Goal: Task Accomplishment & Management: Manage account settings

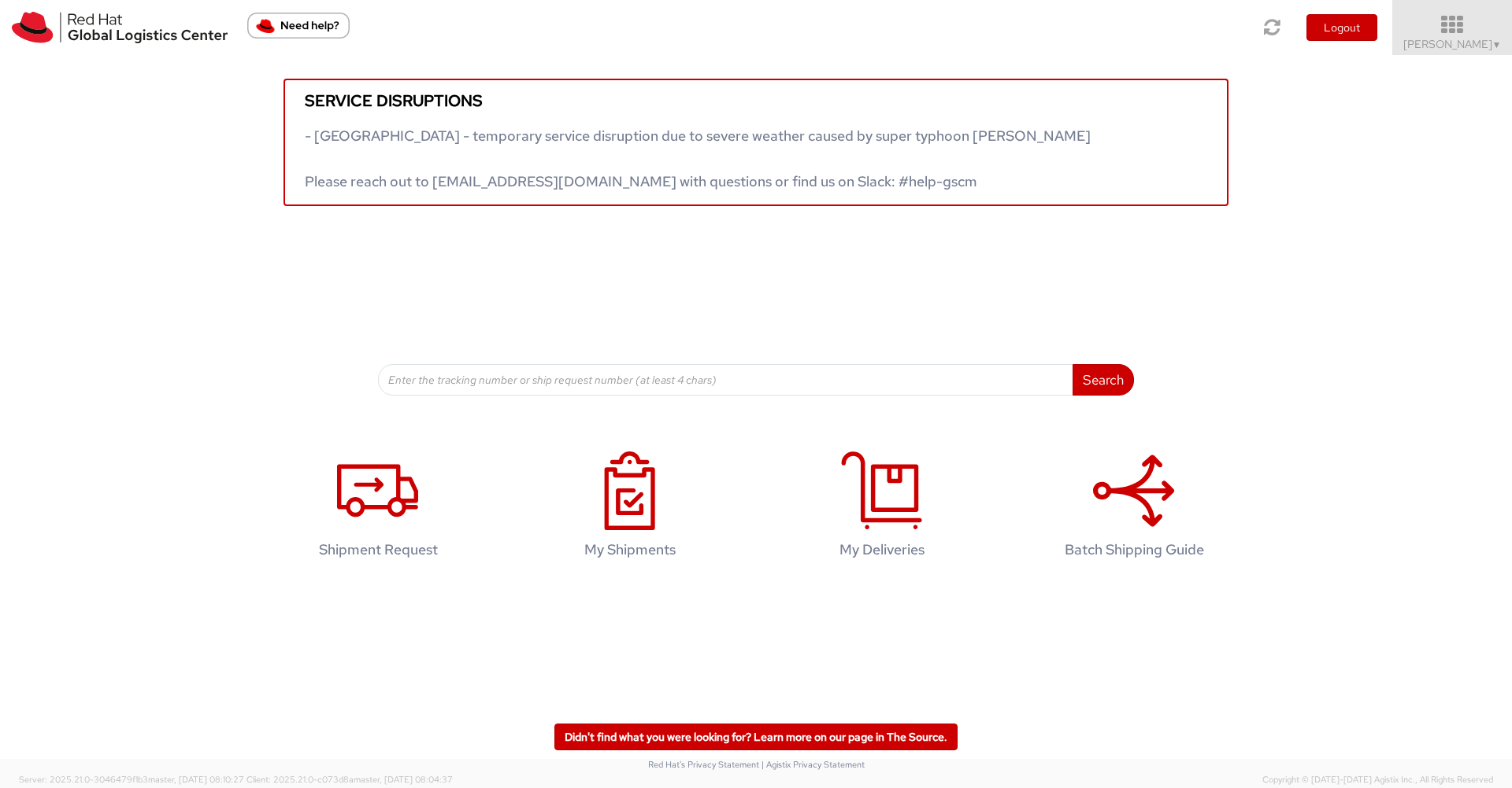
click at [1471, 35] on icon at bounding box center [1452, 25] width 138 height 22
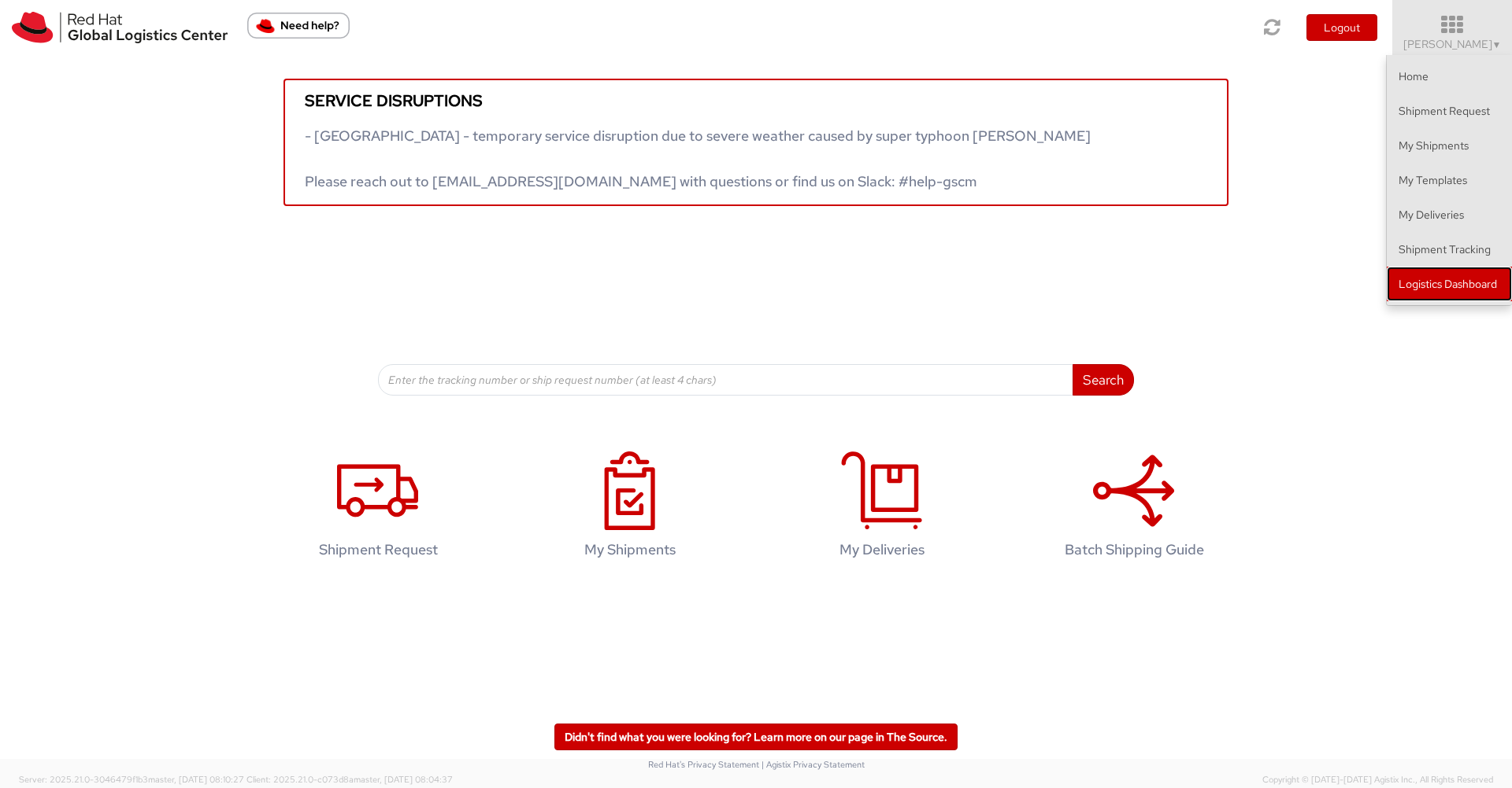
click at [1472, 273] on link "Logistics Dashboard" at bounding box center [1449, 283] width 125 height 35
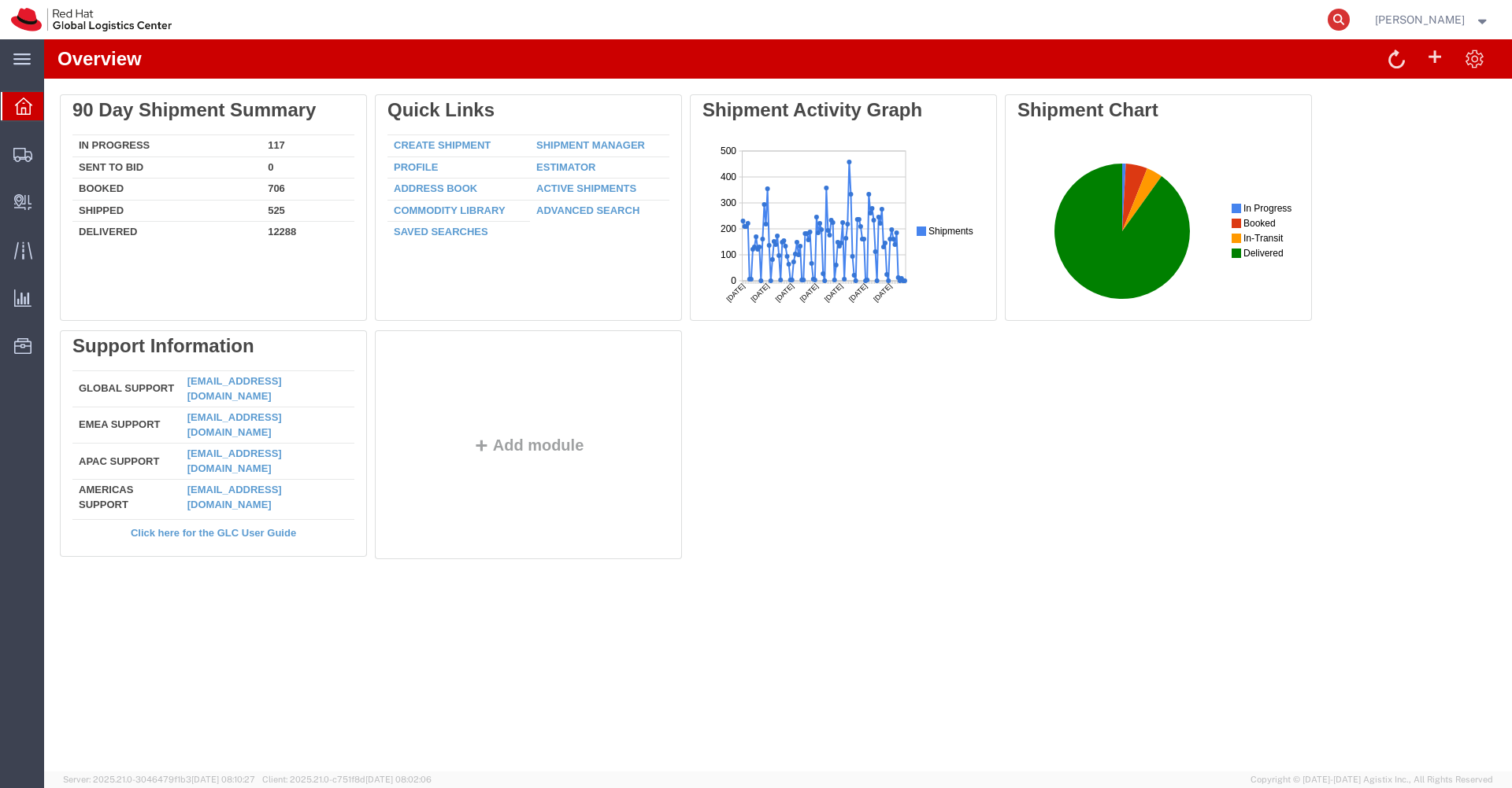
click at [1349, 21] on icon at bounding box center [1338, 20] width 22 height 22
paste input "57108328"
type input "57108328"
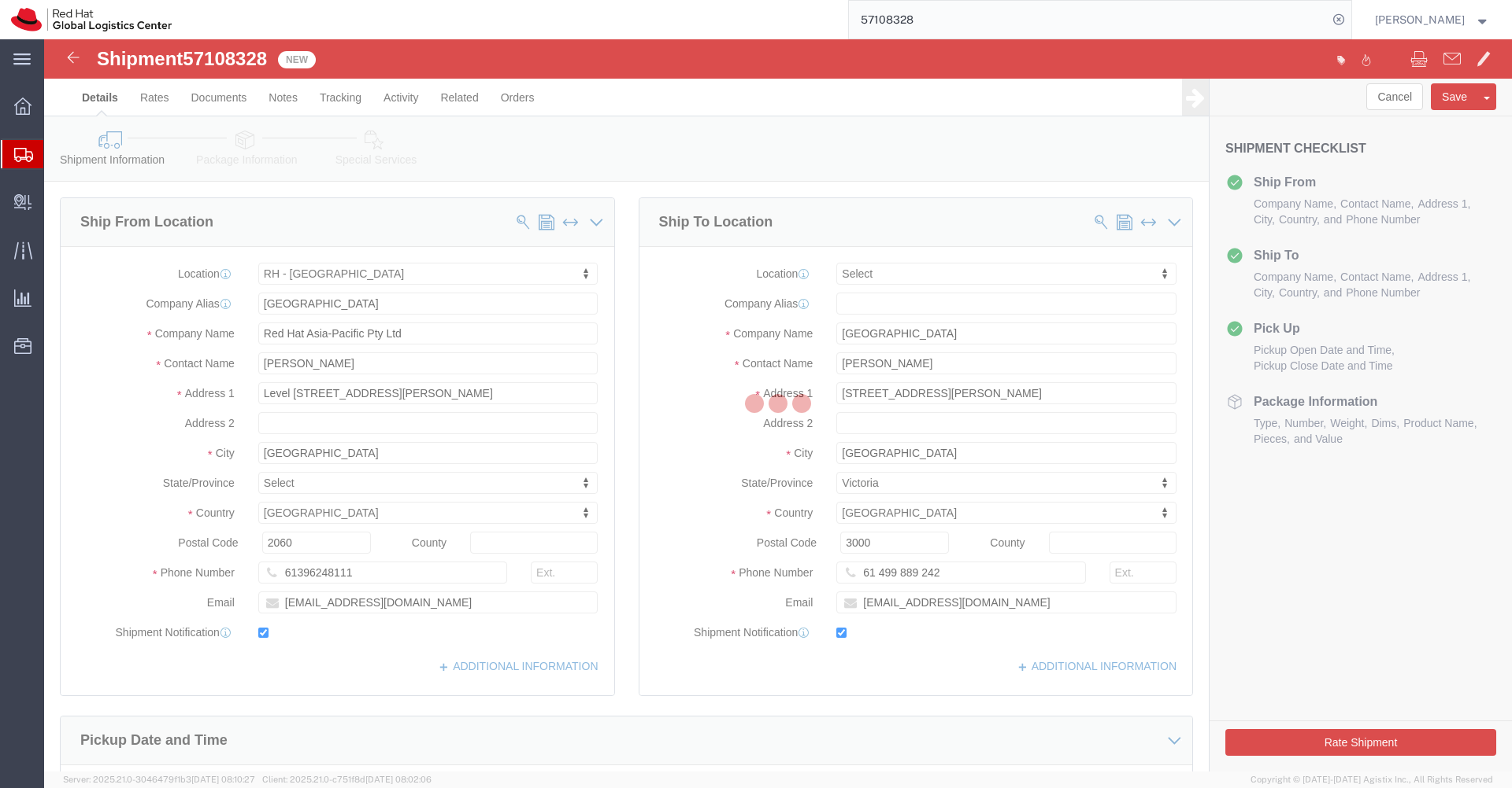
select select "50511"
select select
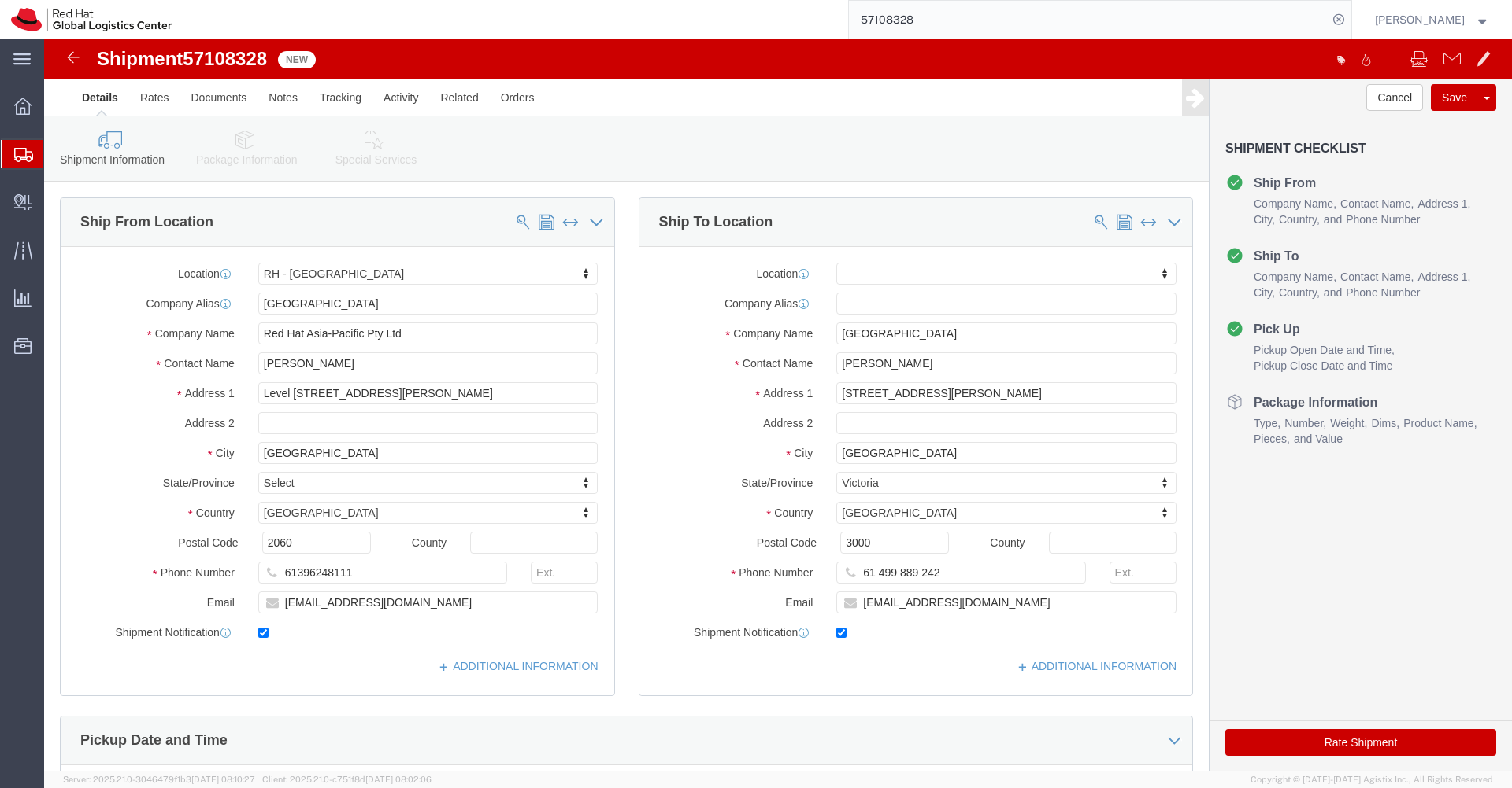
click icon
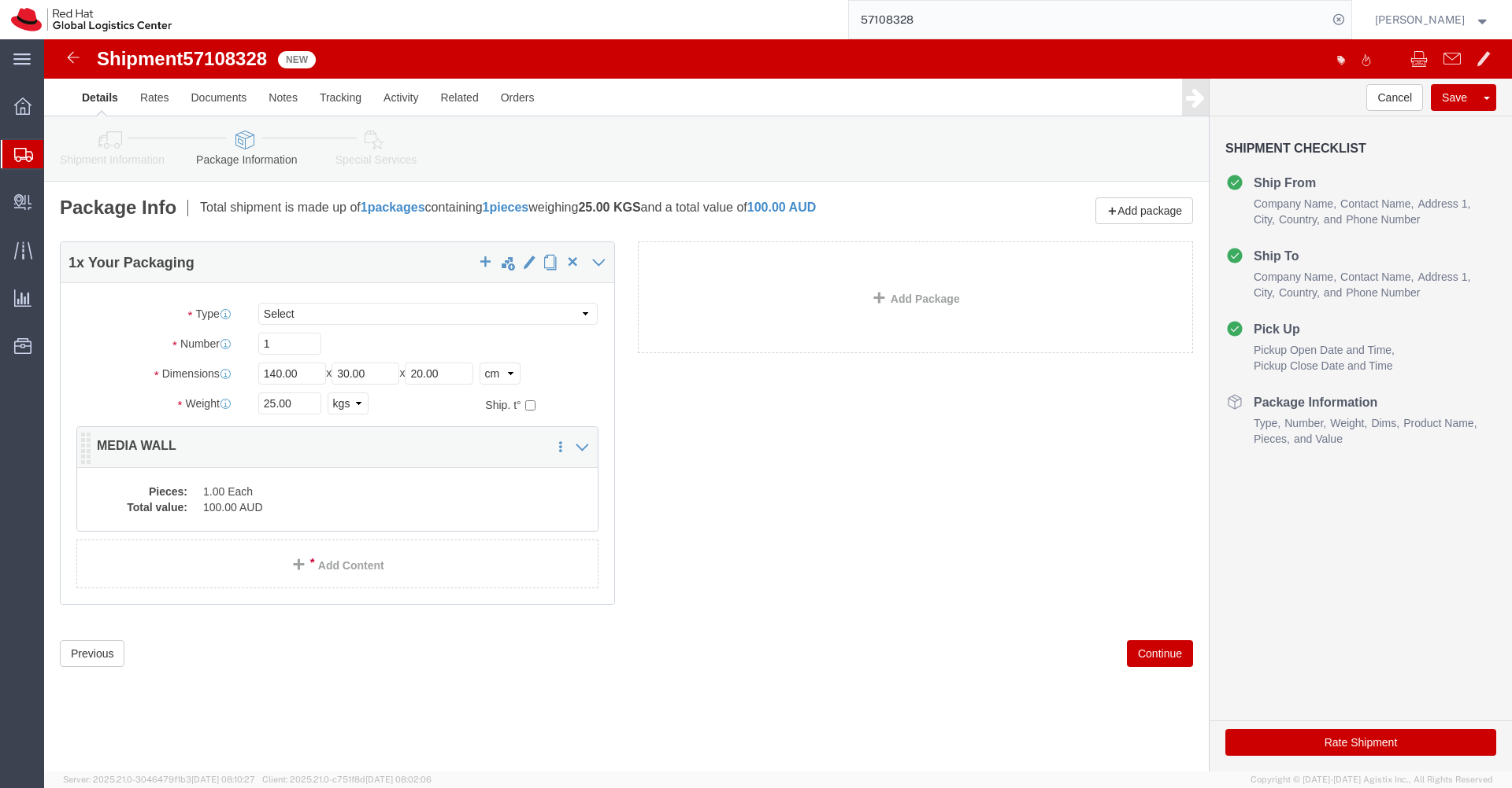
click dd "1.00 Each"
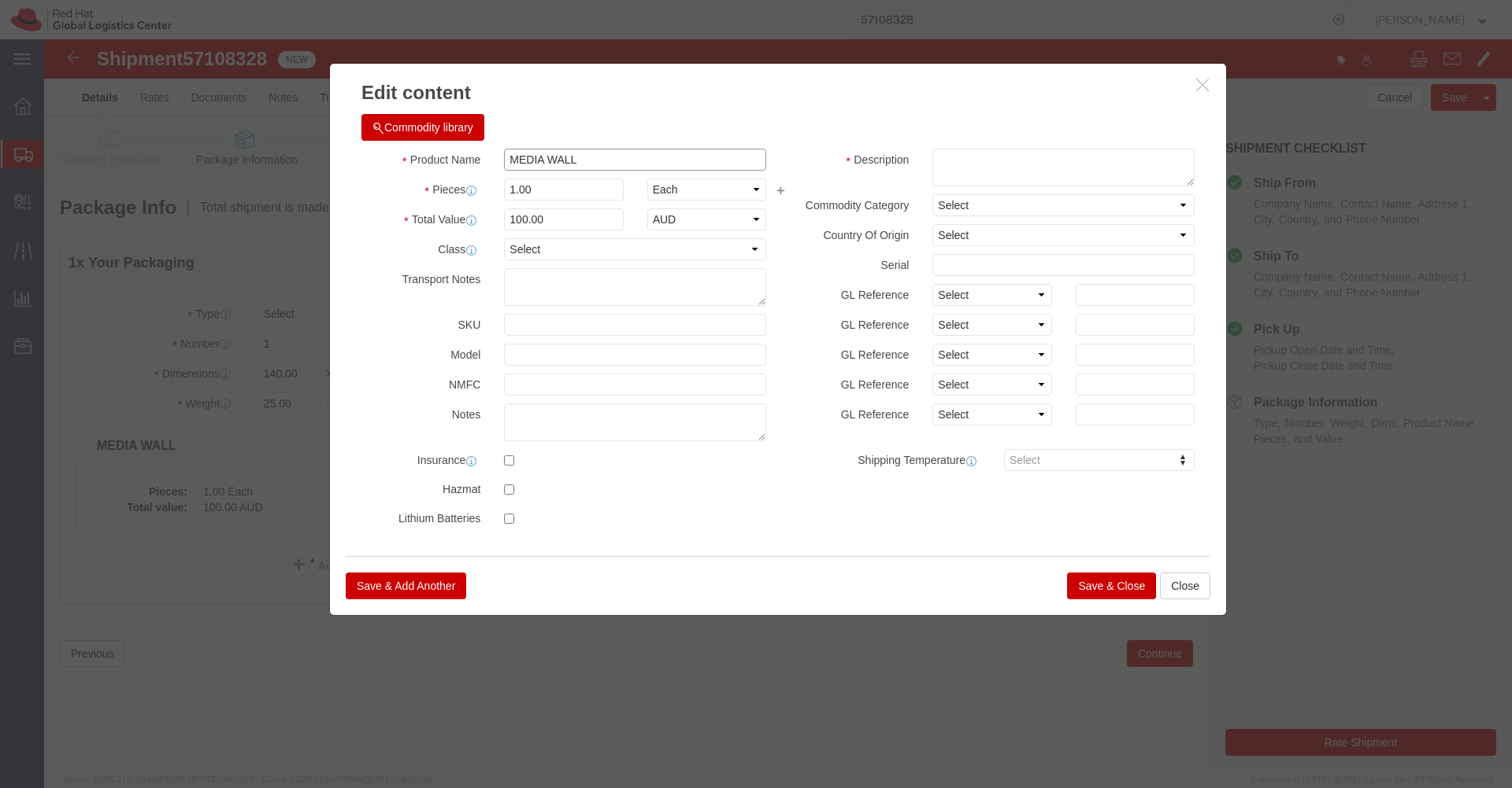
drag, startPoint x: 555, startPoint y: 118, endPoint x: 429, endPoint y: 117, distance: 126.0
click div "Product Name MEDIA WALL"
click textarea
paste textarea "MEDIA WALL"
type textarea "MEDIA WALL"
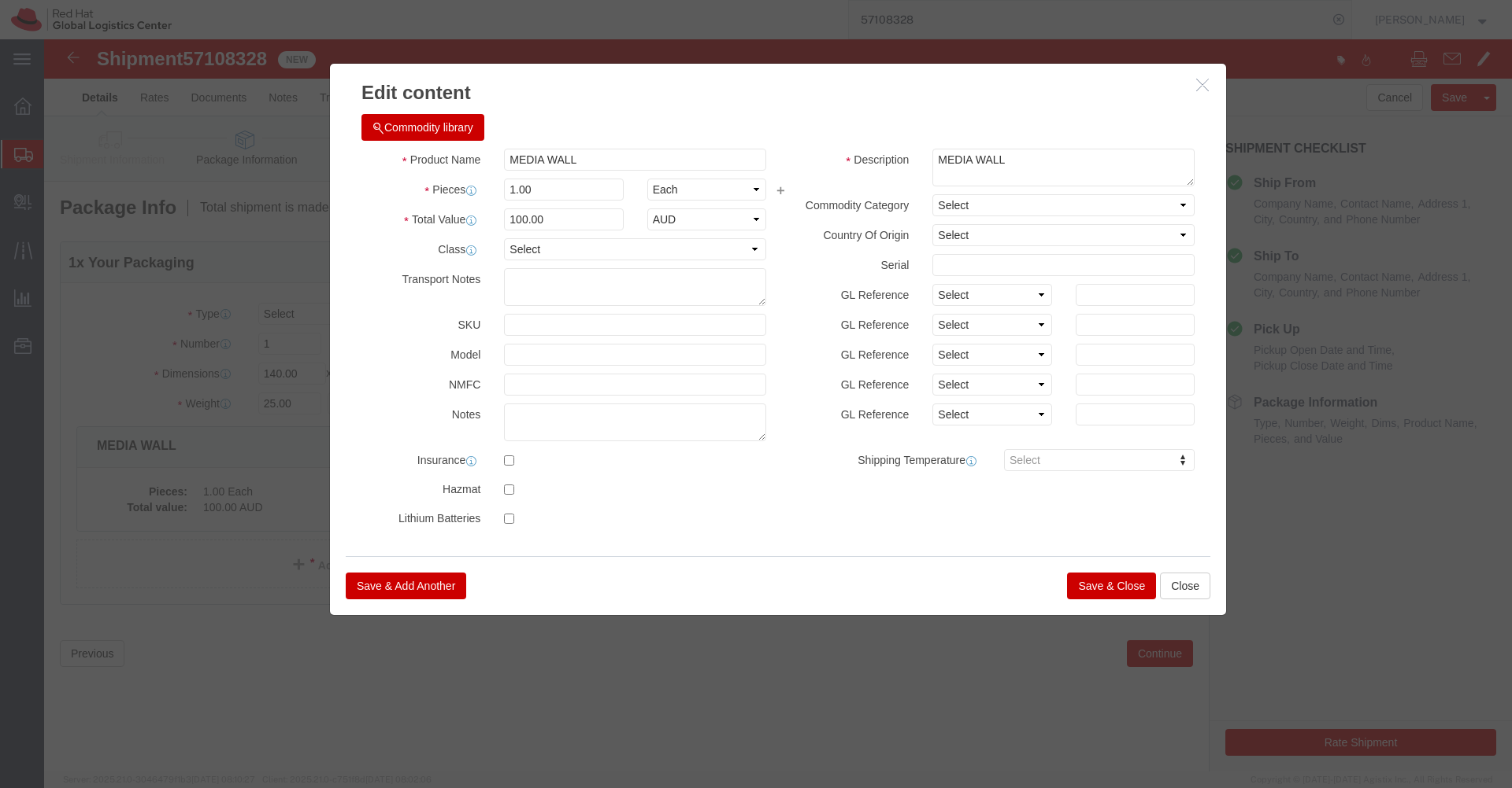
click button "Save & Close"
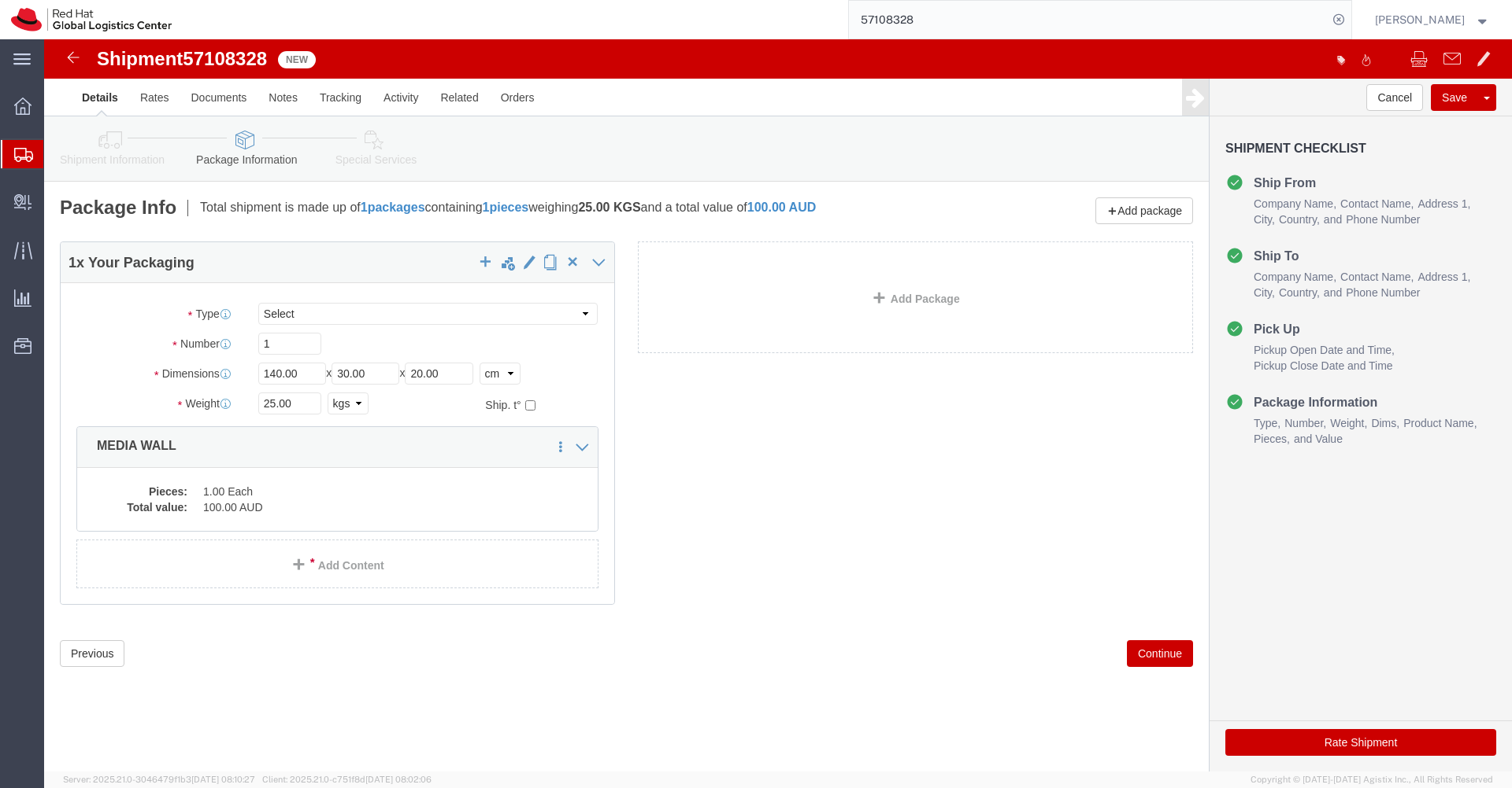
click icon
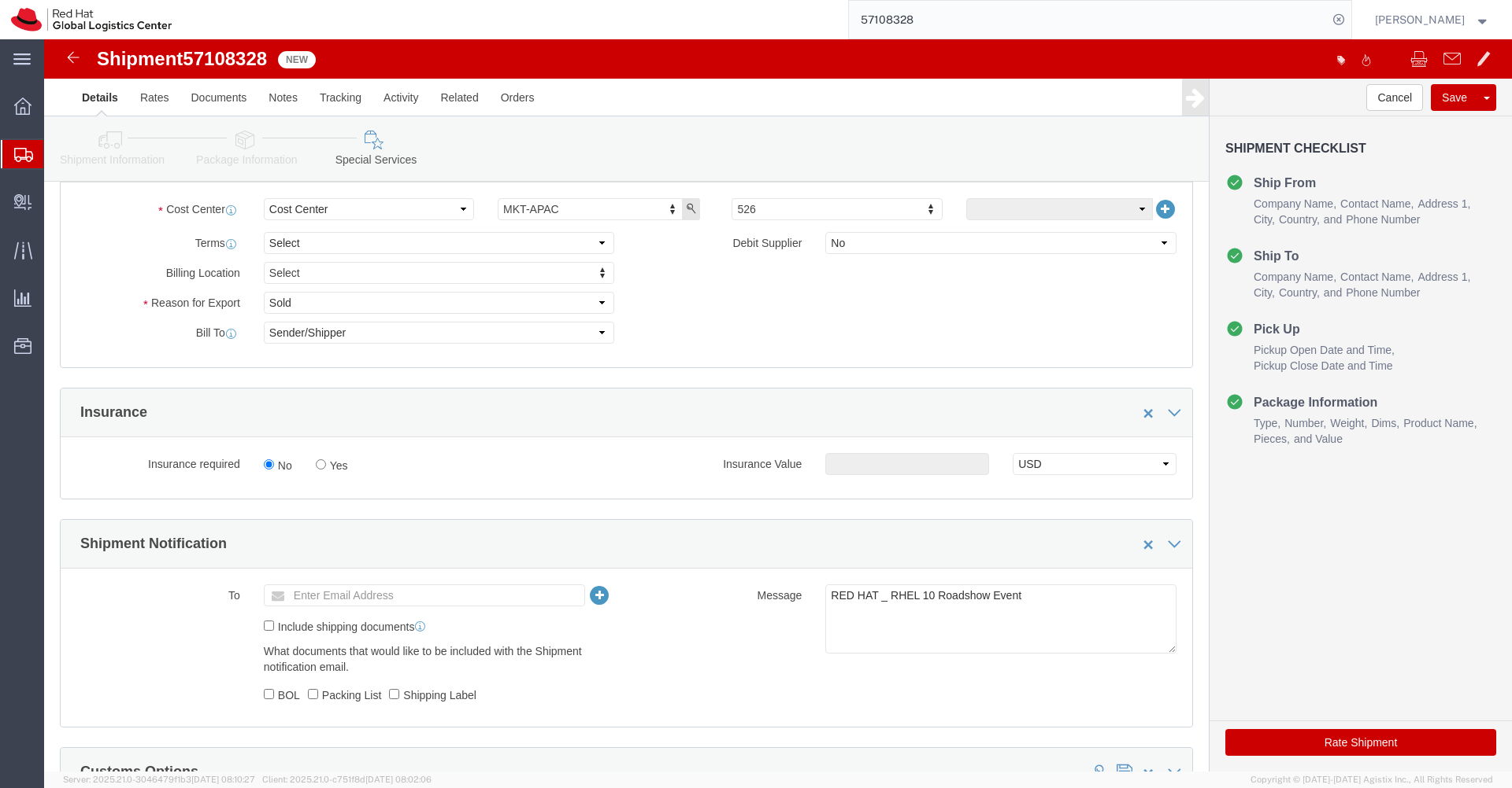
scroll to position [179, 0]
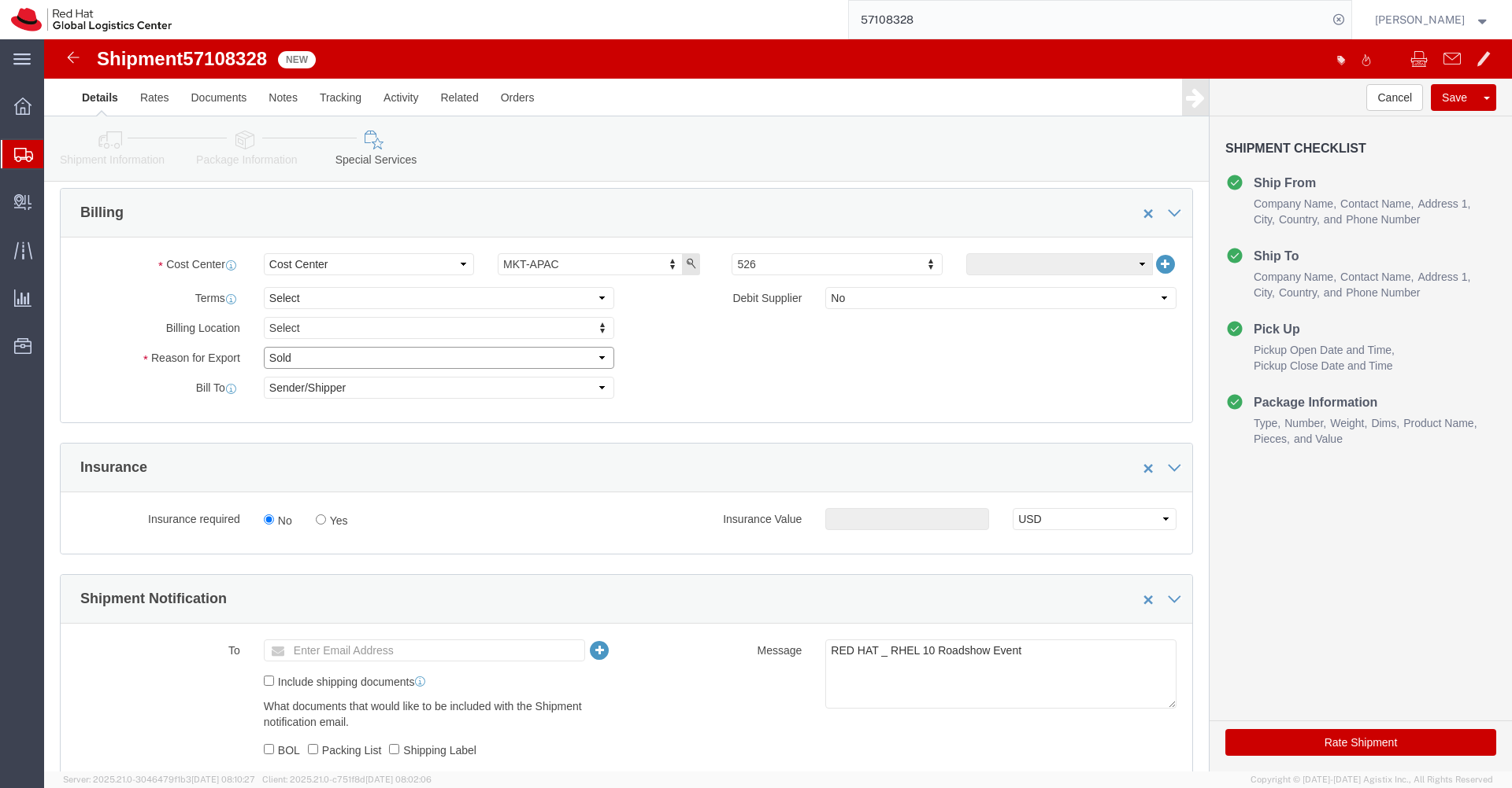
click select "Select Gift Personal Effects Repair/Warranty Return Sample Sold Temporary/Not S…"
select select "SAMPLE"
click select "Select Gift Personal Effects Repair/Warranty Return Sample Sold Temporary/Not S…"
click select "Select Free of Charge Free of Cost NET 30 NET 45 NET 60 See Comment"
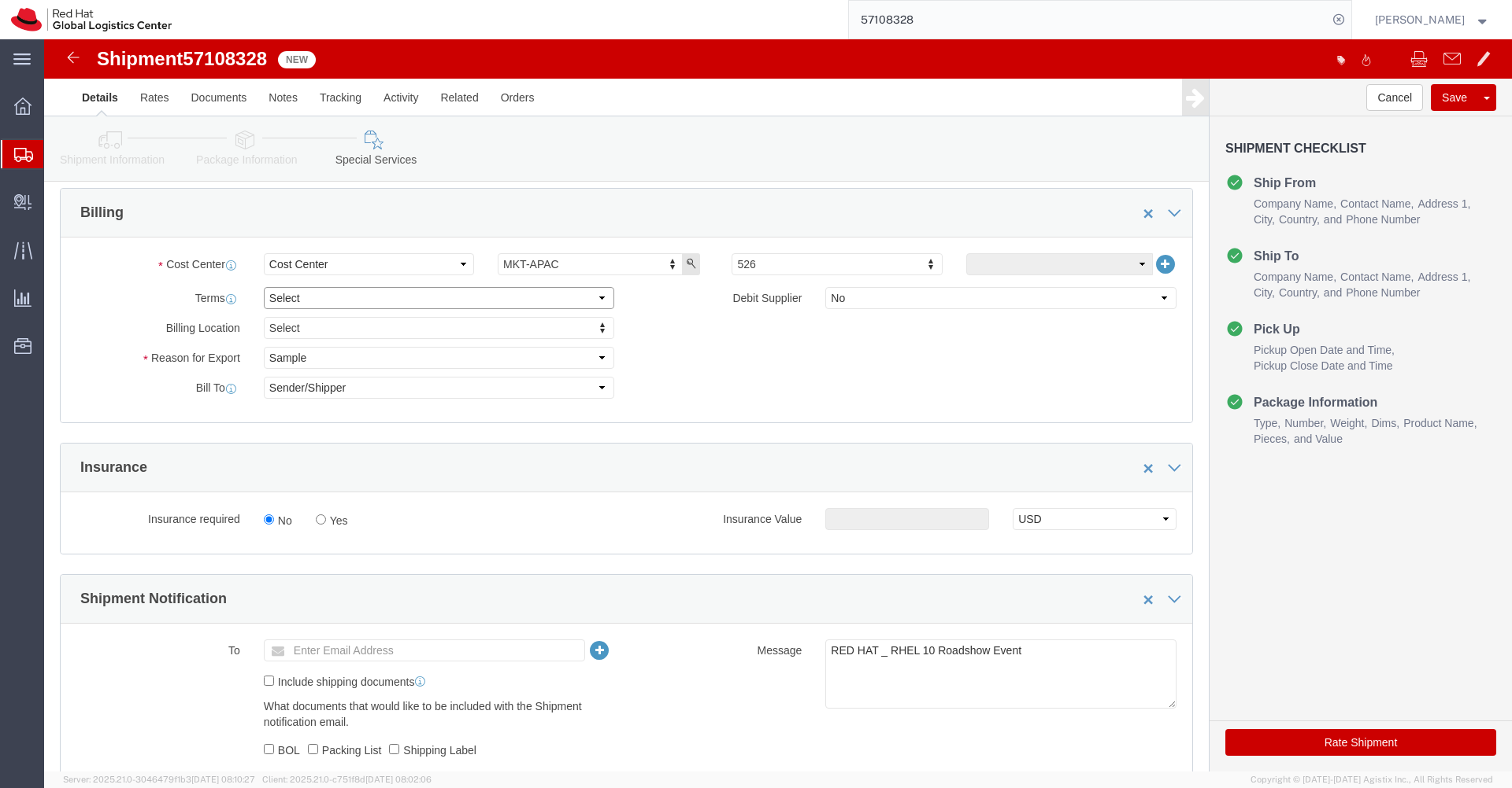
click select "Select Free of Charge Free of Cost NET 30 NET 45 NET 60 See Comment"
select select "FREE_OF_COST"
click select "Select Free of Charge Free of Cost NET 30 NET 45 NET 60 See Comment"
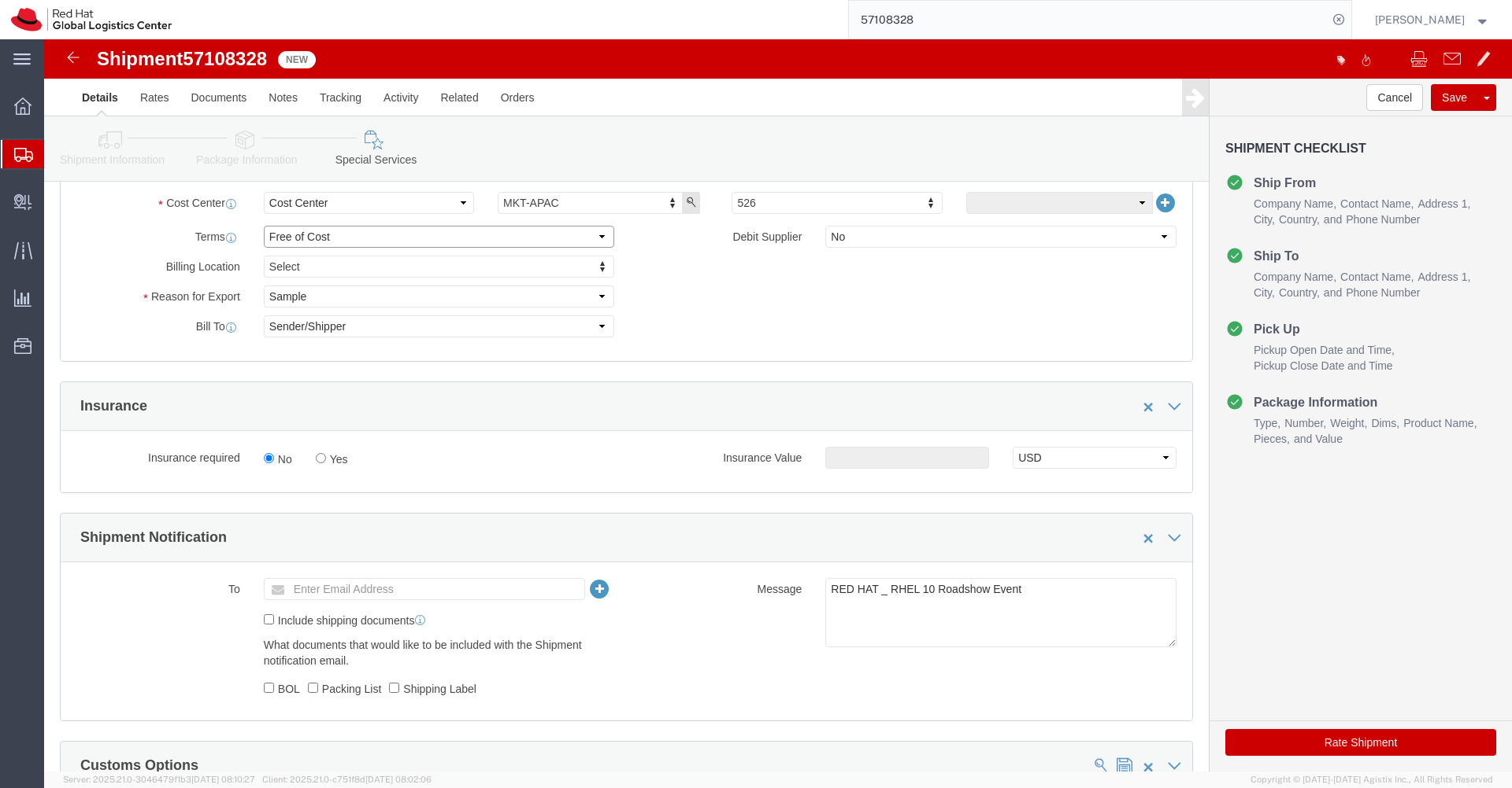
scroll to position [242, 0]
click ul "Enter Email Address"
type input "[EMAIL_ADDRESS][DOMAIN_NAME]"
click button "Rate Shipment"
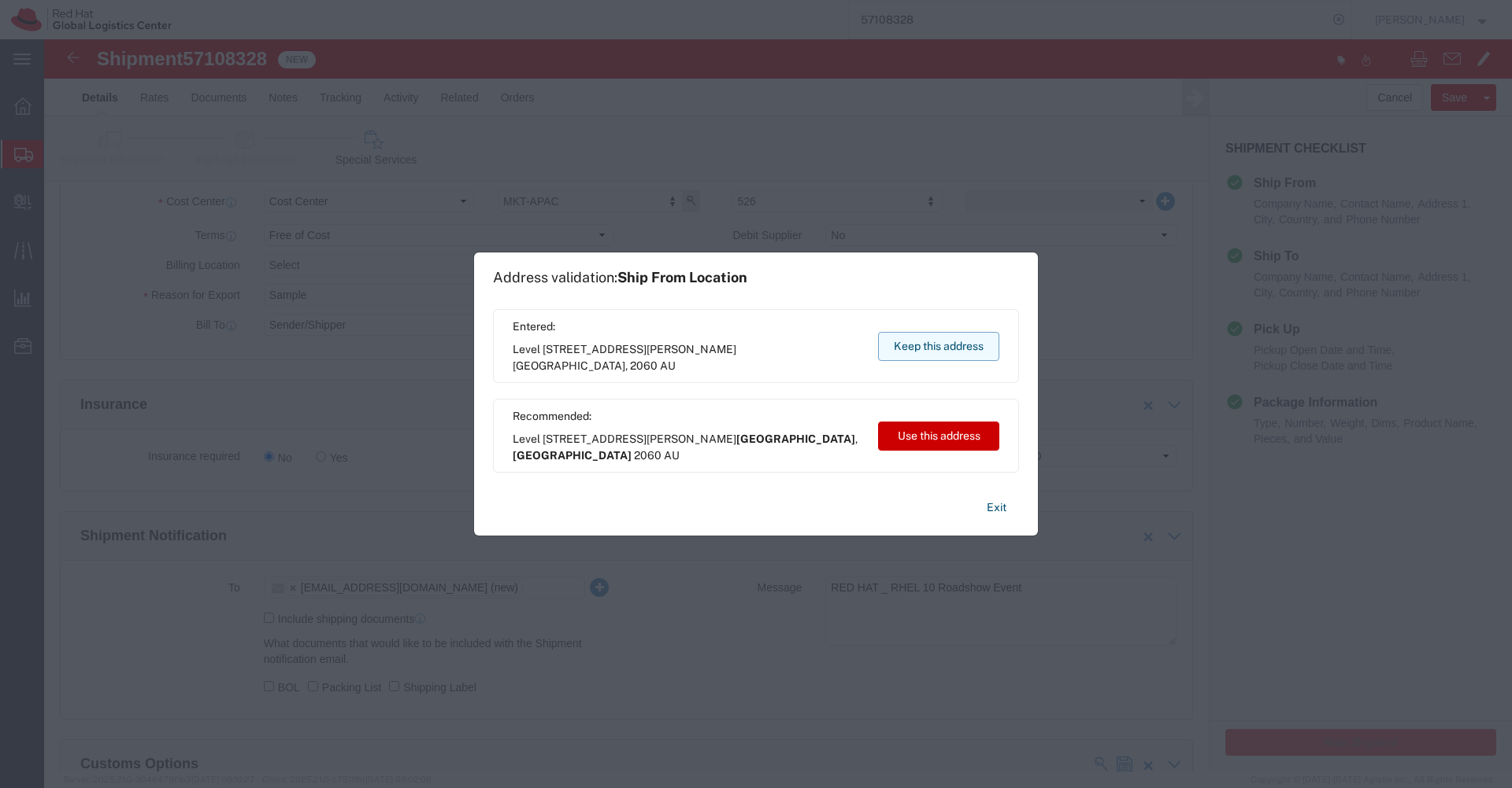
click at [967, 351] on button "Keep this address" at bounding box center [939, 346] width 121 height 29
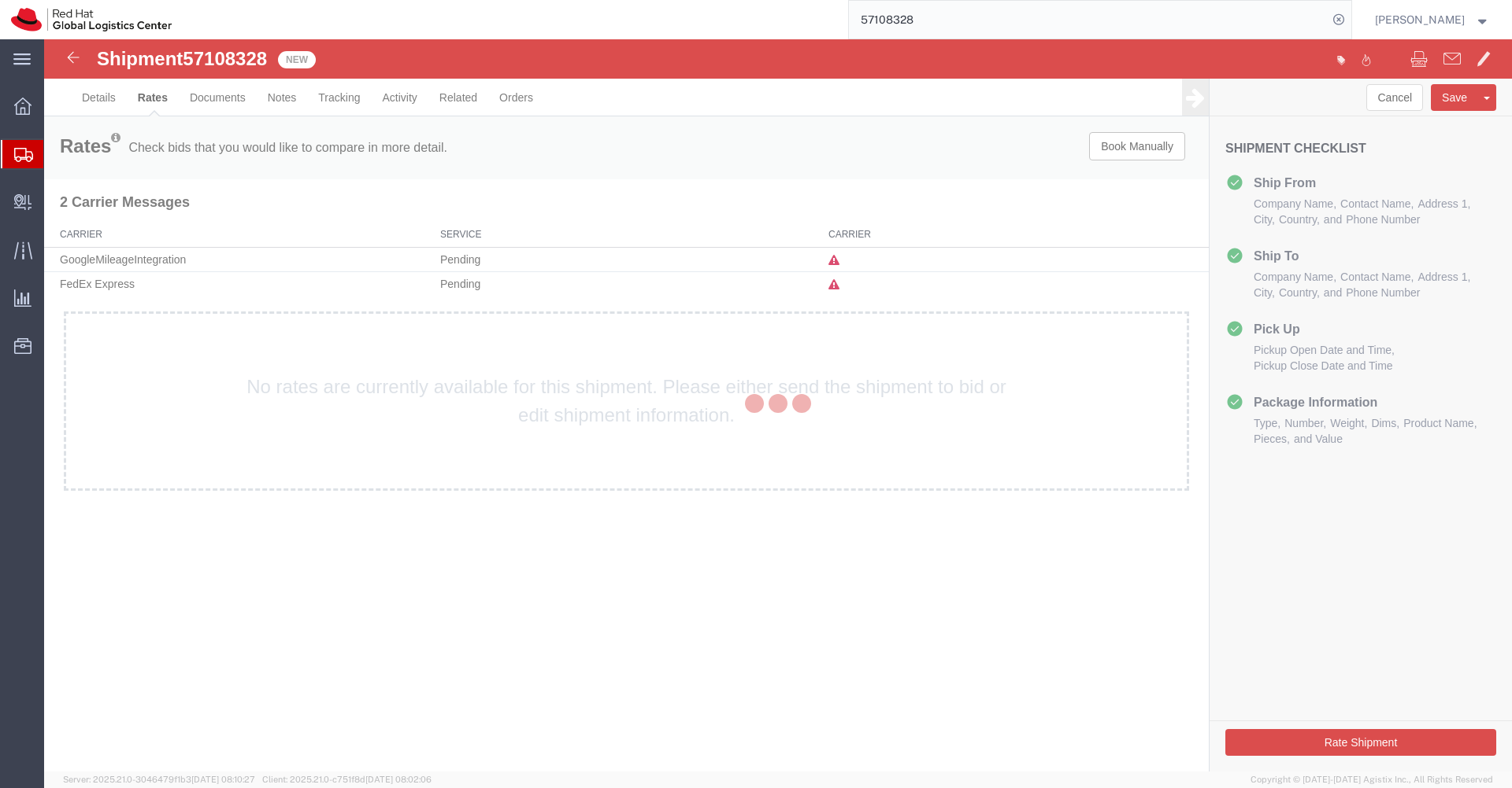
scroll to position [0, 0]
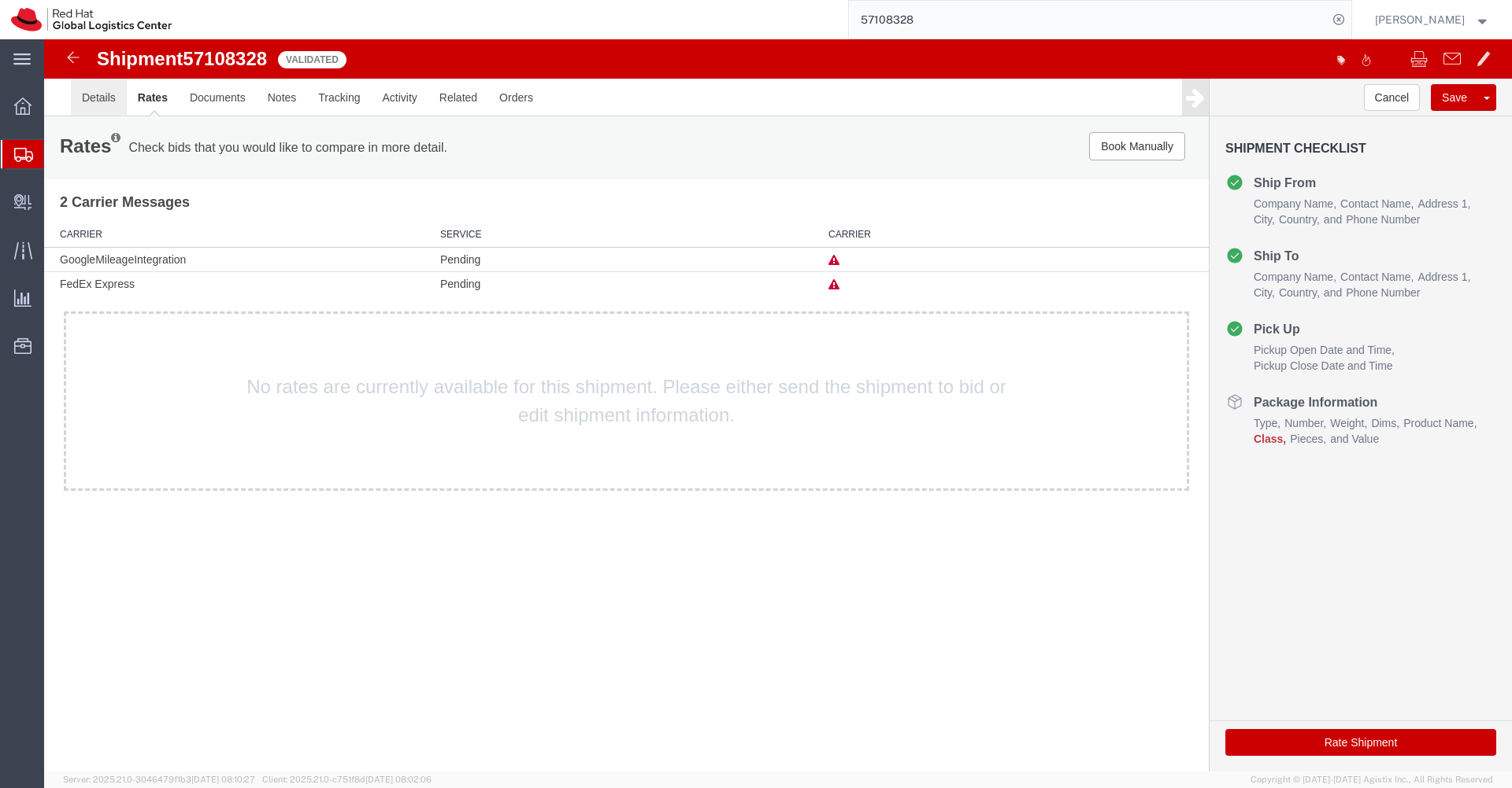
click at [110, 97] on link "Details" at bounding box center [99, 98] width 56 height 38
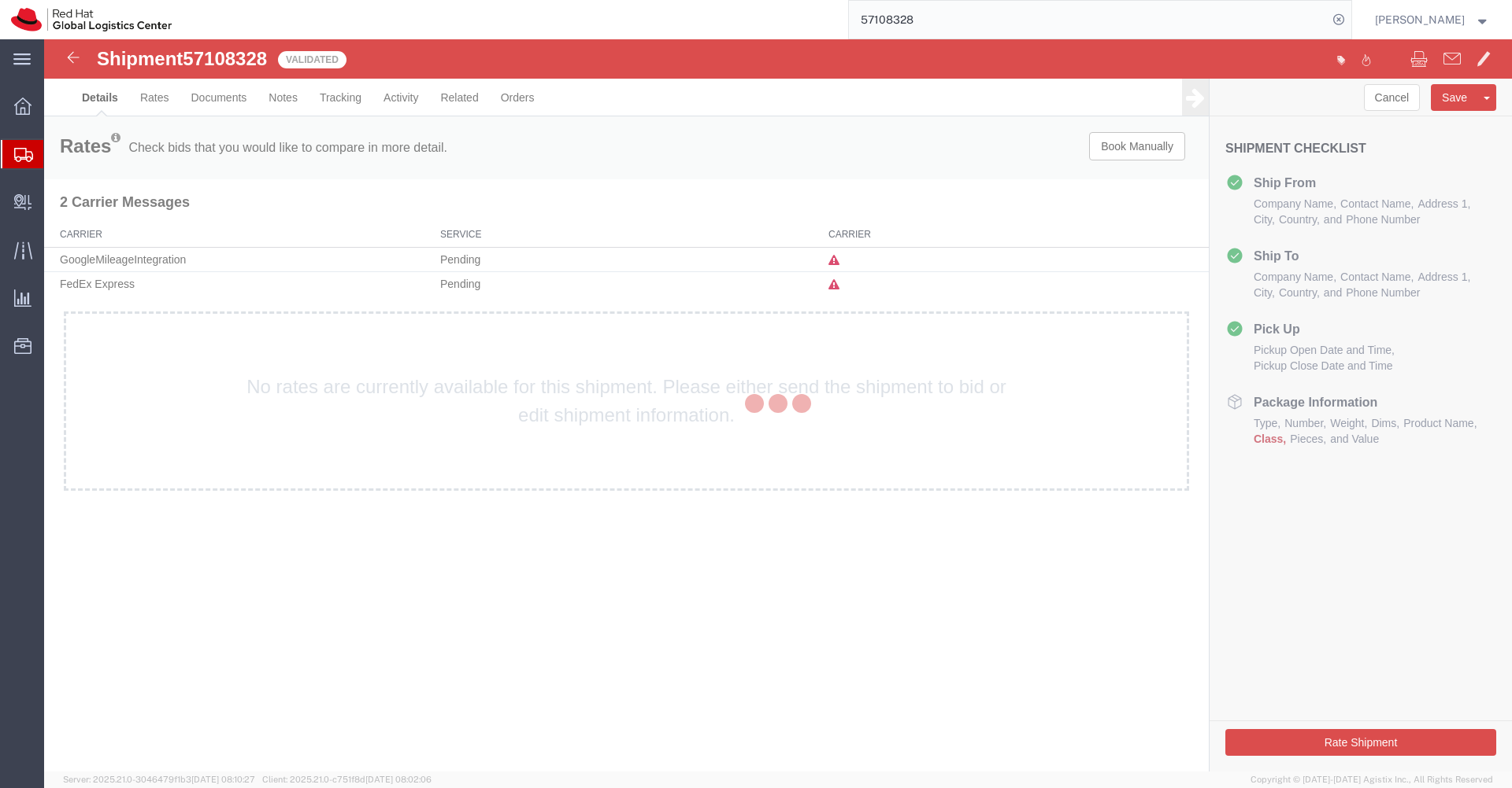
select select "50511"
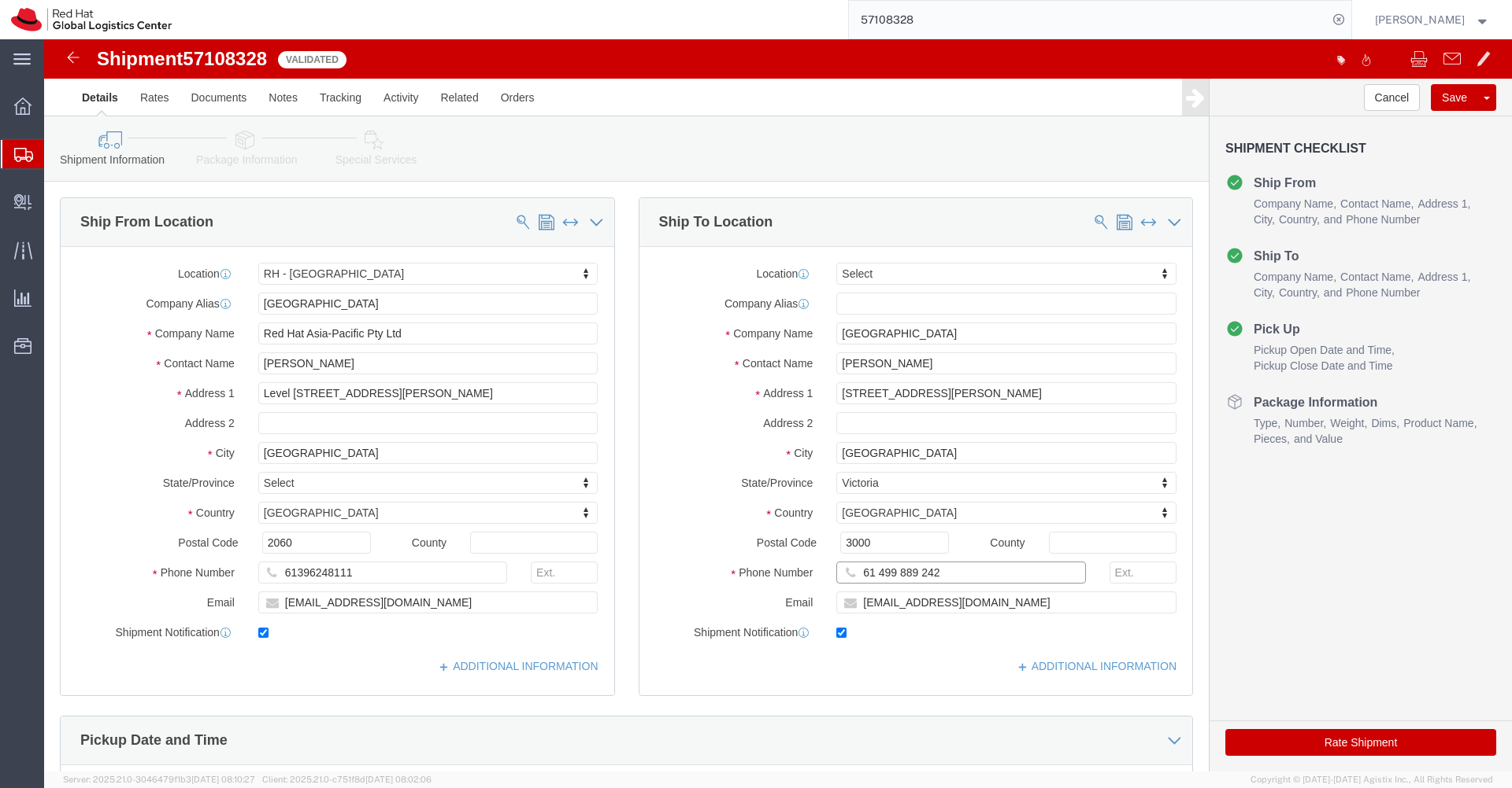
click input "61 499 889 242"
click input "61499 889 242"
click input "61499889 242"
type input "61499889242"
click button "Rate Shipment"
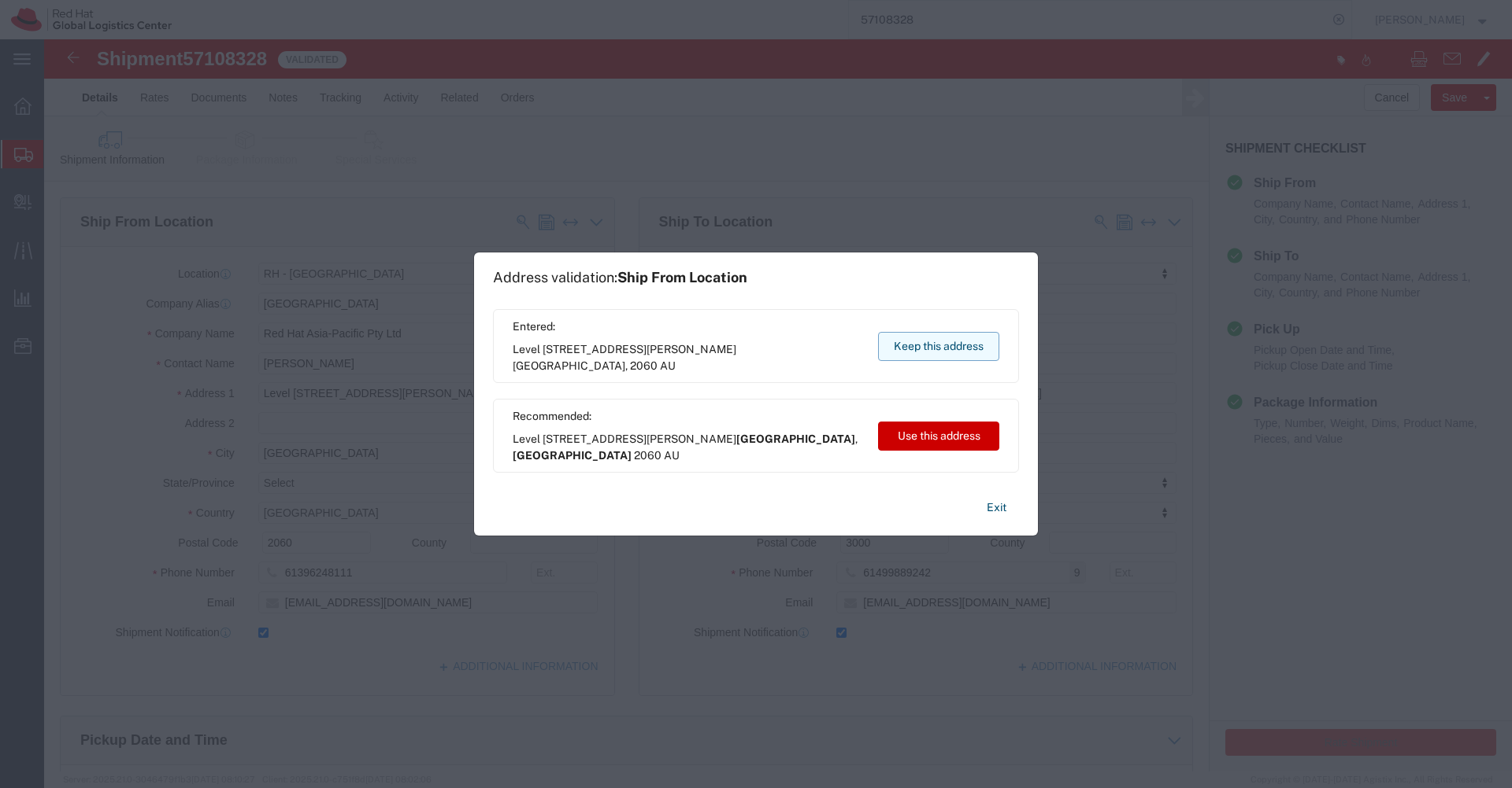
click at [941, 350] on button "Keep this address" at bounding box center [939, 346] width 121 height 29
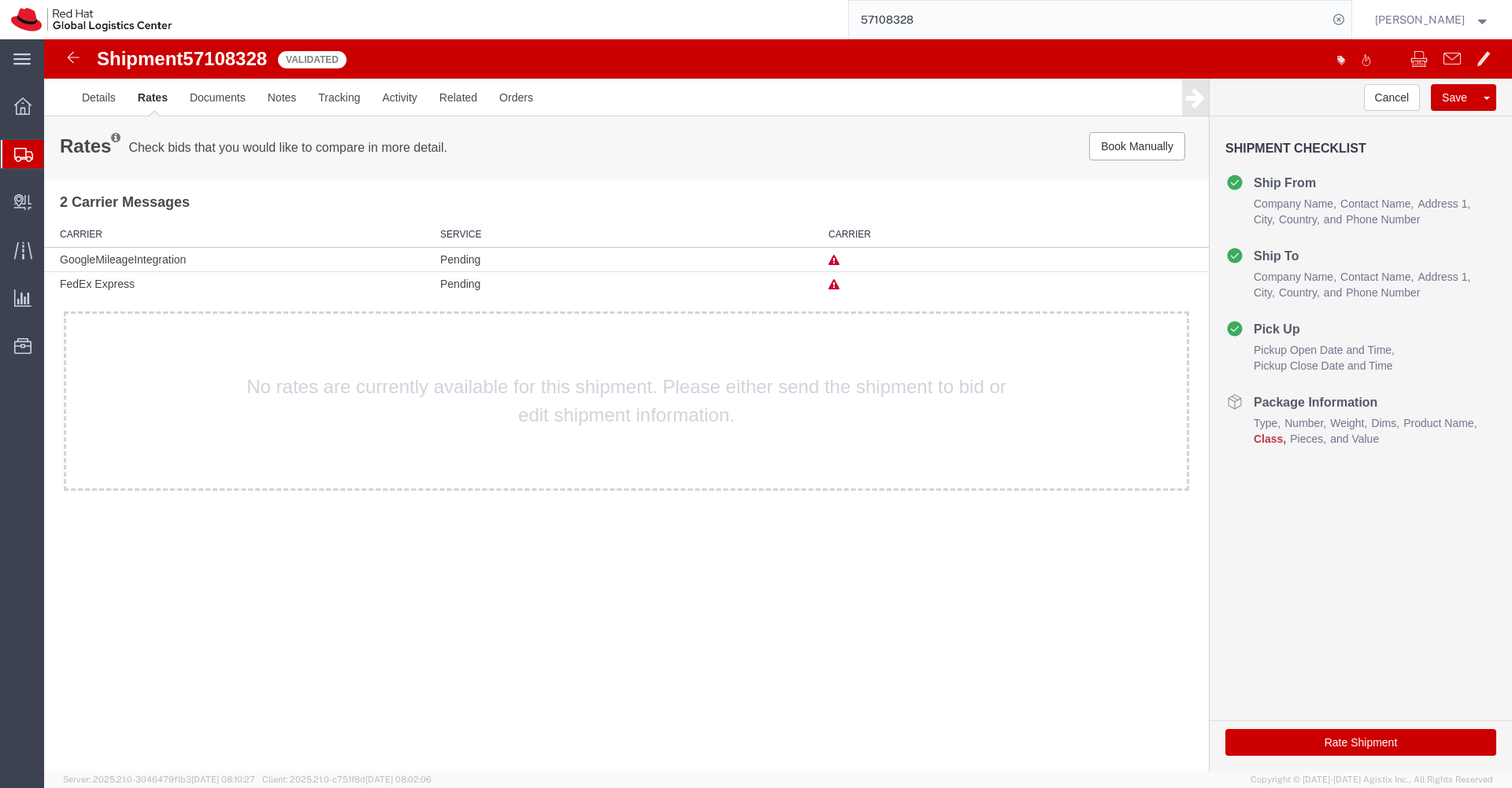
click at [946, 22] on input "57108328" at bounding box center [1088, 20] width 478 height 38
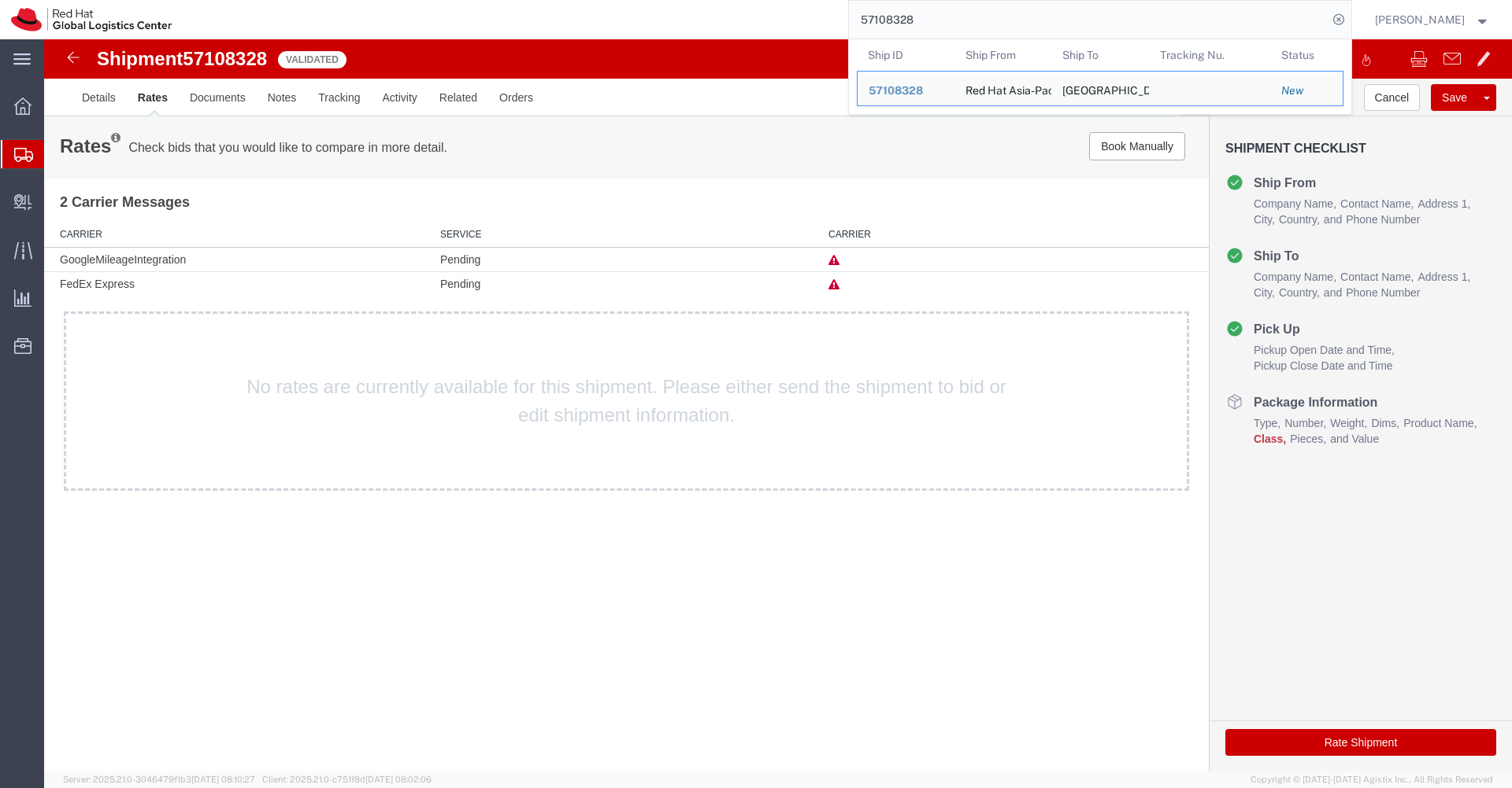
click at [946, 22] on input "57108328" at bounding box center [1088, 20] width 478 height 38
paste input "7"
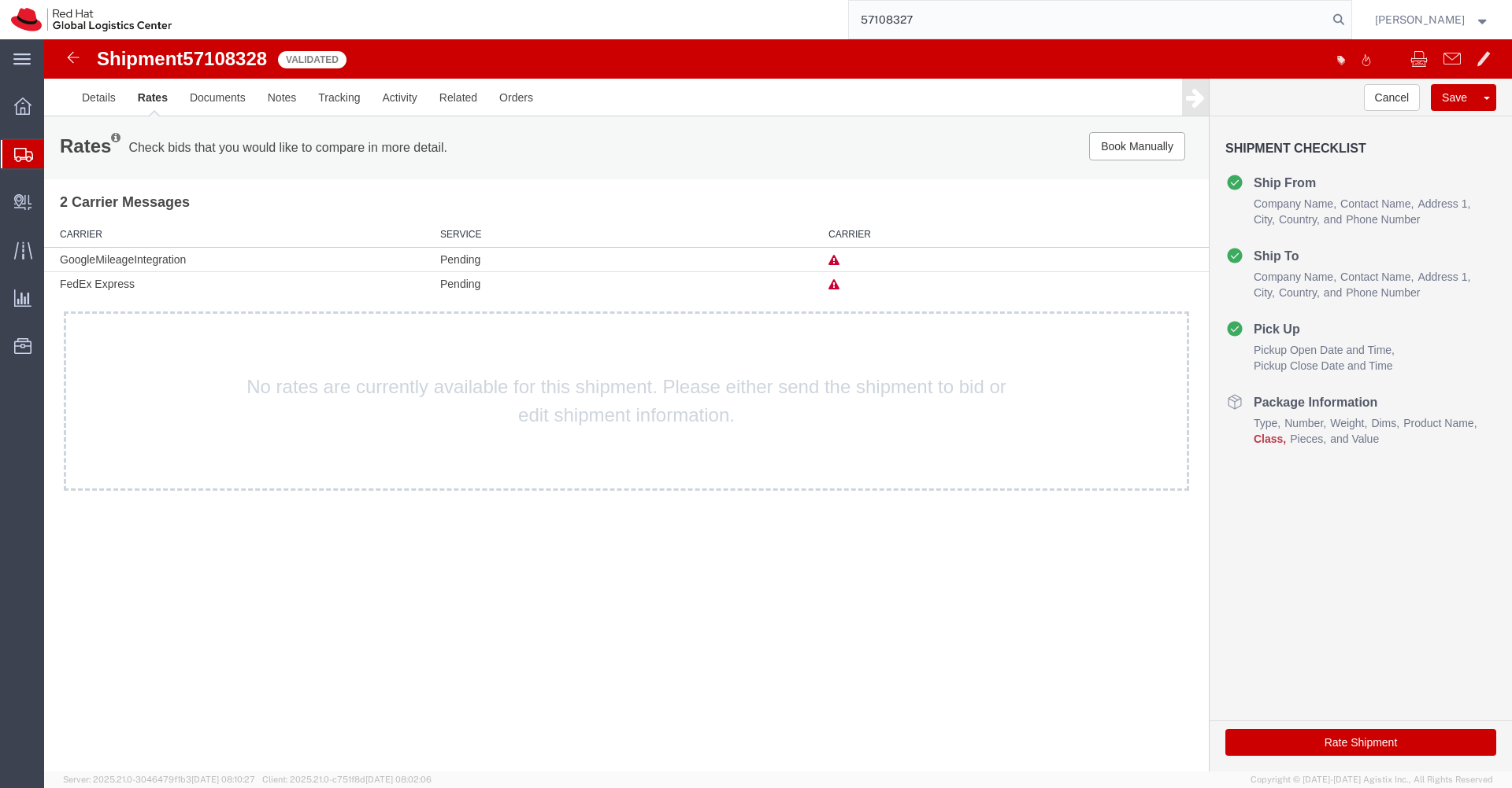
type input "57108327"
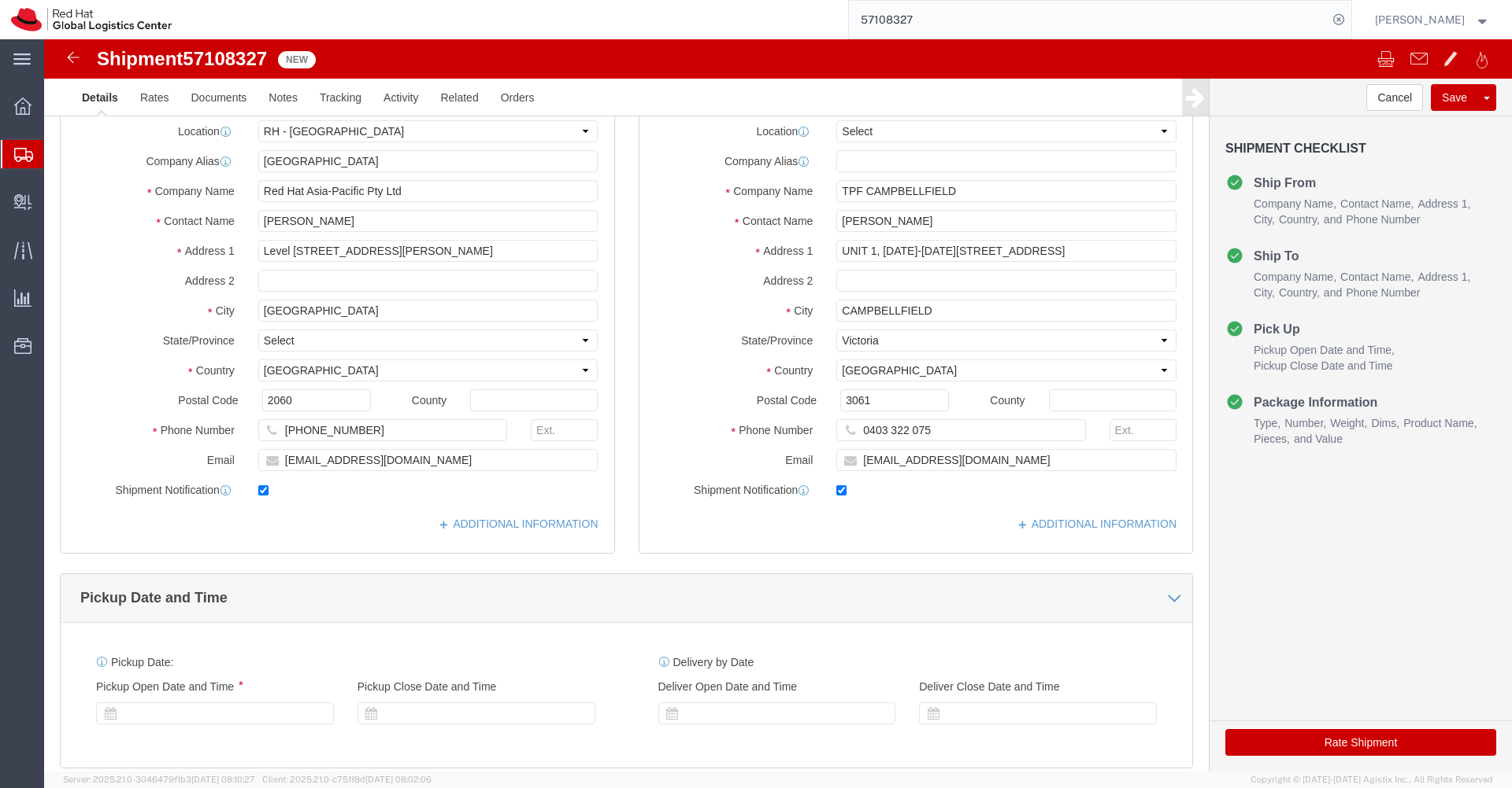
select select "50511"
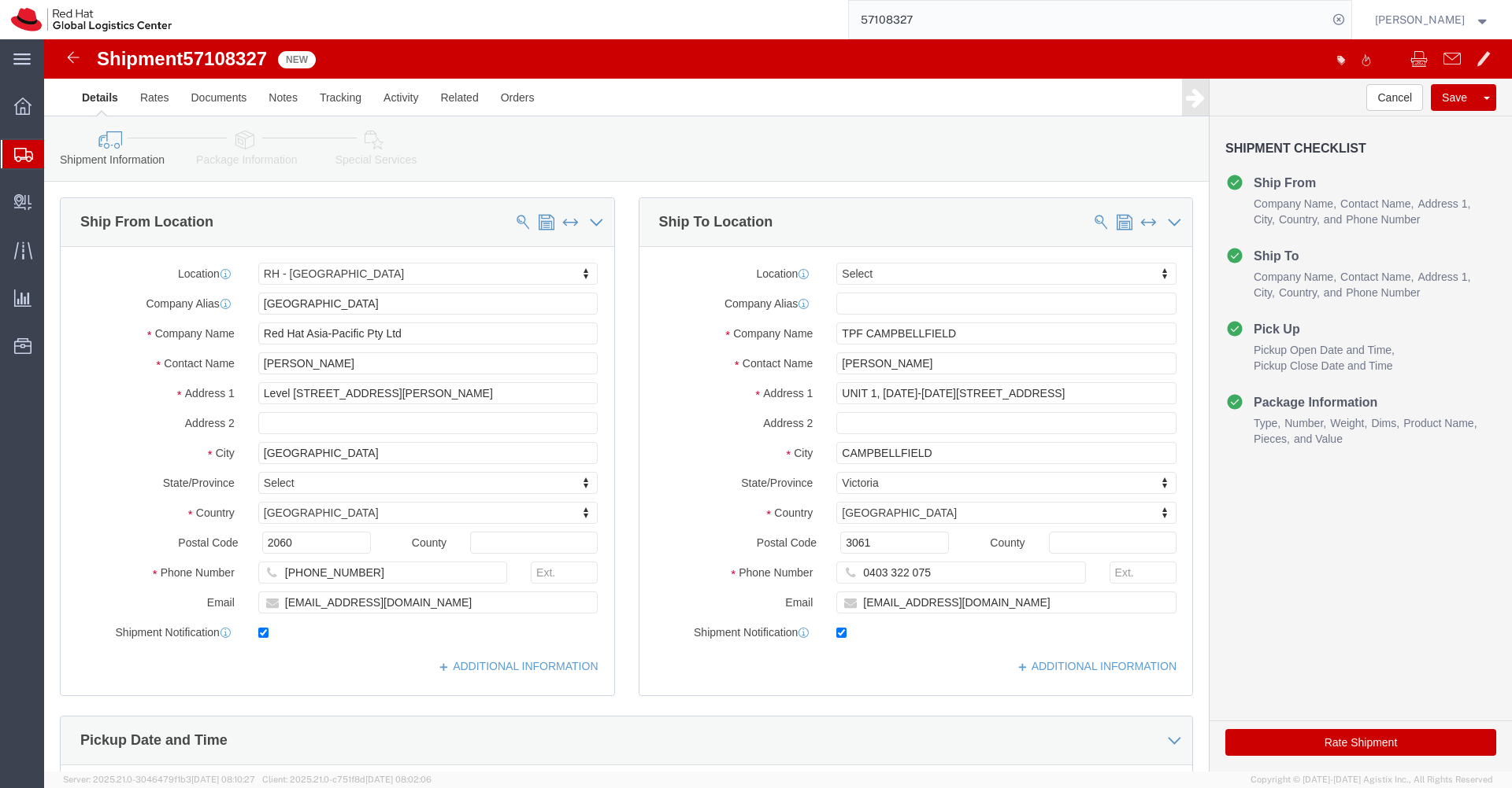
click icon
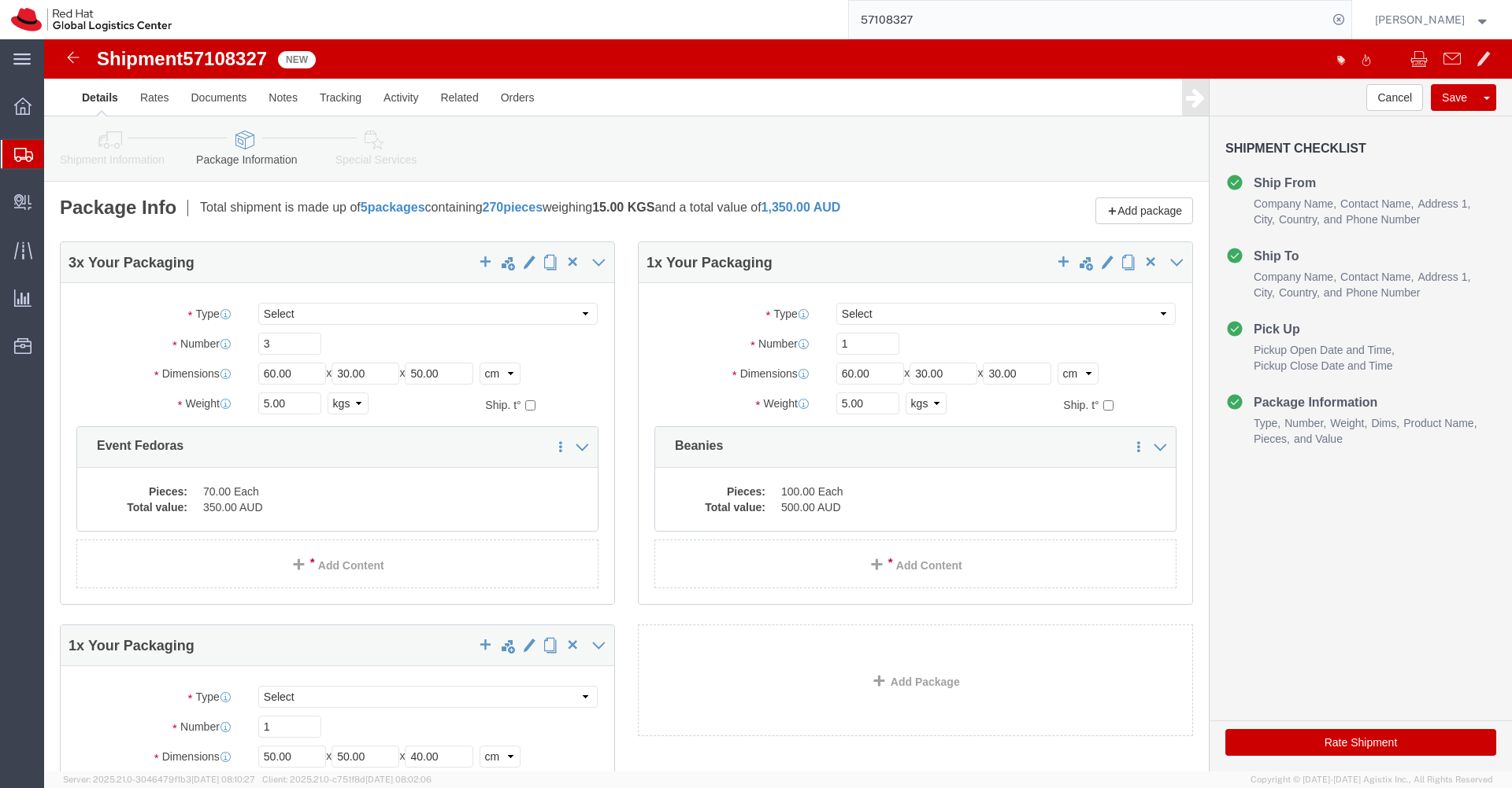
click icon
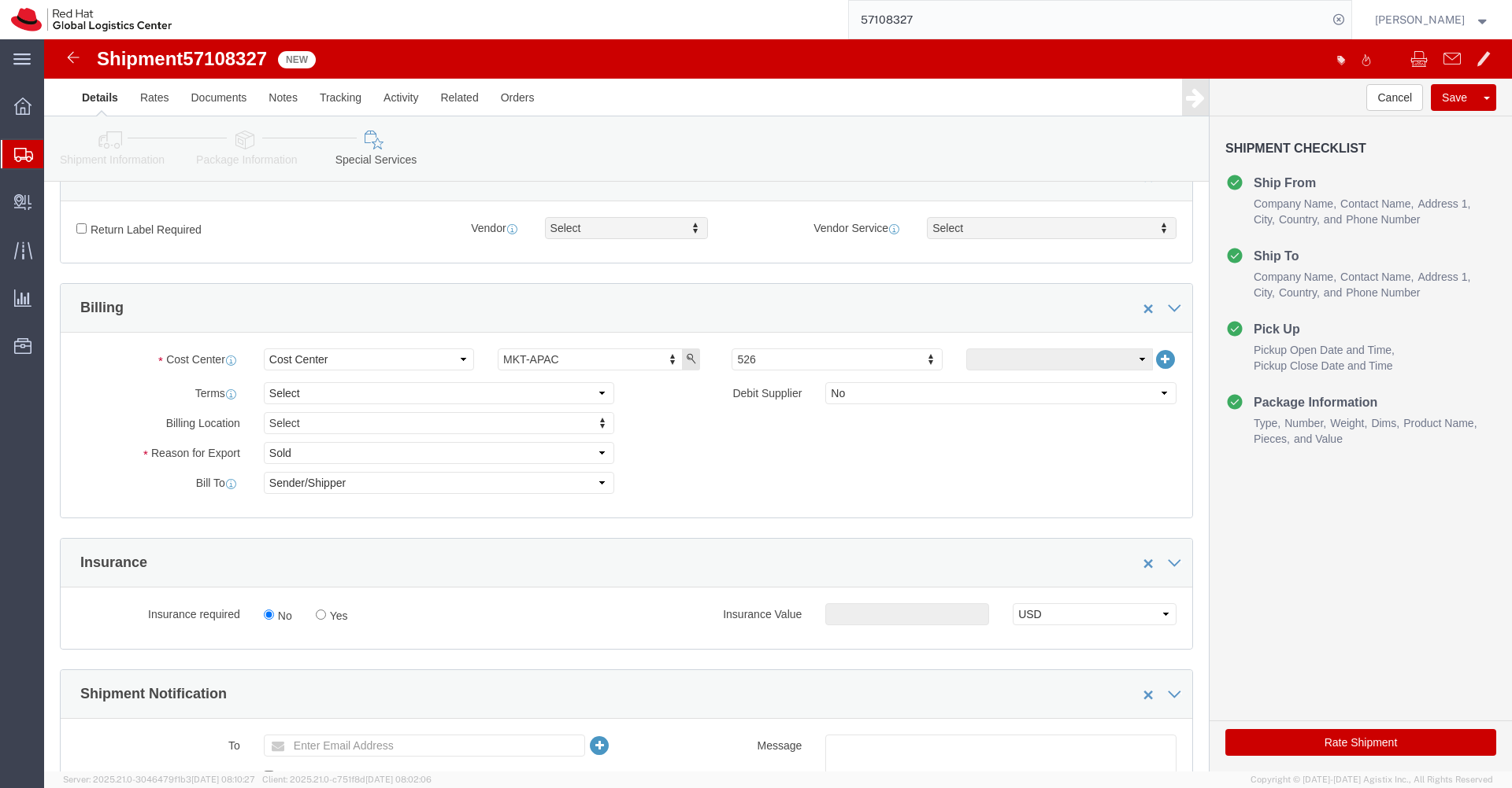
scroll to position [92, 0]
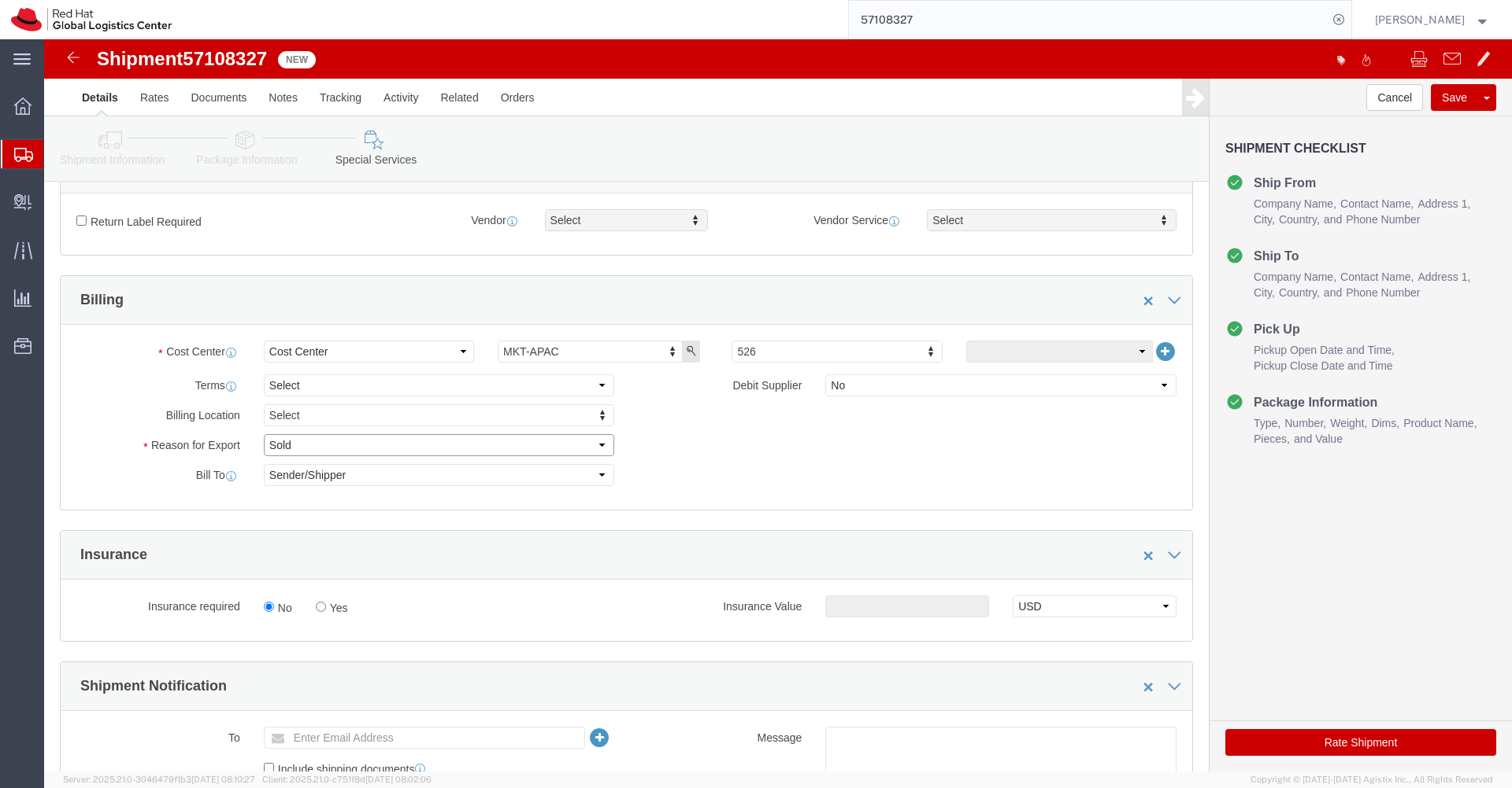
click select "Select Gift Personal Effects Repair/Warranty Return Sample Sold Temporary/Not S…"
select select "SAMPLE"
click select "Select Gift Personal Effects Repair/Warranty Return Sample Sold Temporary/Not S…"
click select "Select Free of Charge Free of Cost NET 30 NET 45 NET 60 See Comment"
select select "FREE_OF_COST"
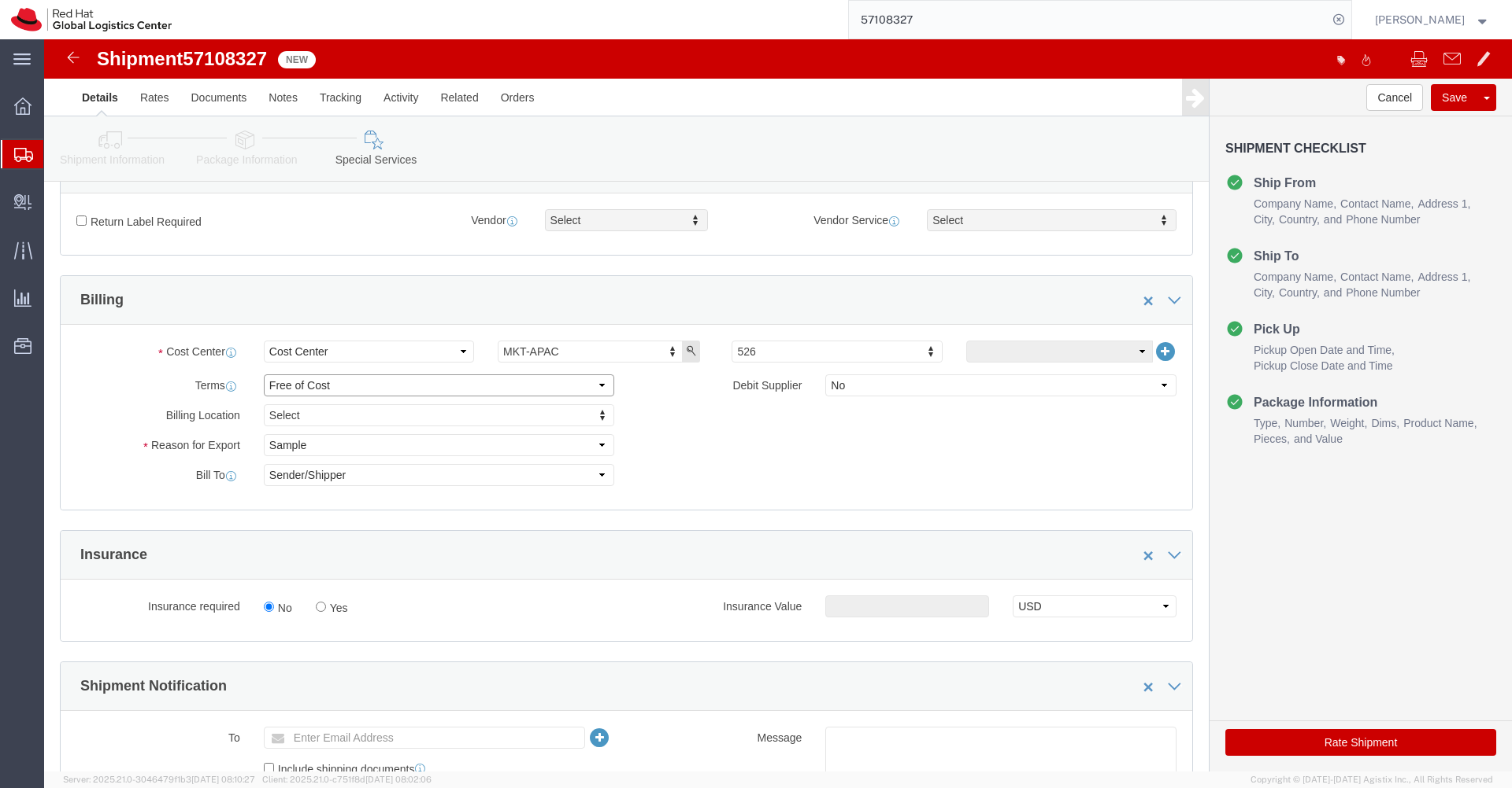
click select "Select Free of Charge Free of Cost NET 30 NET 45 NET 60 See Comment"
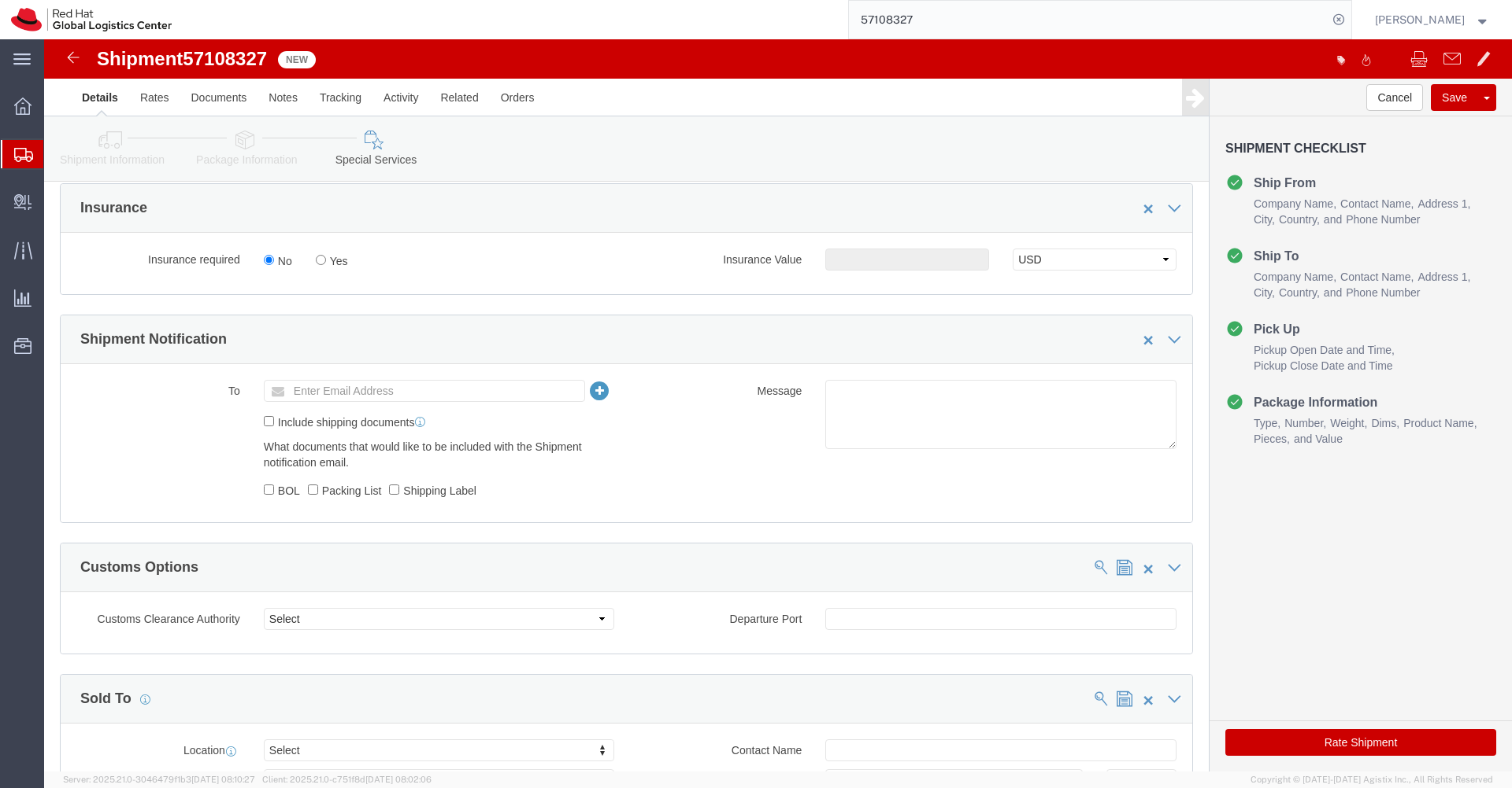
scroll to position [472, 0]
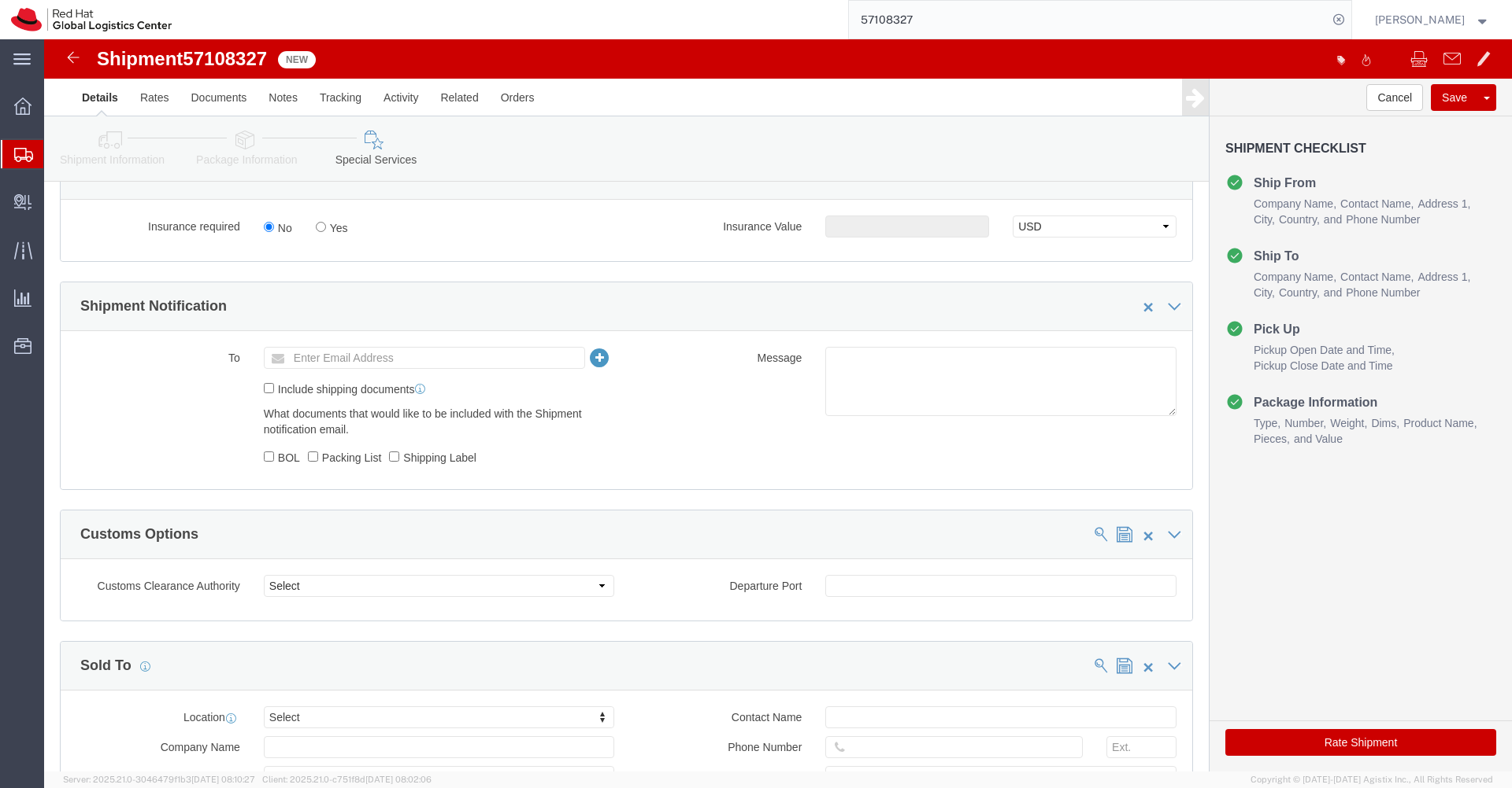
click ul "Enter Email Address"
type input "[EMAIL_ADDRESS][DOMAIN_NAME]"
click link "Documents"
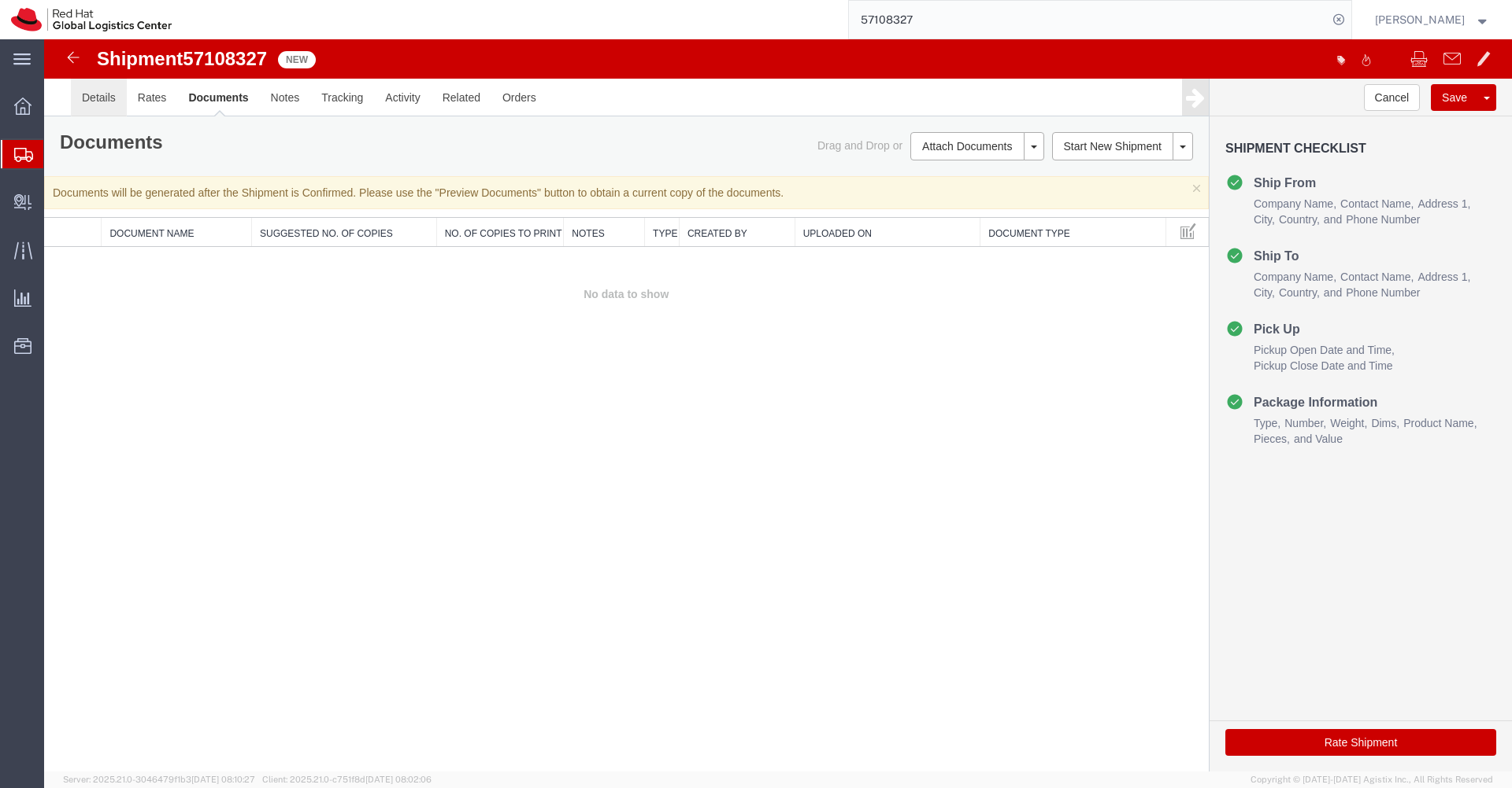
click at [111, 99] on link "Details" at bounding box center [99, 98] width 56 height 38
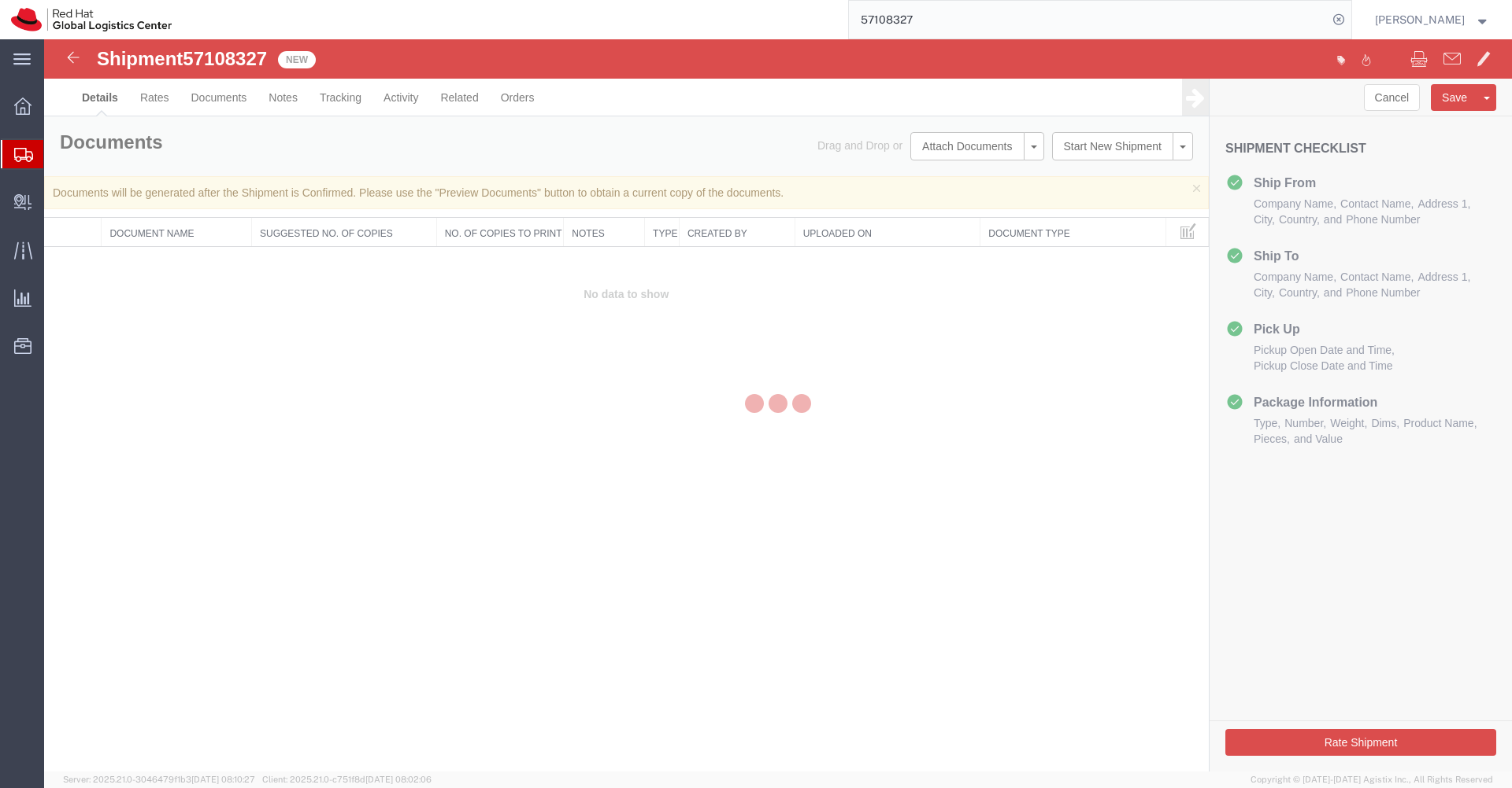
select select "50511"
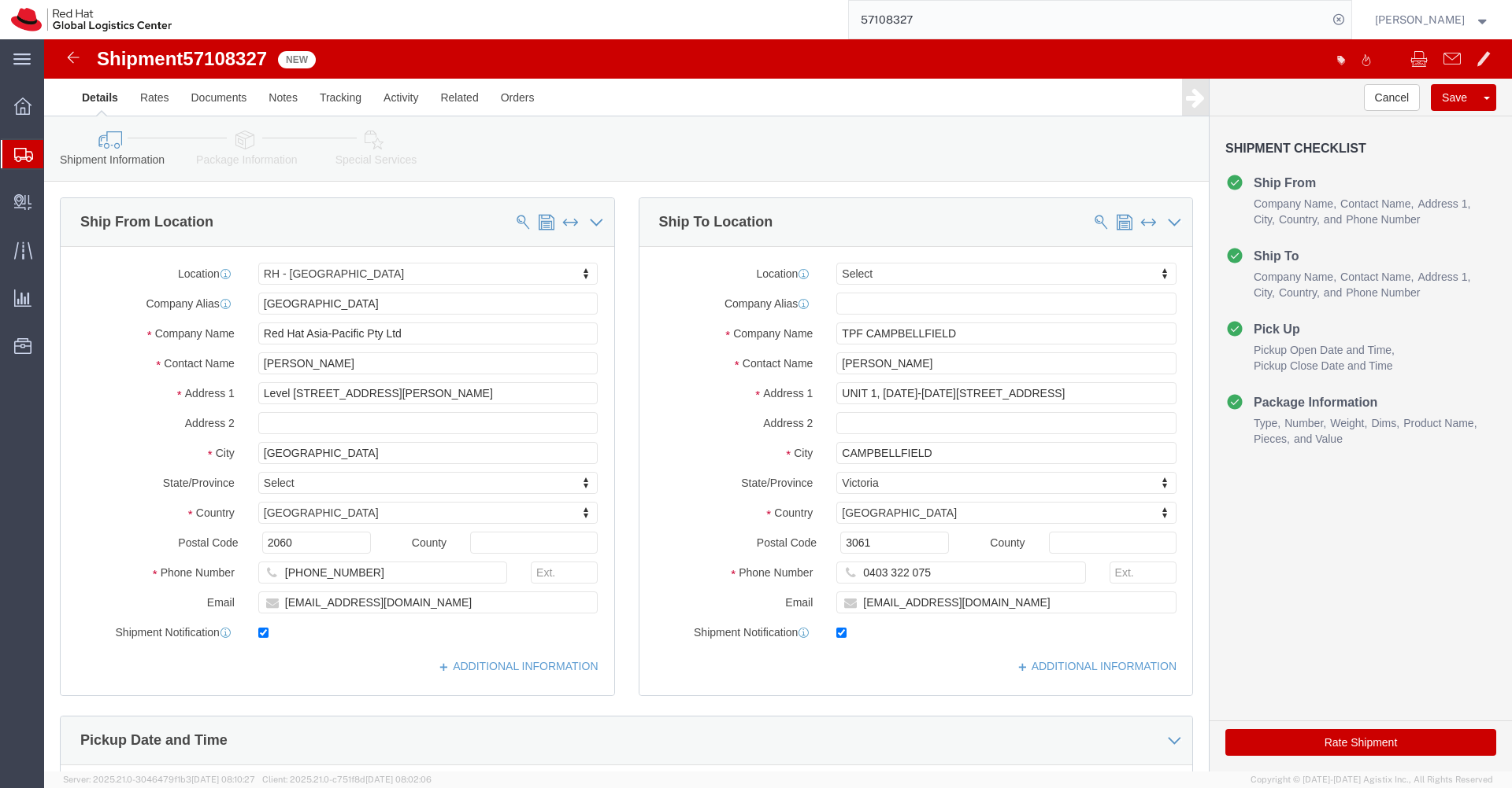
click icon
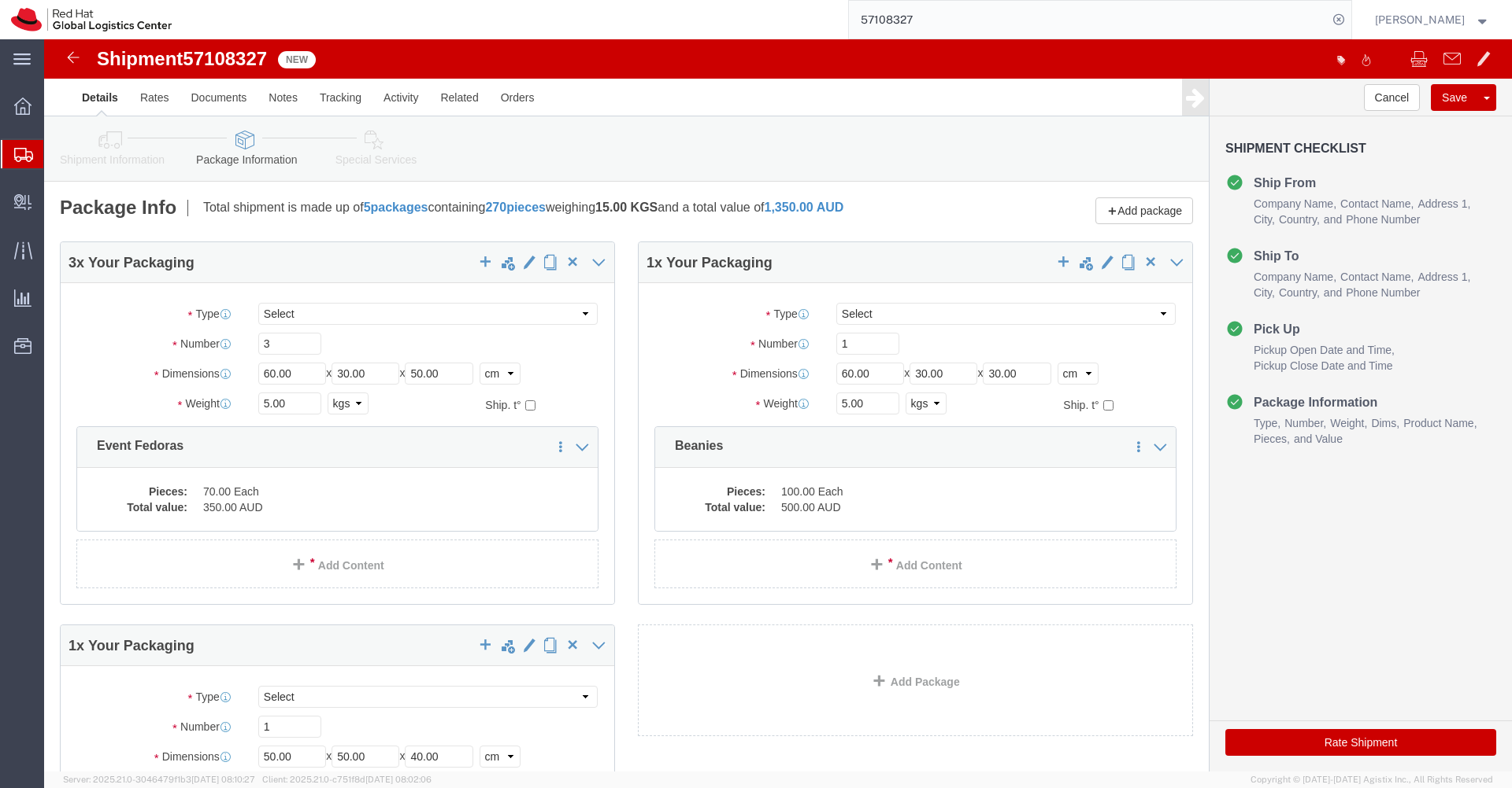
click button "Rate Shipment"
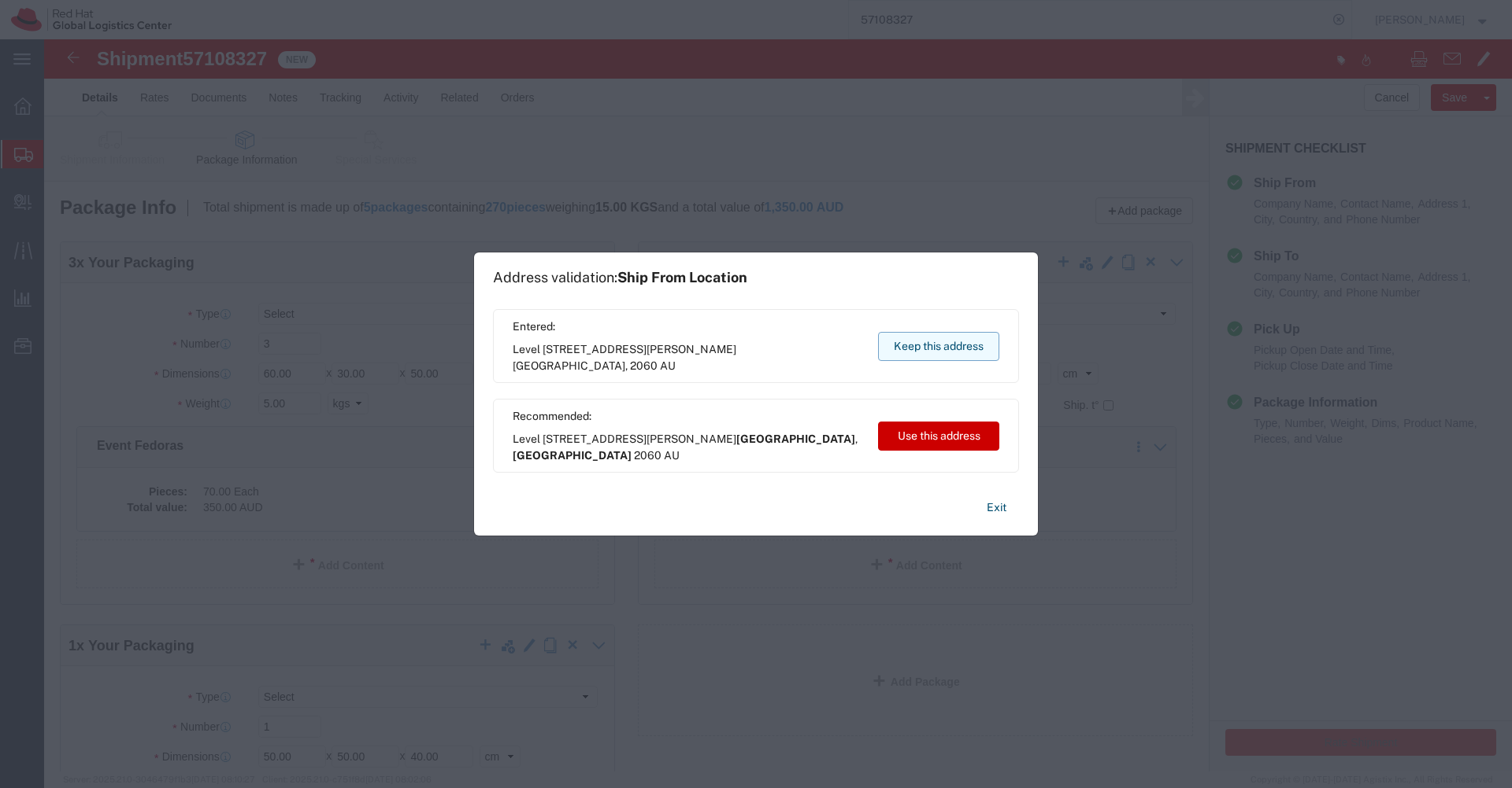
click at [930, 351] on button "Keep this address" at bounding box center [939, 346] width 121 height 29
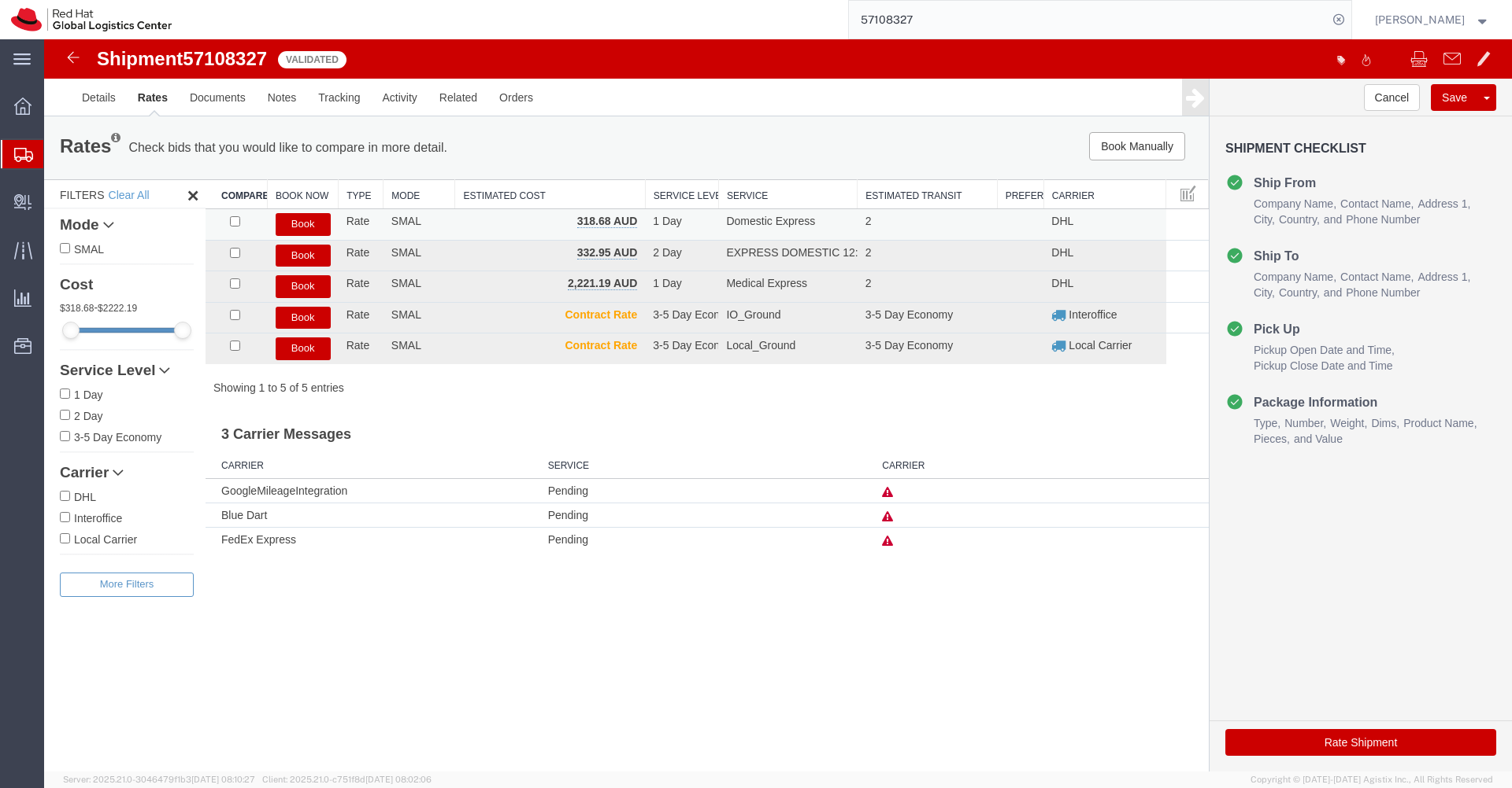
click at [304, 222] on button "Book" at bounding box center [303, 225] width 55 height 23
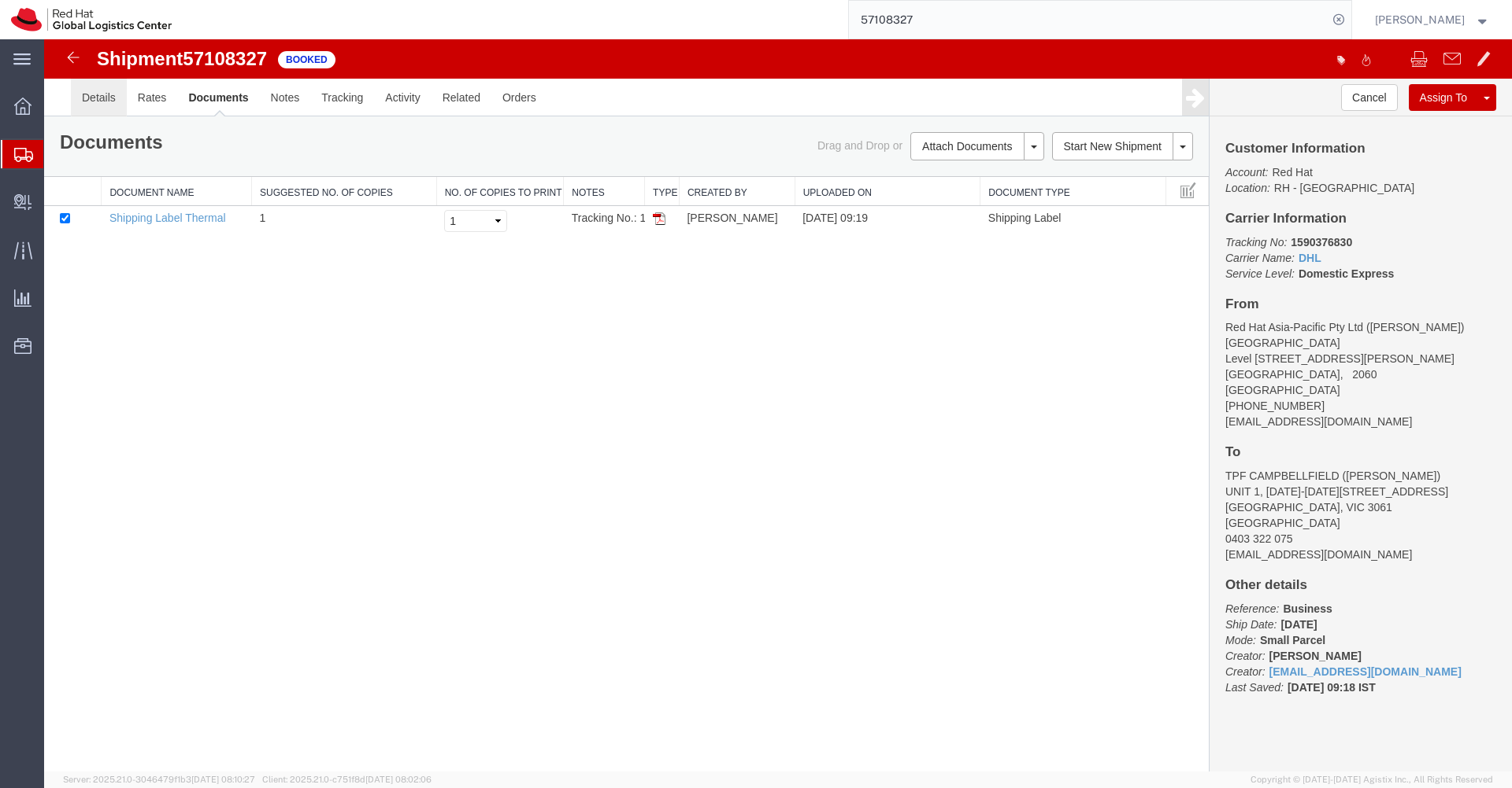
click at [106, 107] on link "Details" at bounding box center [99, 98] width 56 height 38
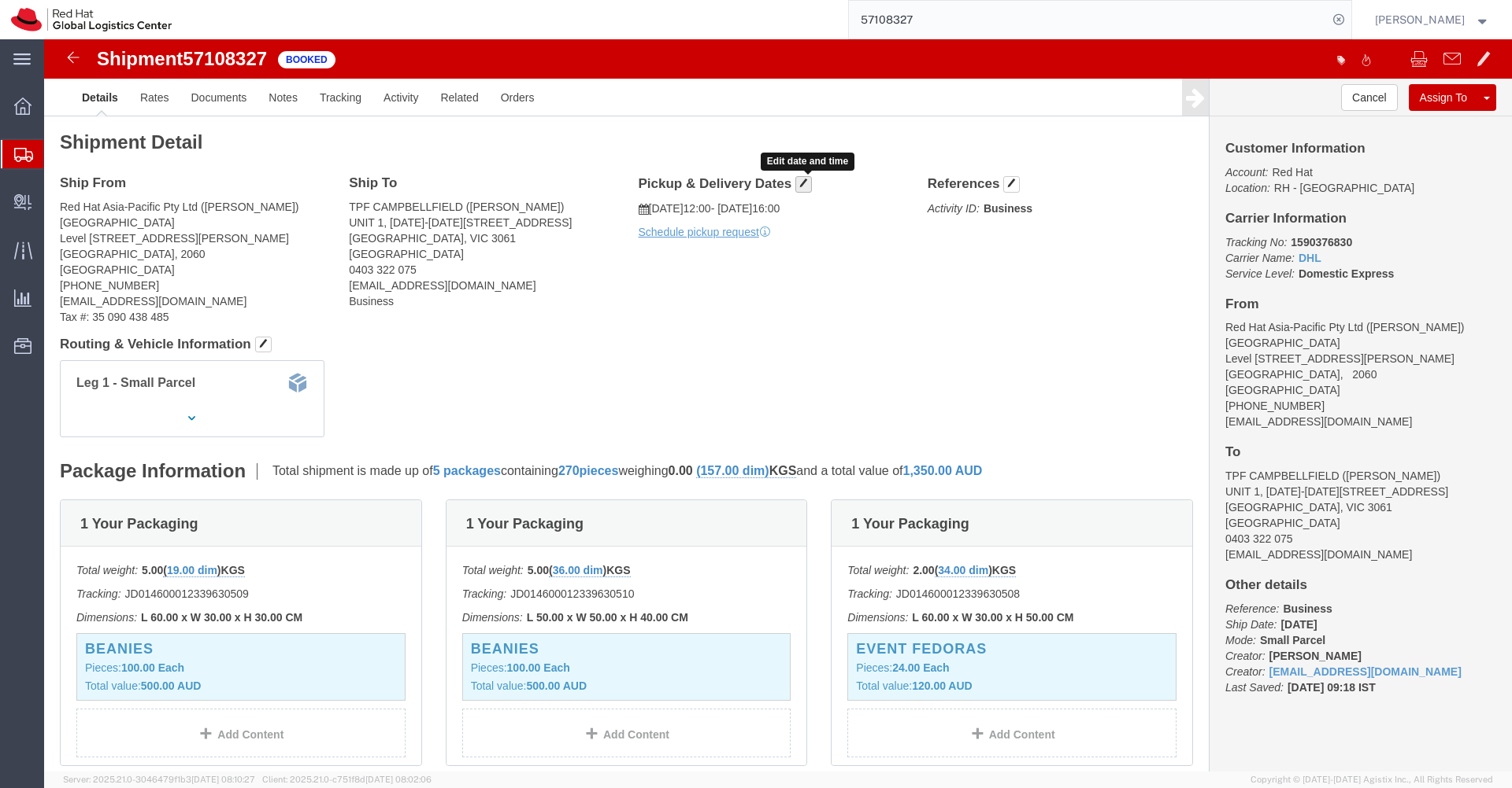
click span "button"
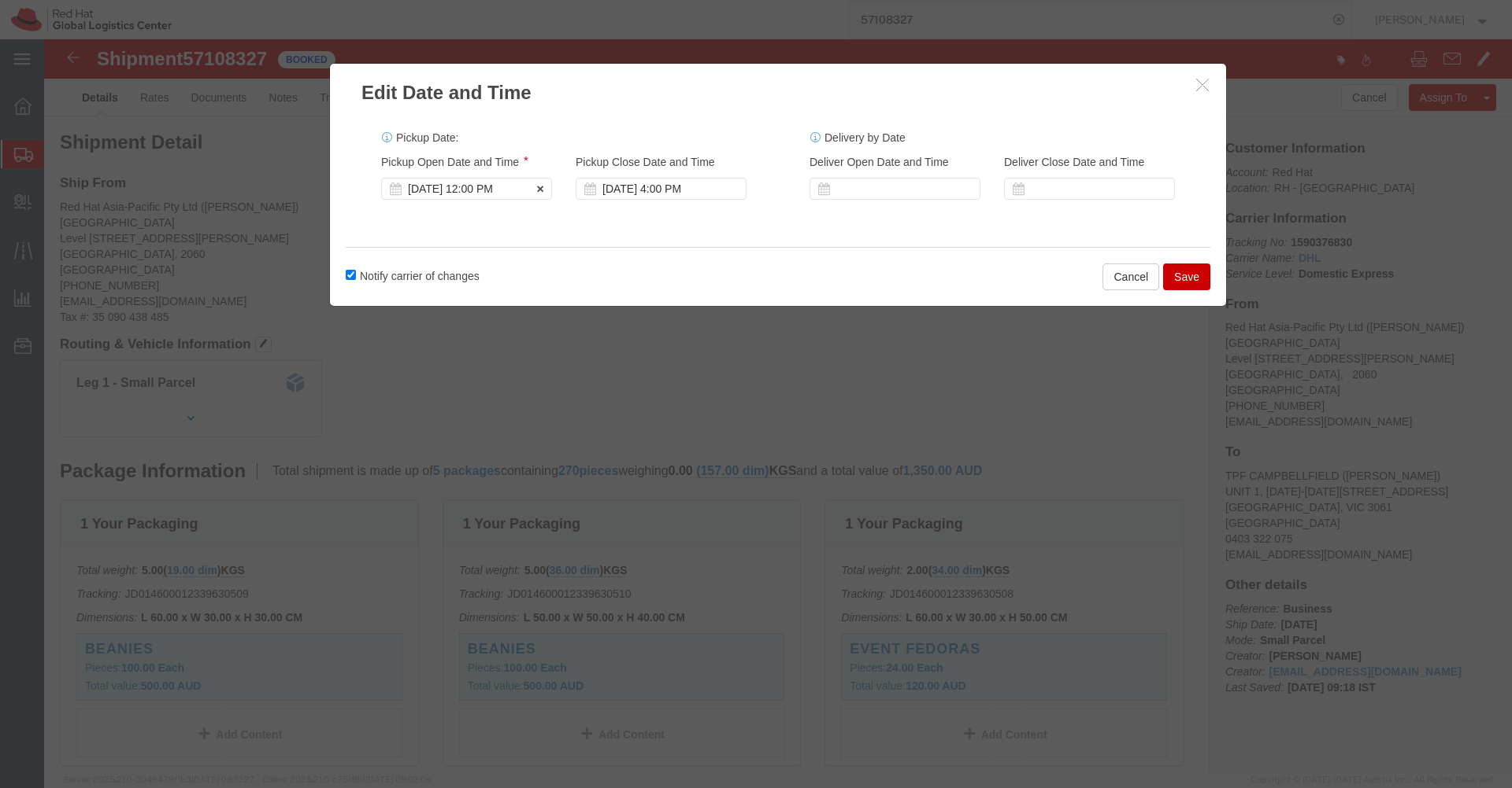
click div "[DATE] 12:00 PM"
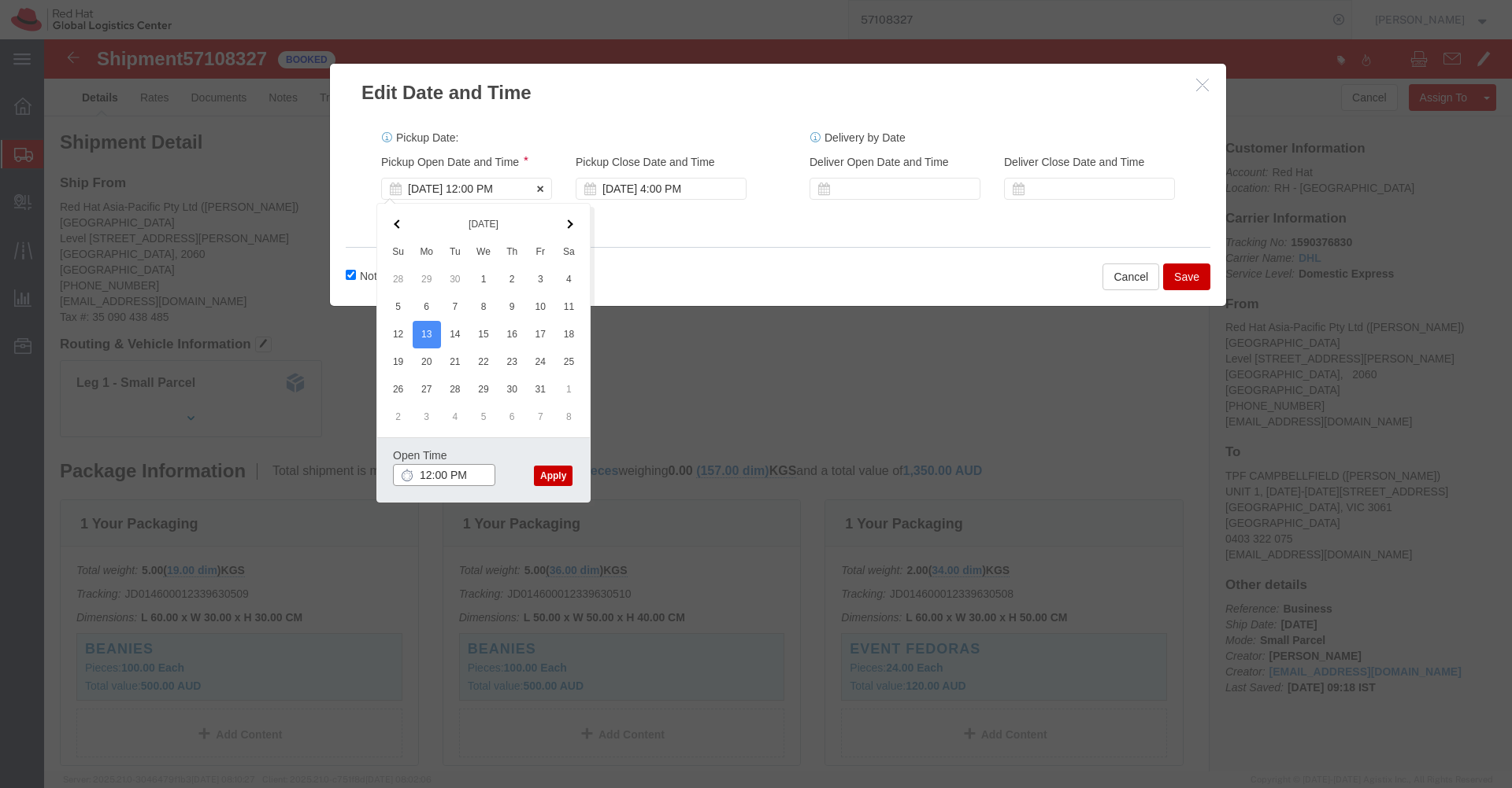
type input "2:00 PM"
click input "2:00 PM"
click button "Apply"
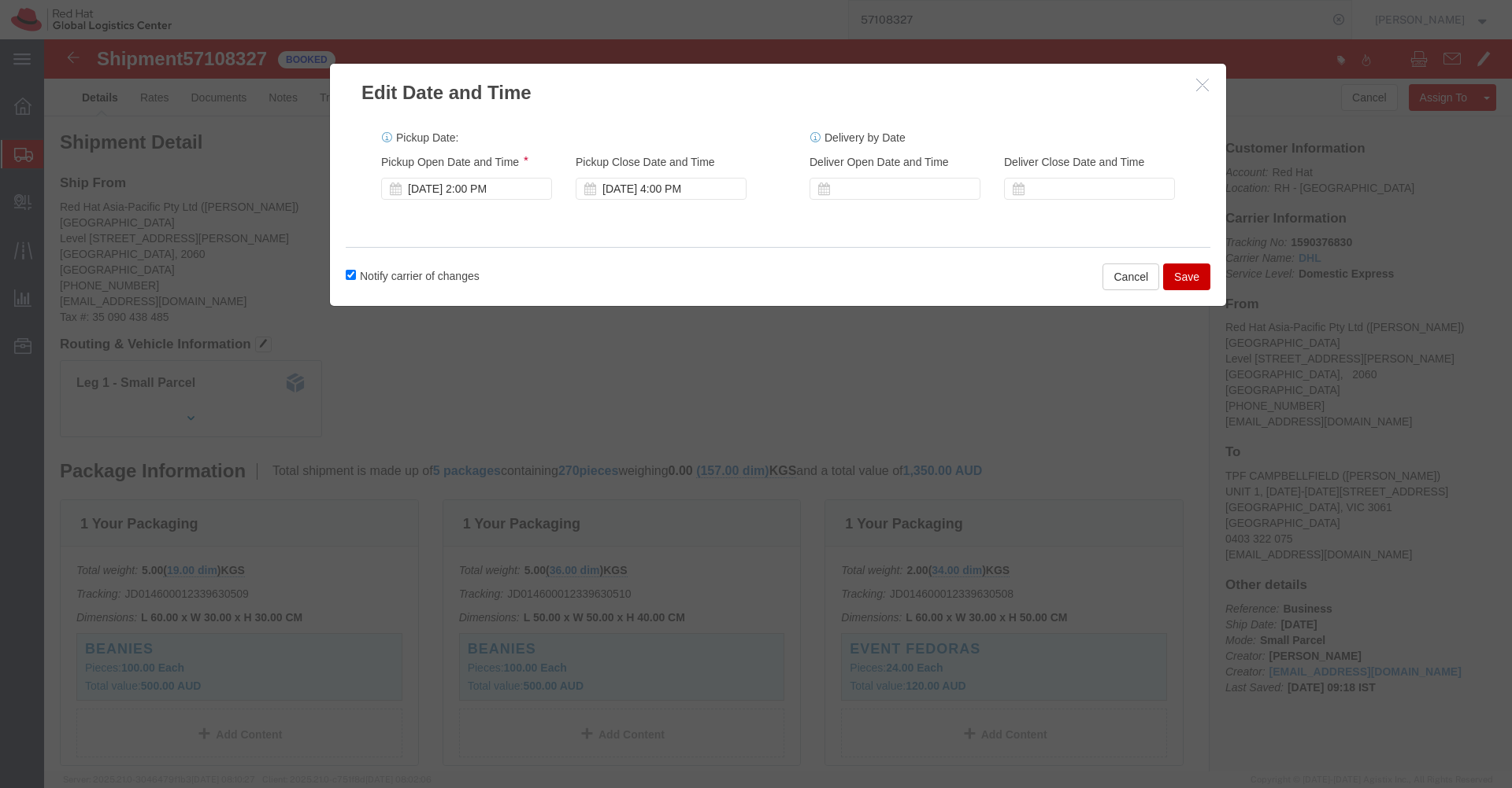
click button "Save"
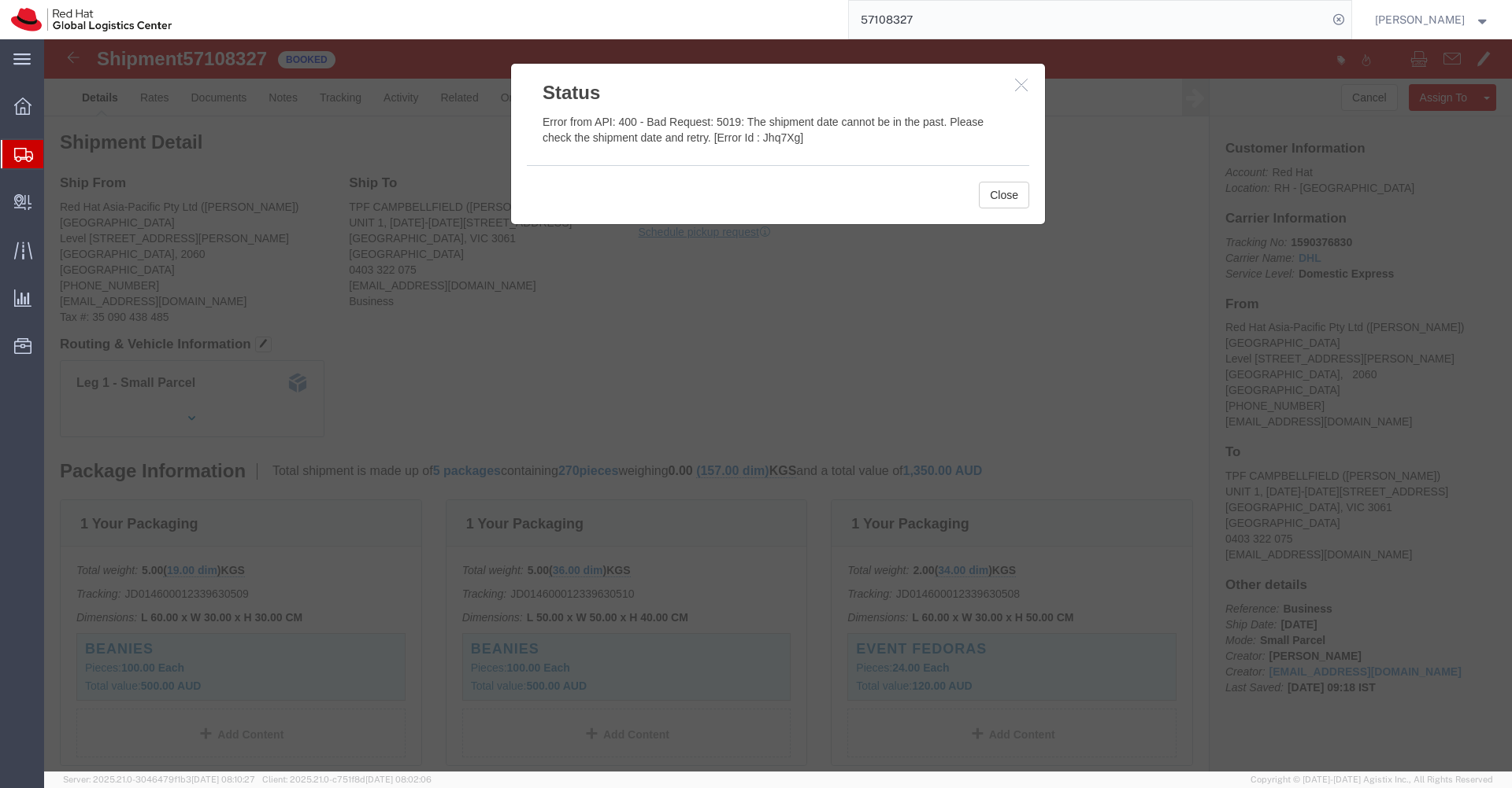
click div
click button "Close"
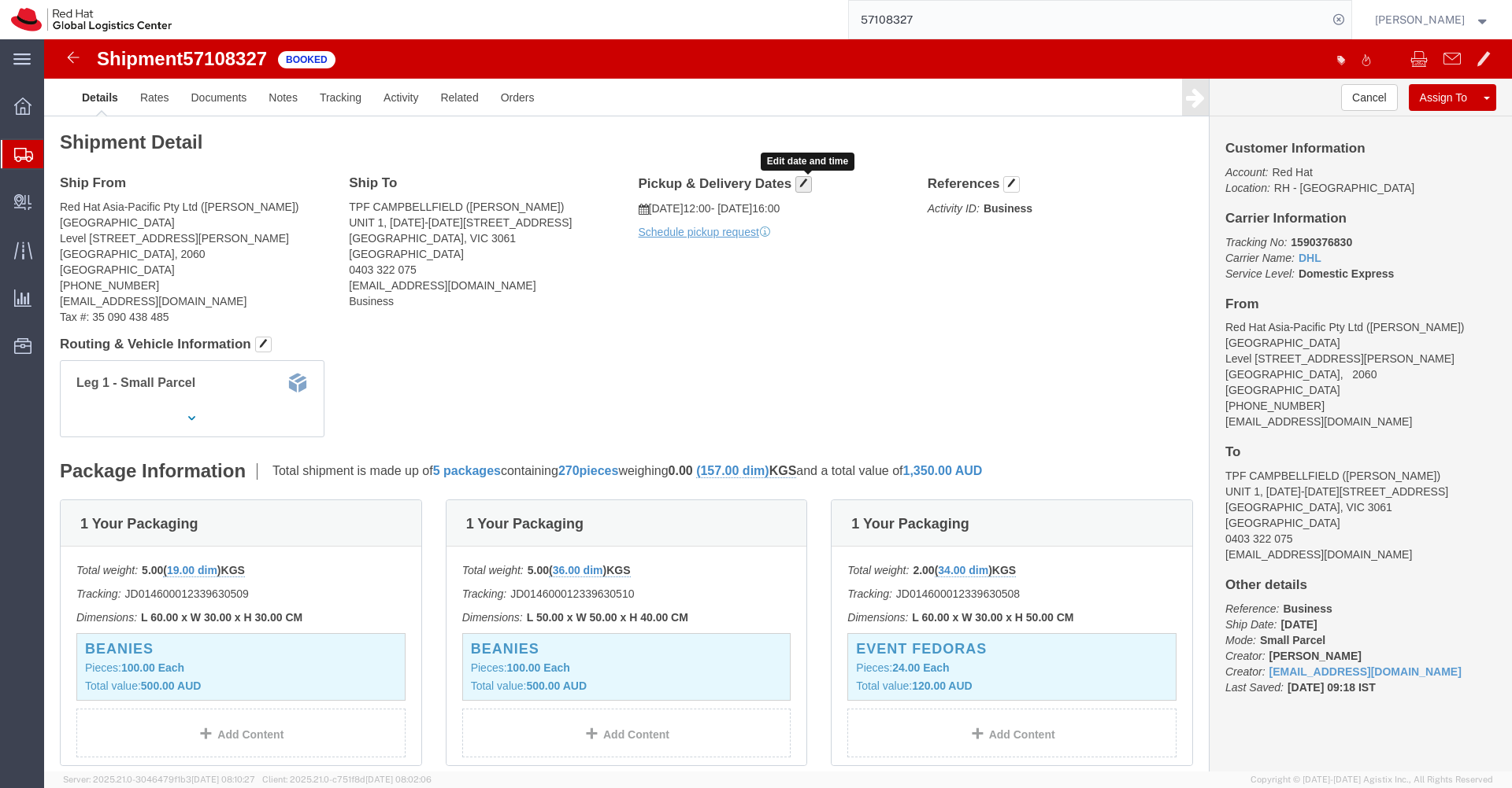
click span "button"
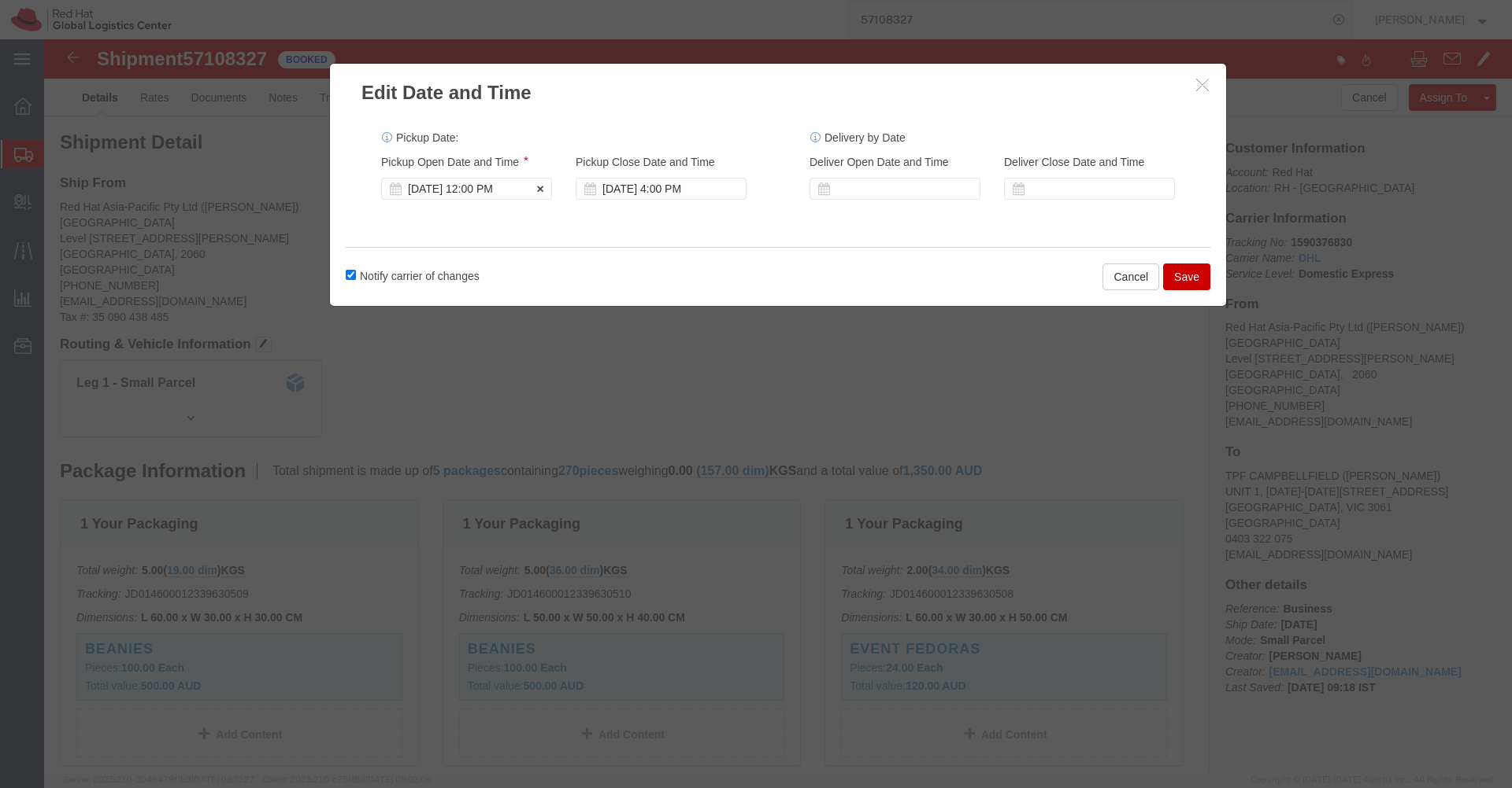
click div "[DATE] 12:00 PM"
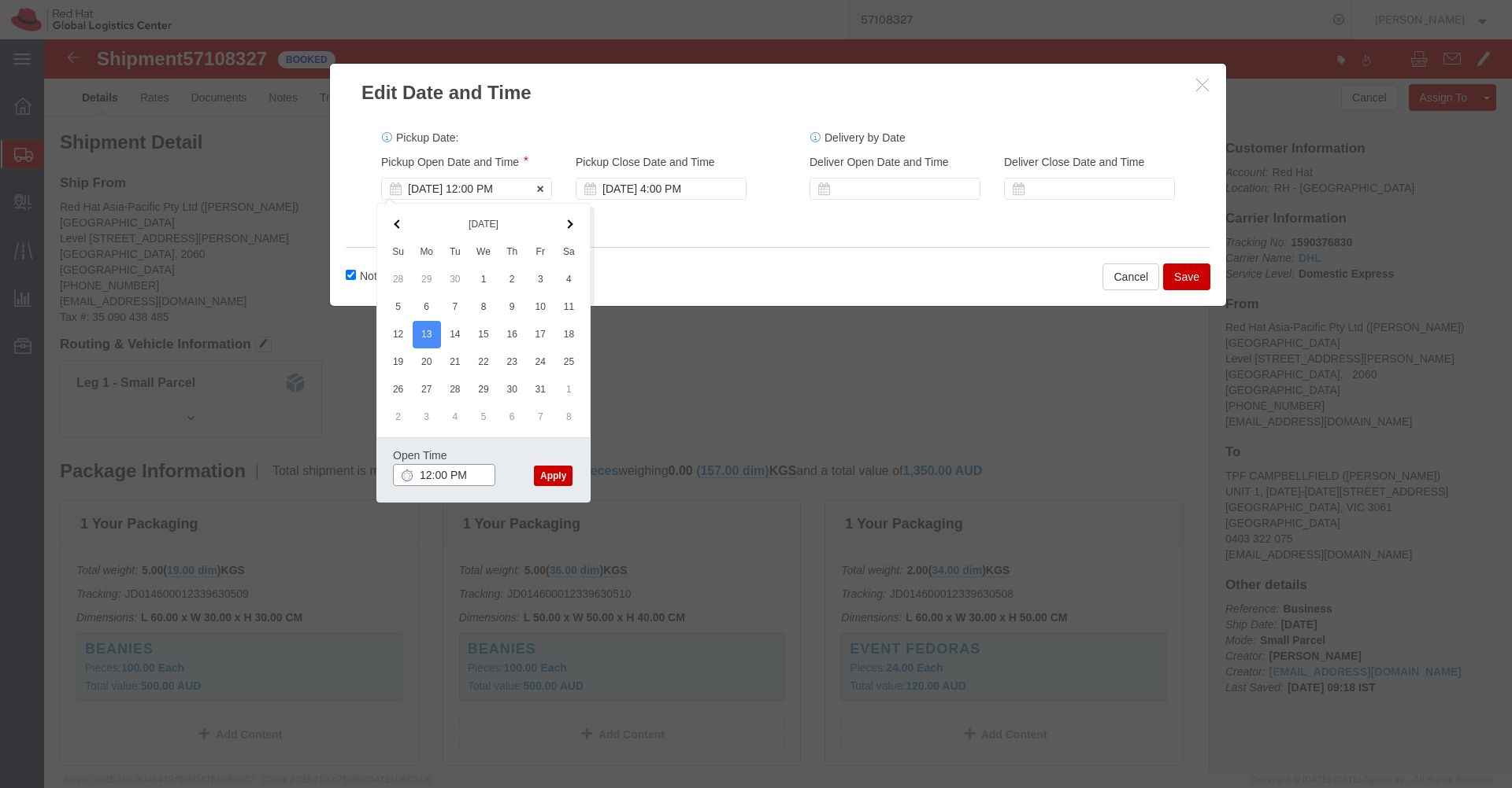
type input "3:00 PM"
click button "Apply"
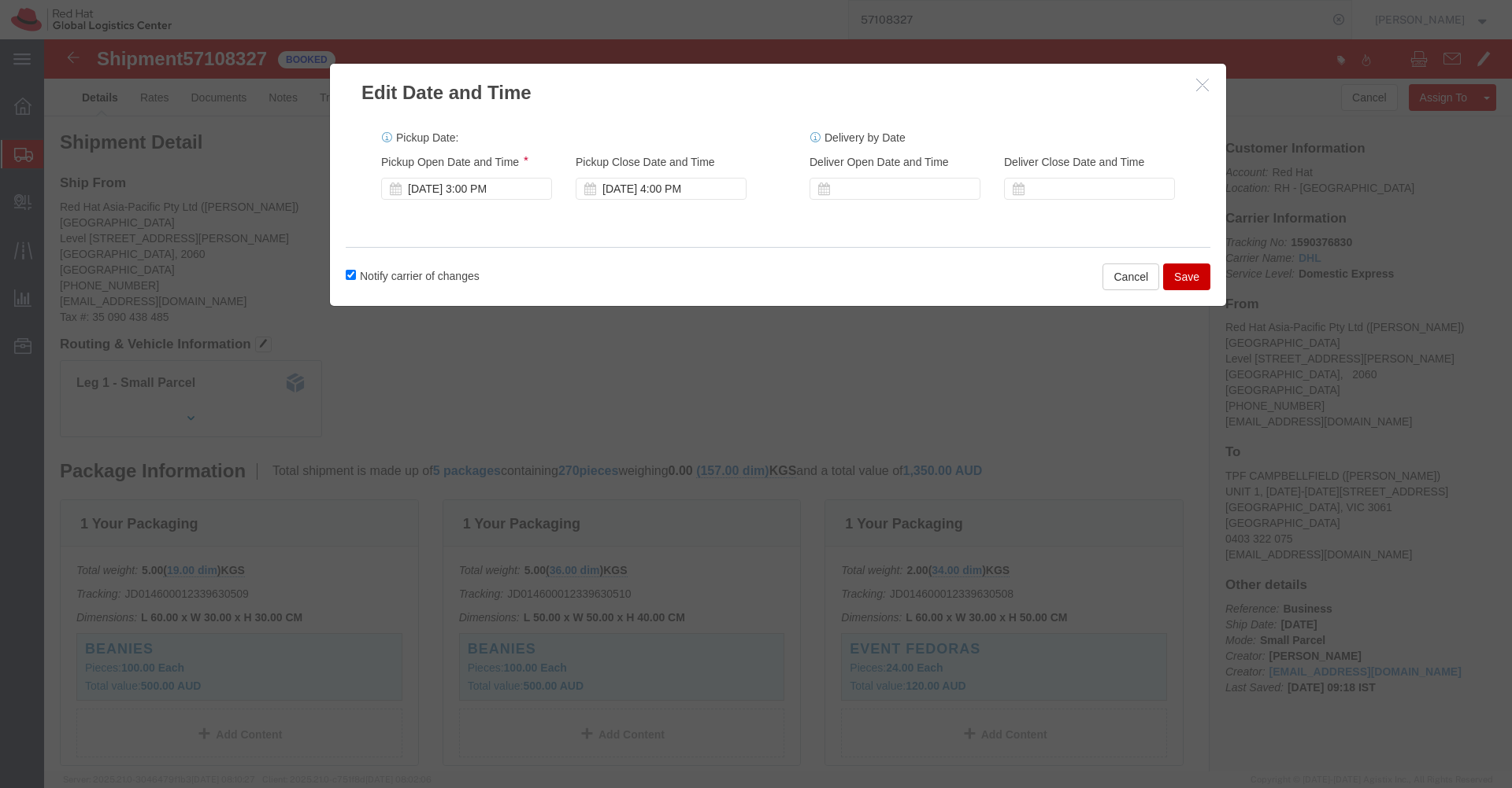
click button "Save"
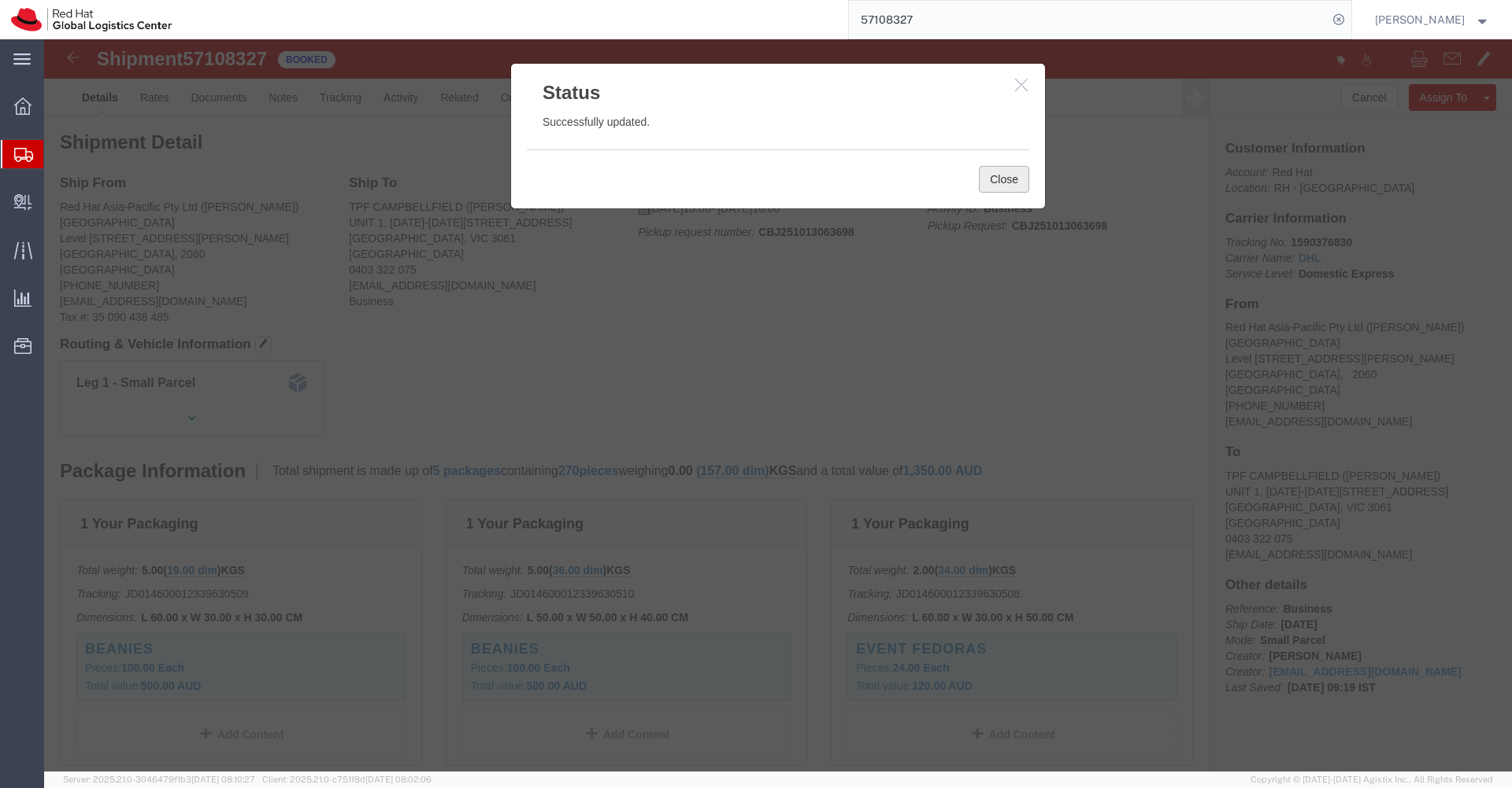
click button "Close"
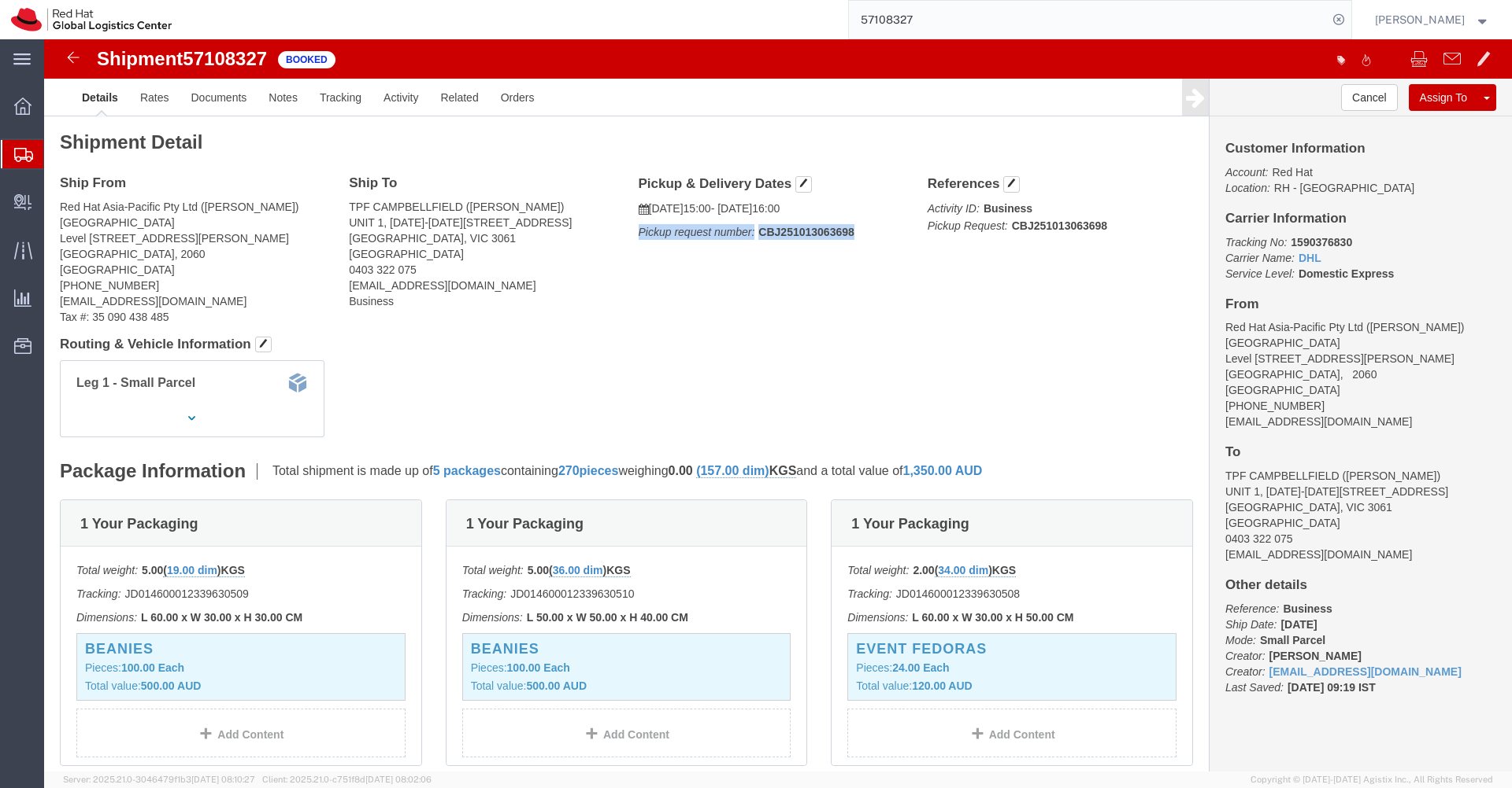
drag, startPoint x: 809, startPoint y: 195, endPoint x: 591, endPoint y: 195, distance: 218.0
click p "Pickup request number: CBJ251013063698"
copy p "Pickup request number: CBJ251013063698"
click link "Documents"
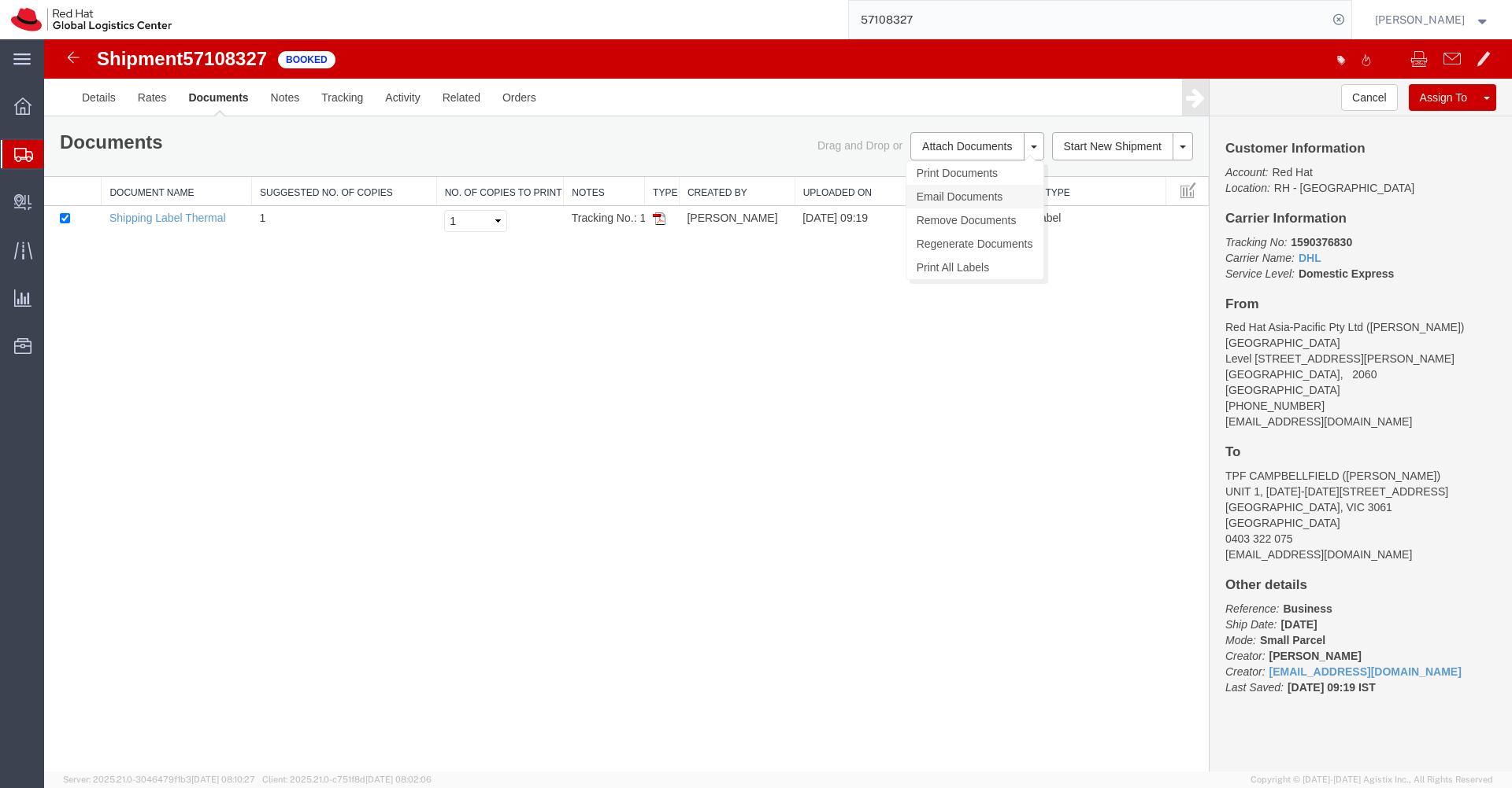
click at [988, 191] on link "Email Documents" at bounding box center [974, 196] width 137 height 24
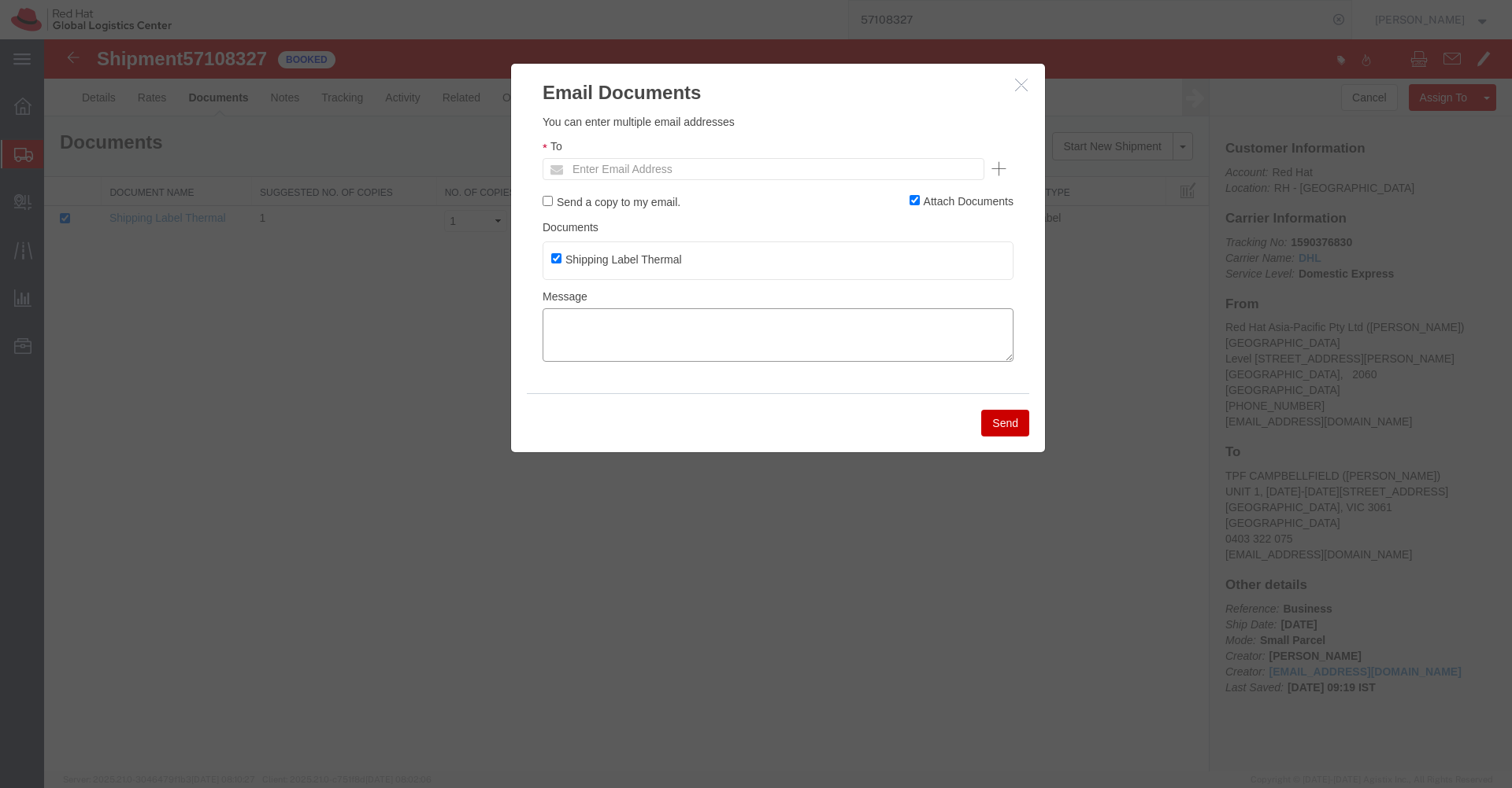
click at [748, 327] on textarea at bounding box center [778, 335] width 471 height 53
paste textarea "Pickup request number:CBJ251013063698"
type textarea "Pickup request number:CBJ251013063698"
click at [696, 169] on input "Enter Email Address" at bounding box center [656, 169] width 184 height 20
type input "jfryer"
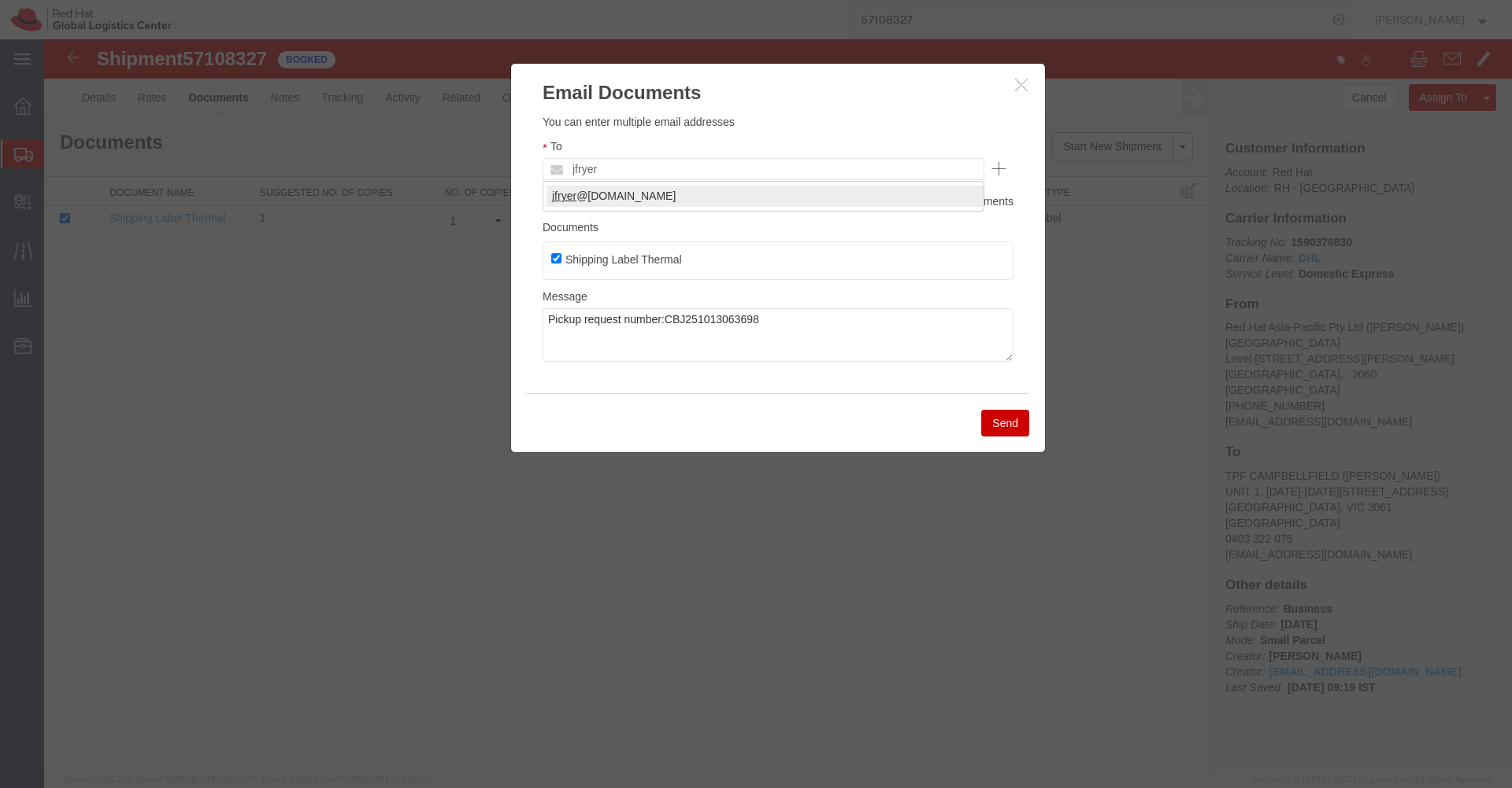
type input "[EMAIL_ADDRESS][DOMAIN_NAME]"
click at [1005, 430] on button "Send" at bounding box center [1005, 423] width 48 height 27
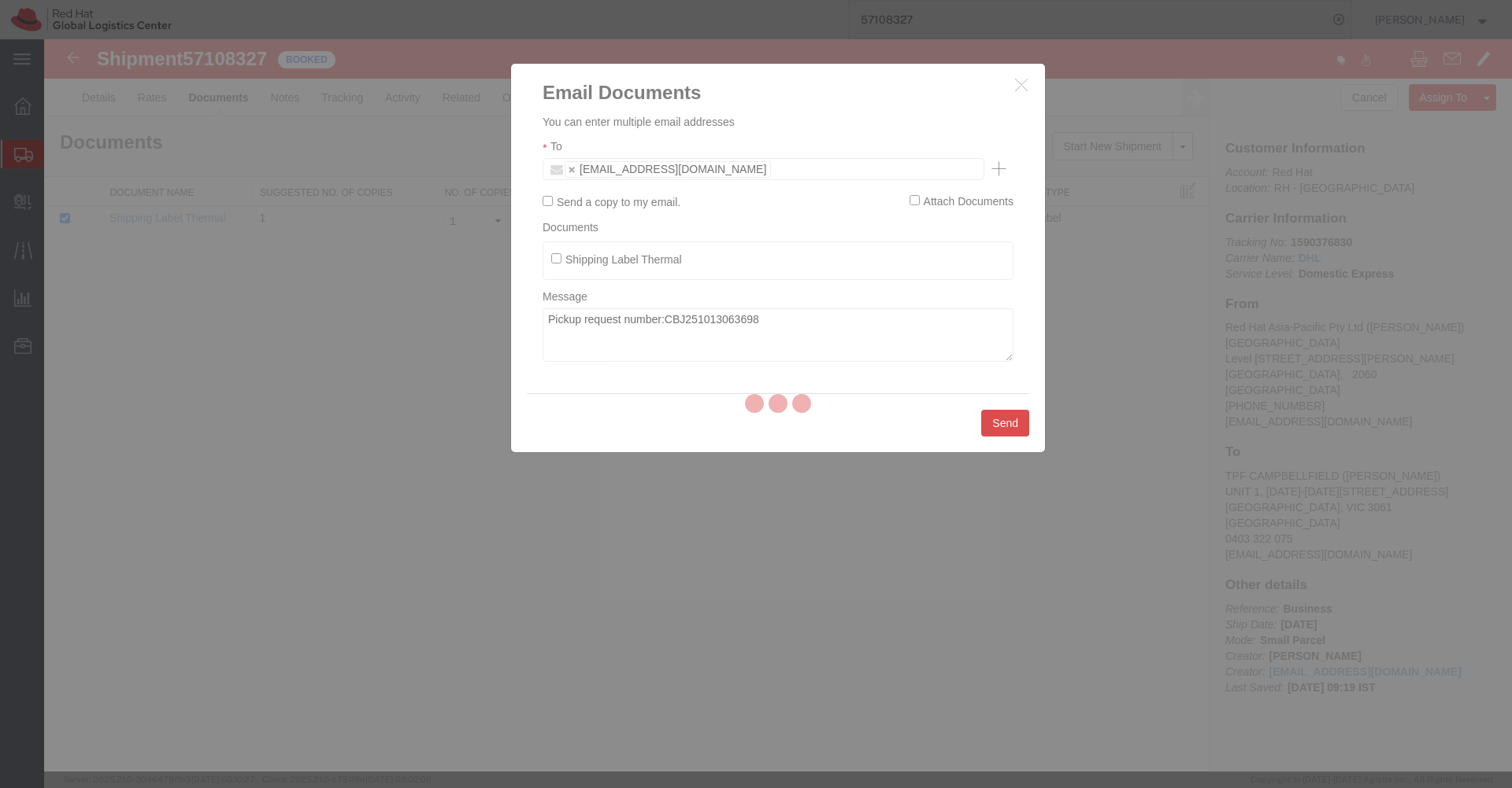
checkbox input "false"
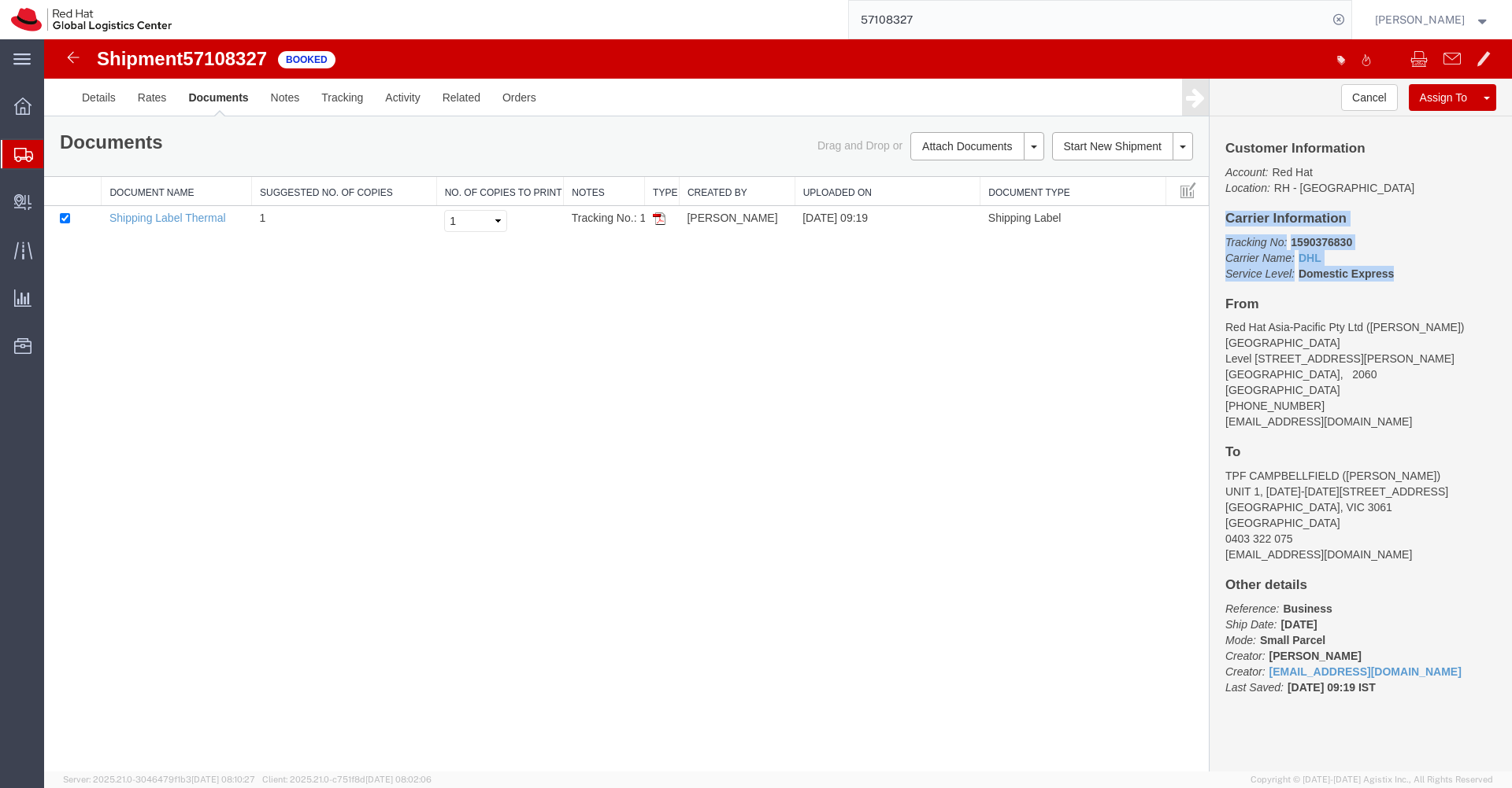
drag, startPoint x: 1447, startPoint y: 319, endPoint x: 1221, endPoint y: 220, distance: 246.7
click at [1221, 220] on div "Customer Information Account: Red Hat Location: [GEOGRAPHIC_DATA] - [GEOGRAPHIC…" at bounding box center [1360, 426] width 302 height 619
copy div "Carrier Information Tracking No: 1590376830 Carrier Name: DHL DHL Service Level…"
click at [660, 222] on img at bounding box center [659, 219] width 12 height 12
click at [1016, 20] on input "57108327" at bounding box center [1088, 20] width 478 height 38
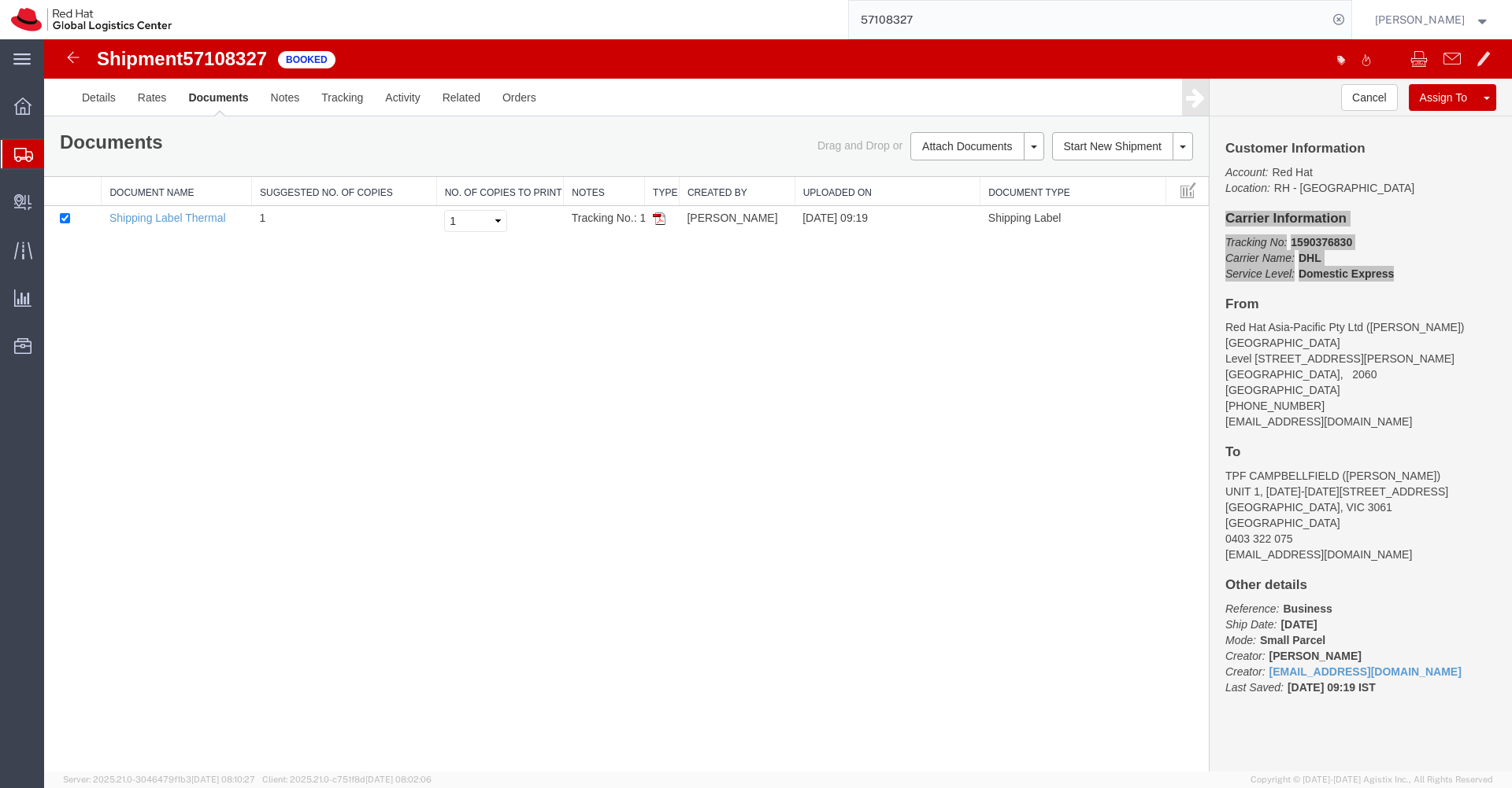
click at [1016, 20] on input "57108327" at bounding box center [1088, 20] width 478 height 38
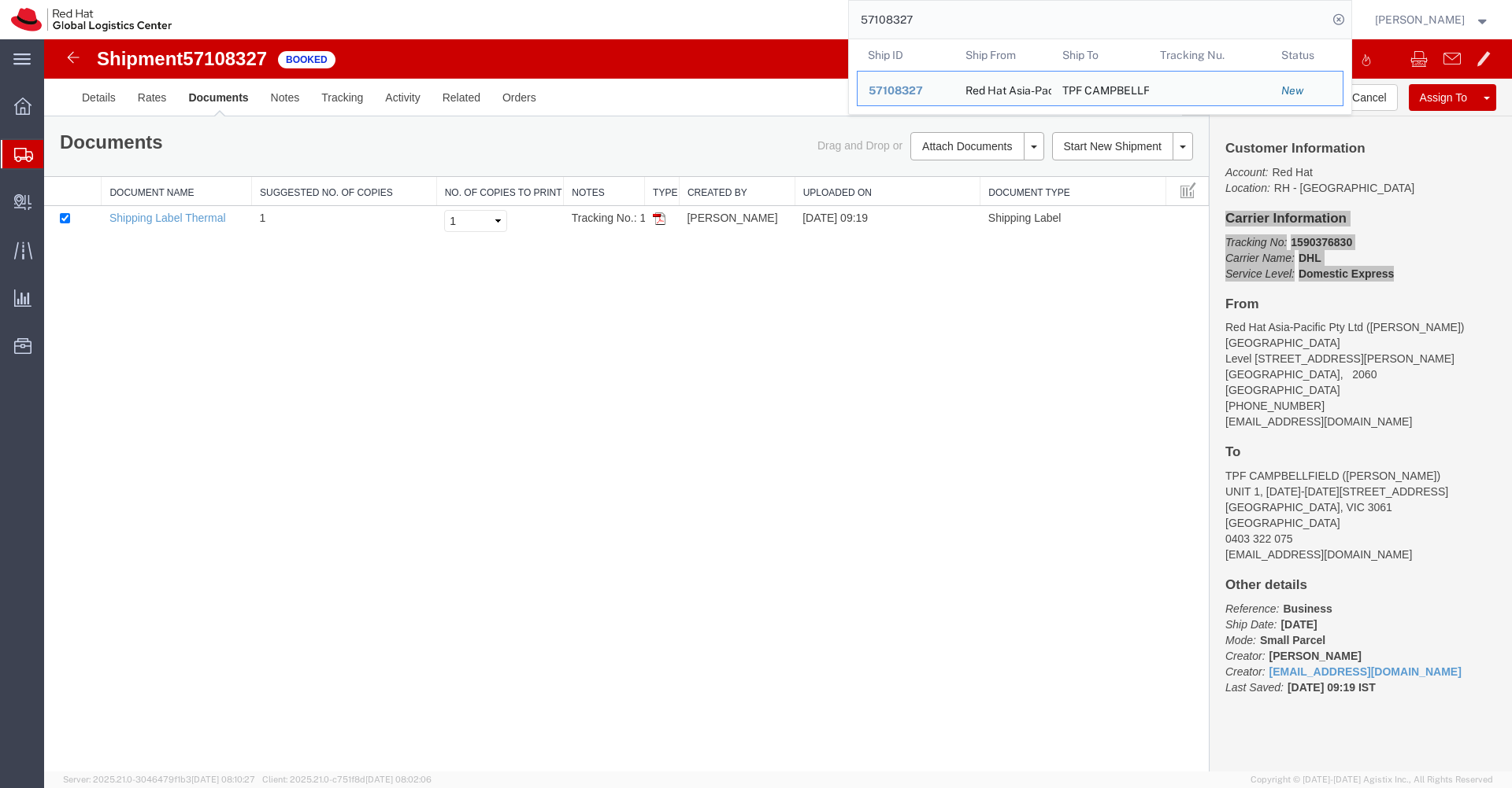
click at [1016, 20] on input "57108327" at bounding box center [1088, 20] width 478 height 38
paste input "8"
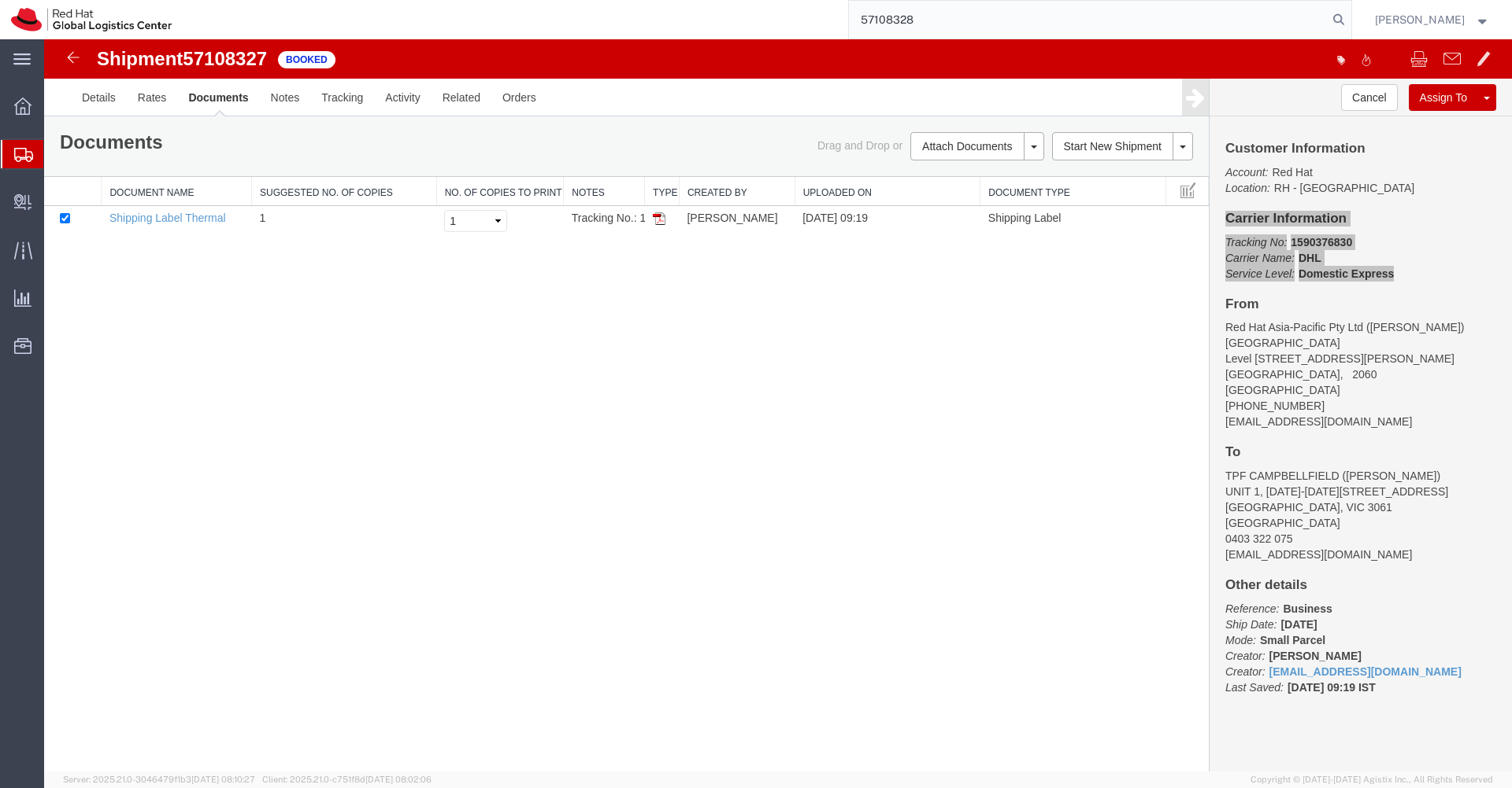
type input "57108328"
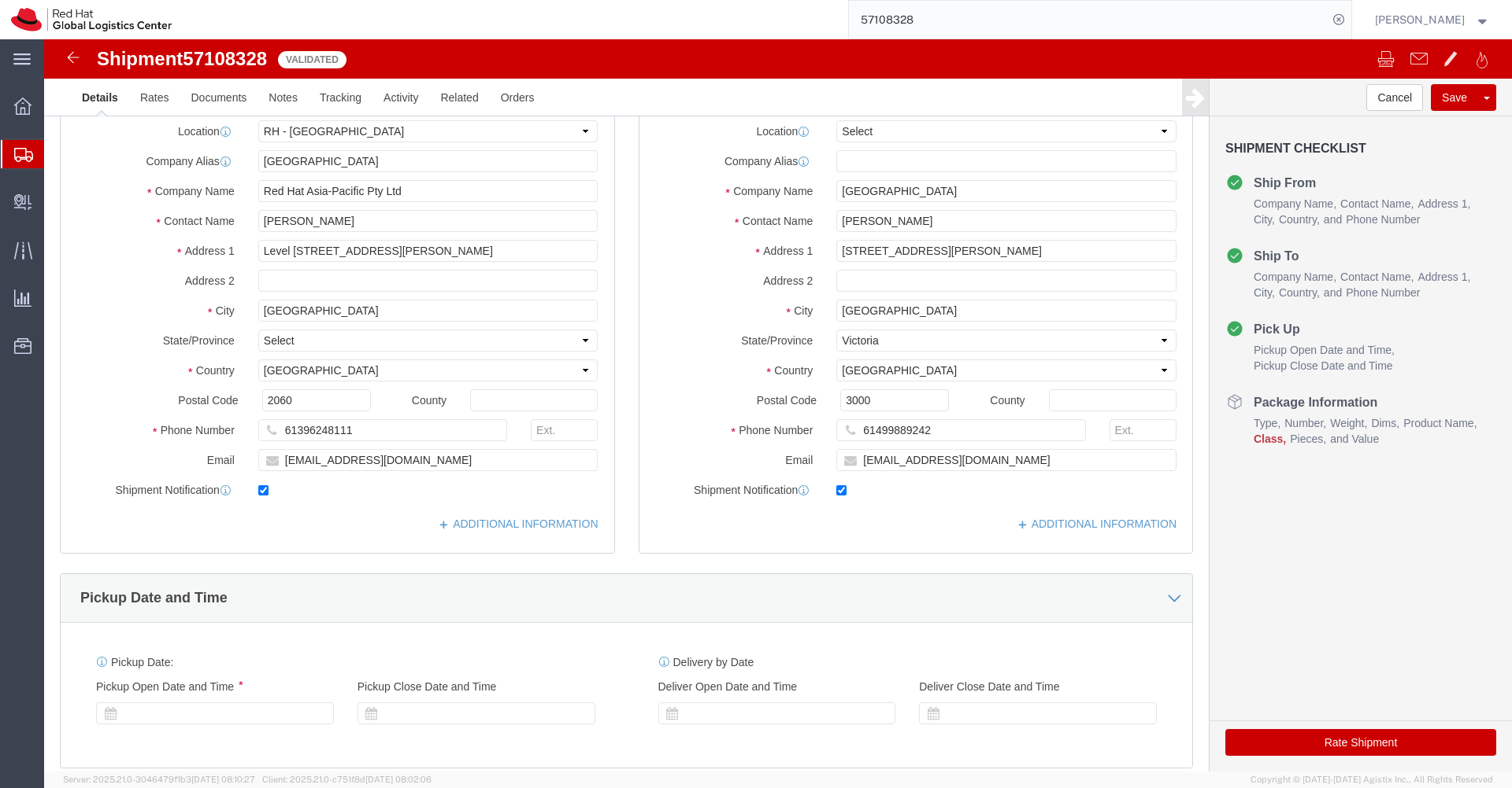
select select "50511"
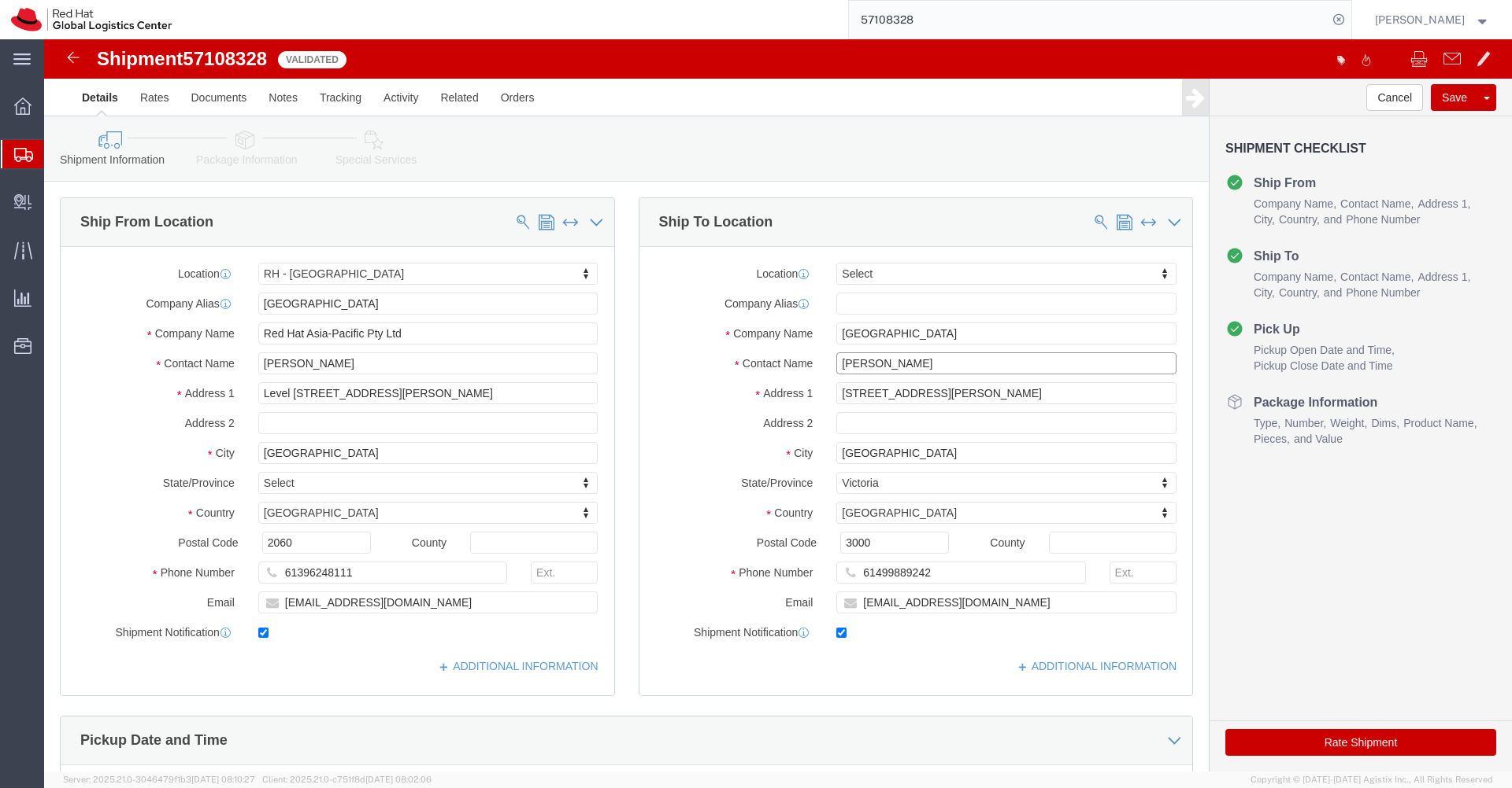
click input "[PERSON_NAME]"
drag, startPoint x: 844, startPoint y: 505, endPoint x: 764, endPoint y: 505, distance: 80.0
click div "Postal Code 3000"
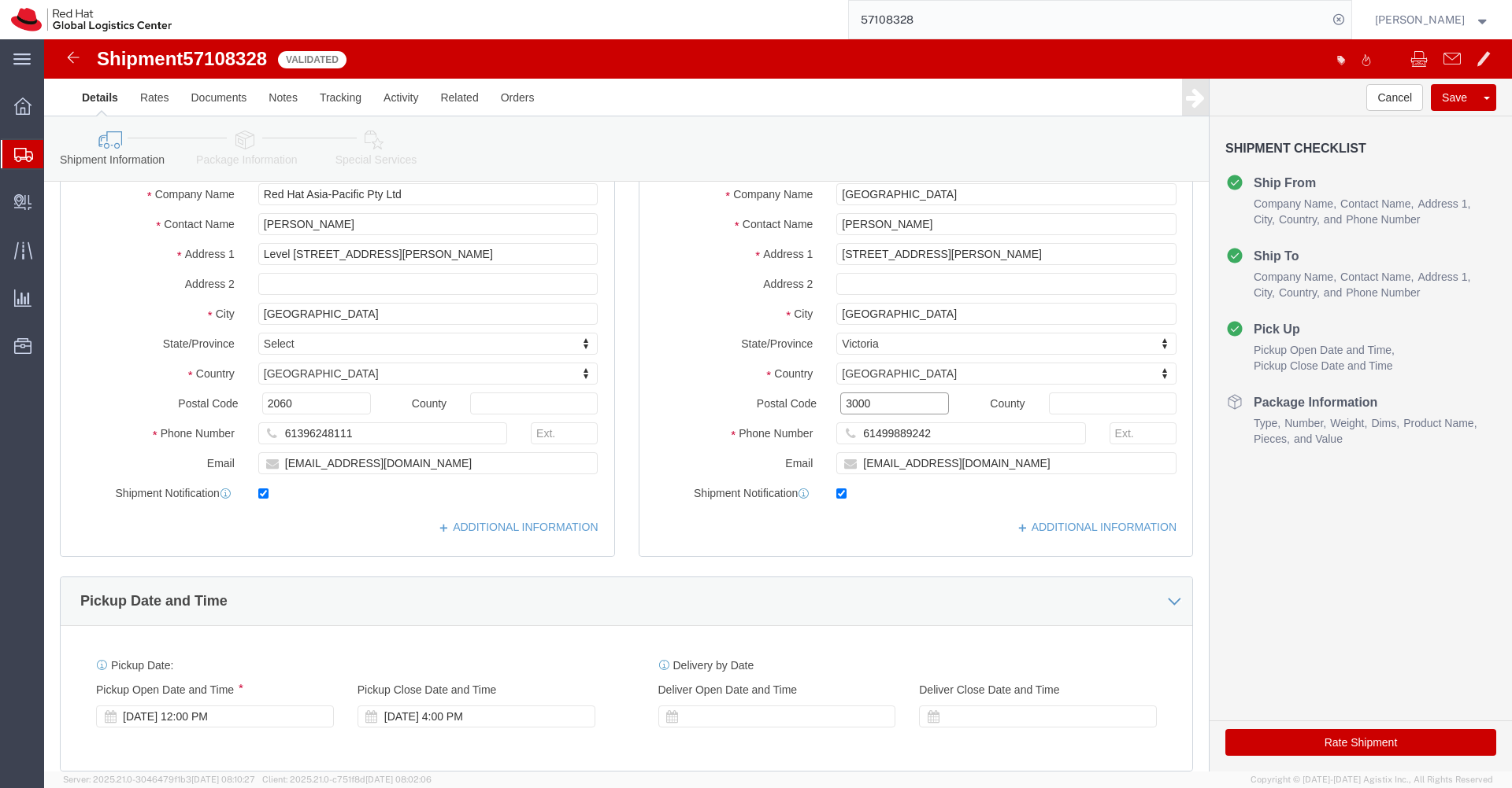
scroll to position [142, 0]
click icon
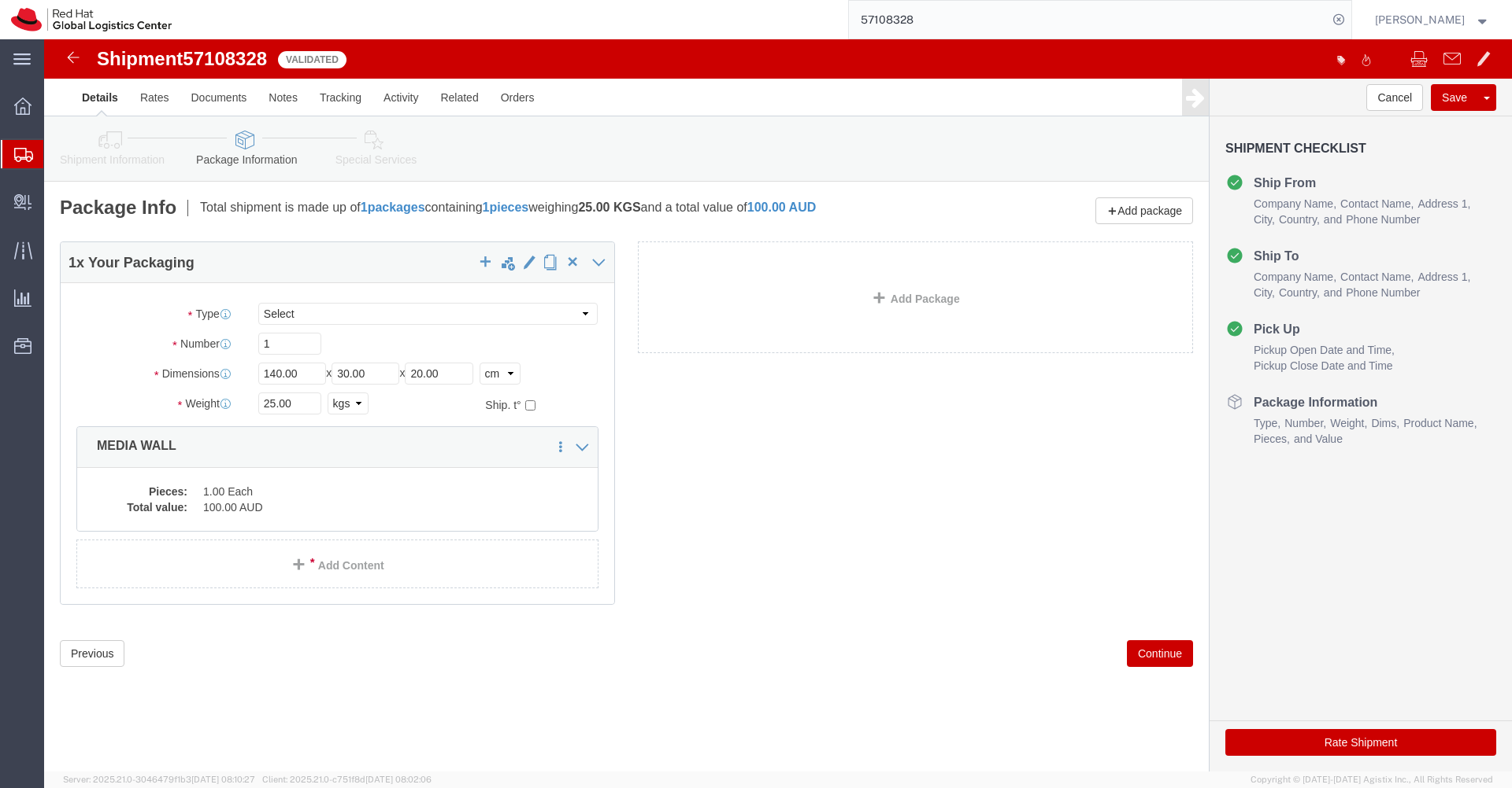
click icon
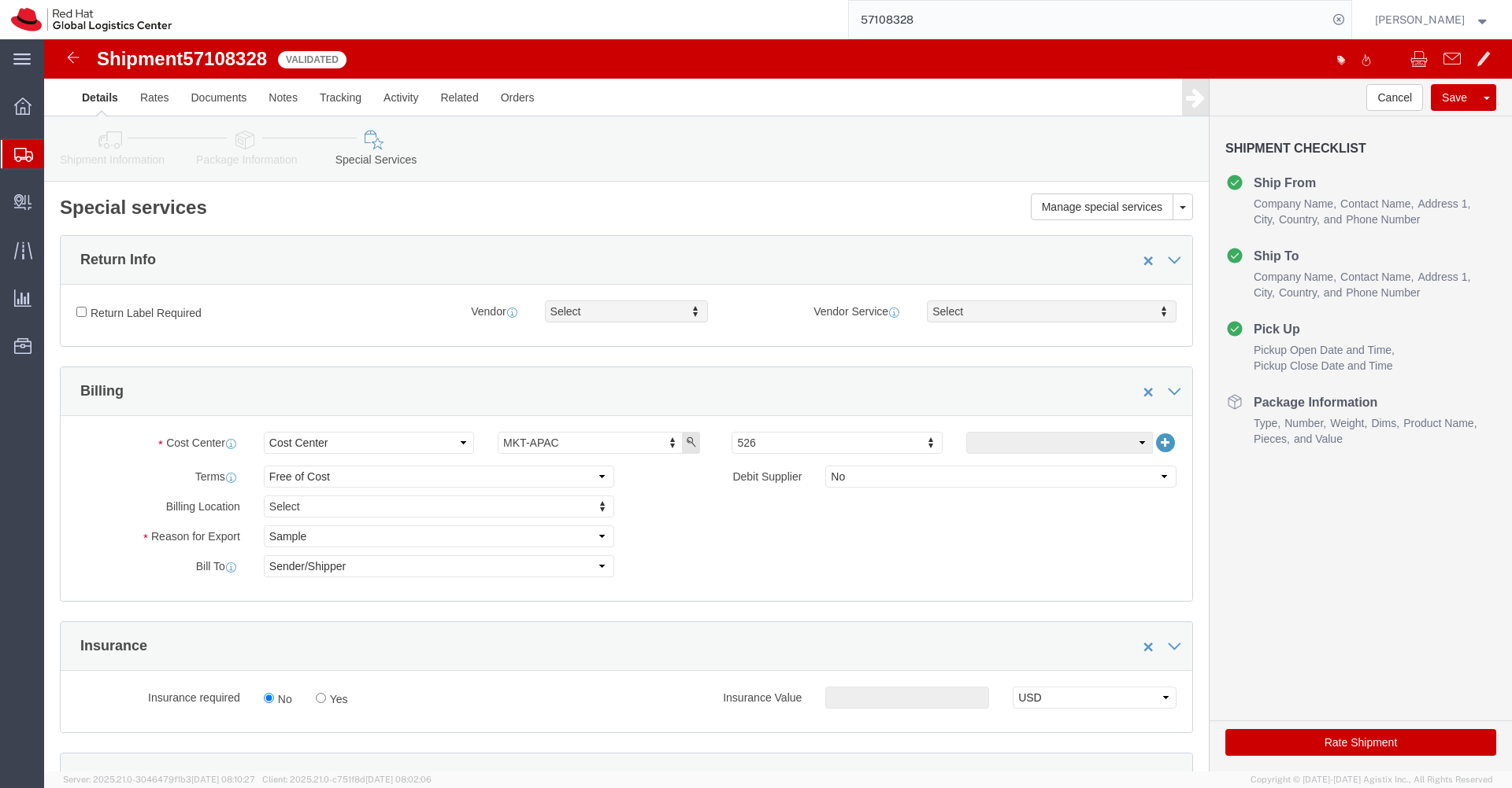
click button "Rate Shipment"
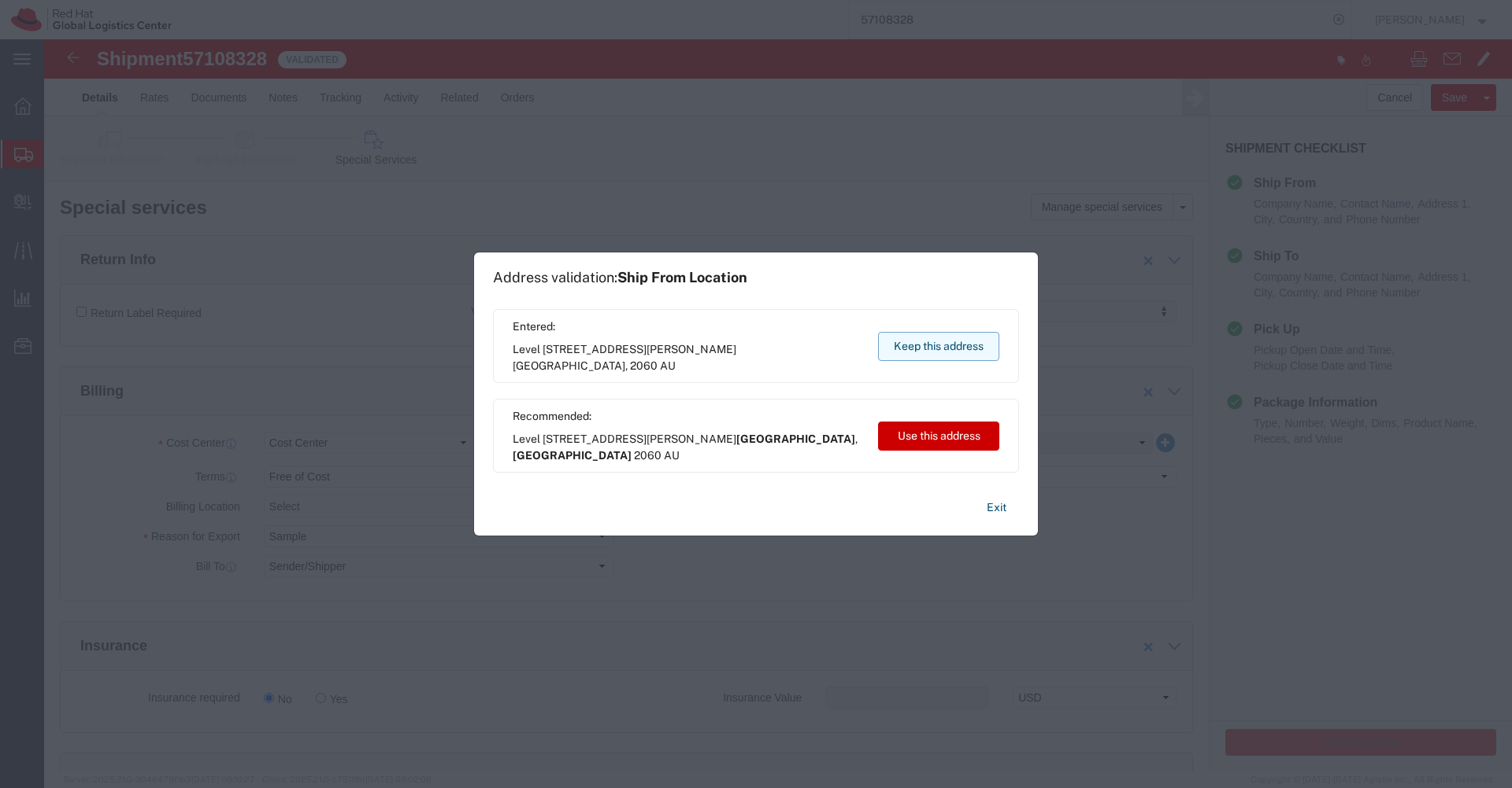
click at [942, 346] on button "Keep this address" at bounding box center [939, 346] width 121 height 29
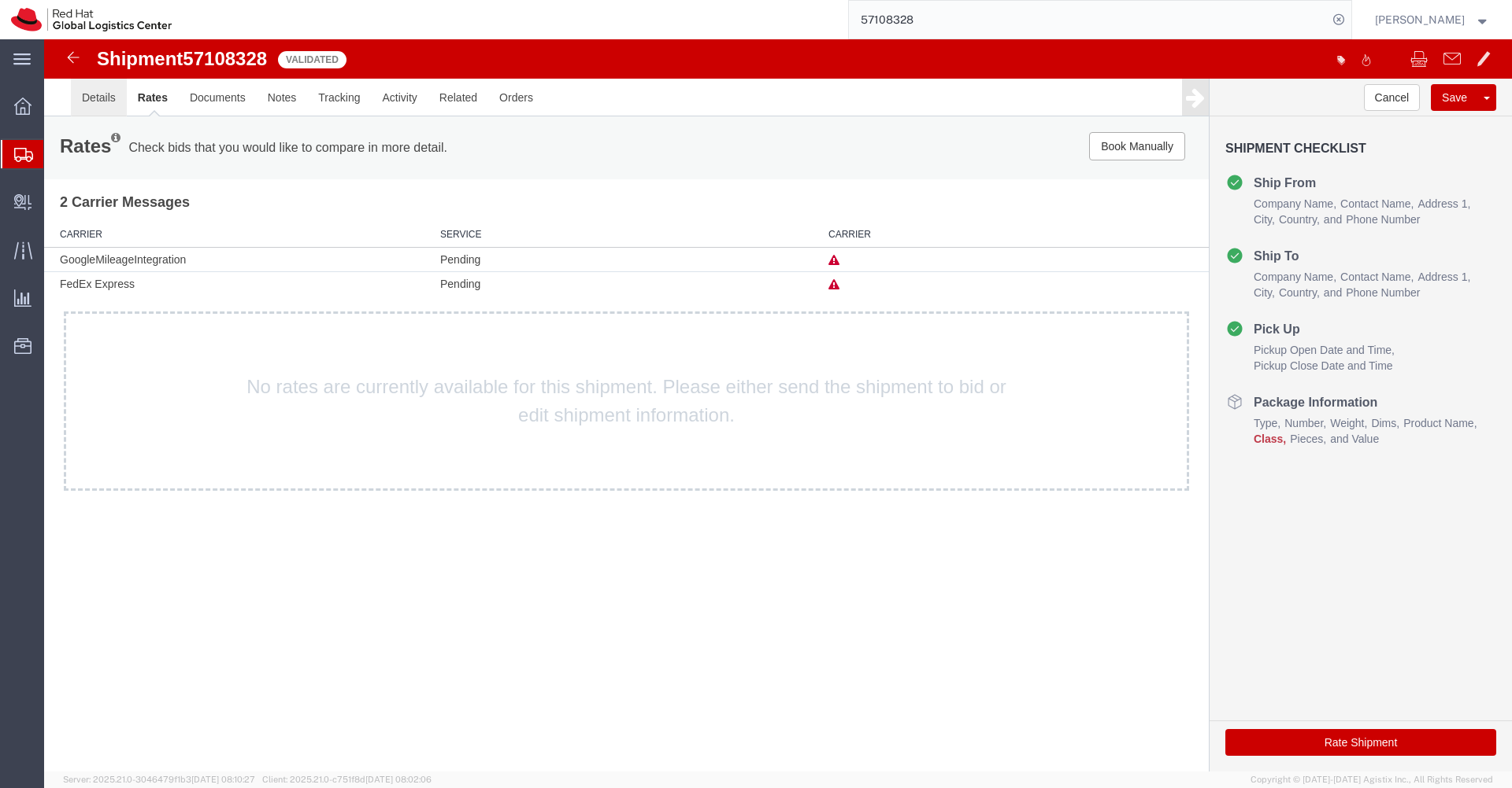
click at [102, 99] on link "Details" at bounding box center [99, 98] width 56 height 38
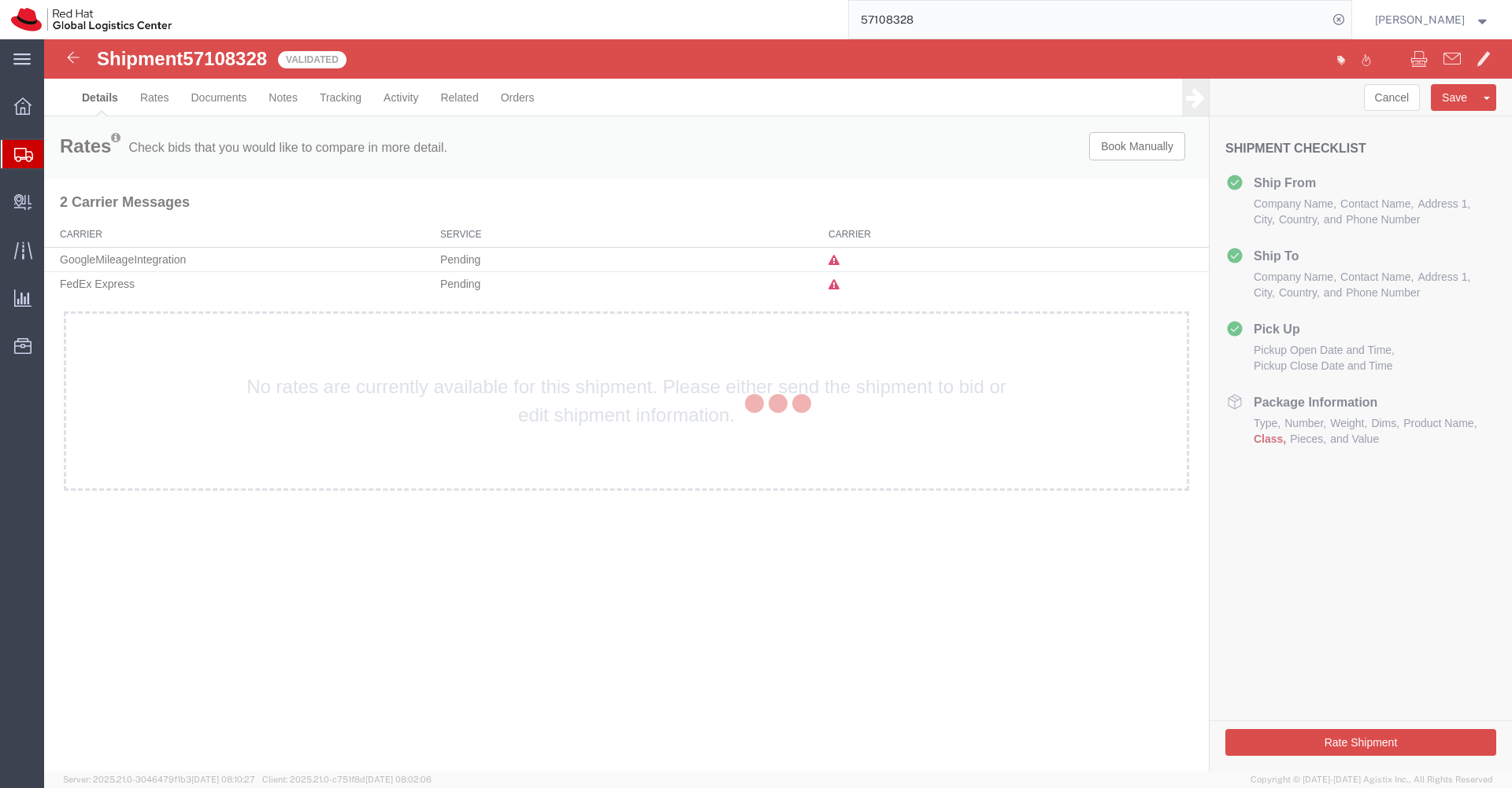
select select "50511"
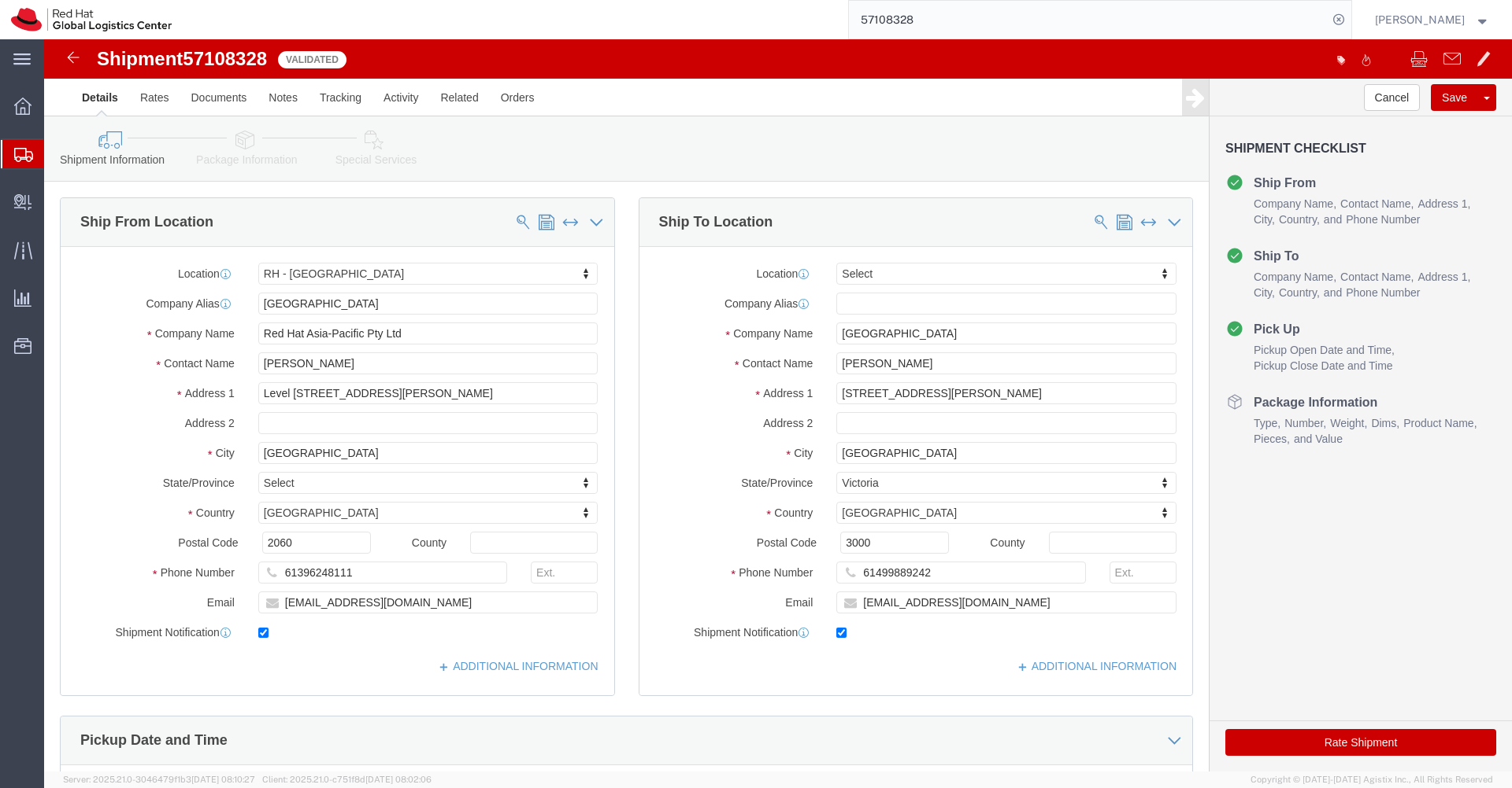
click link "Package Information"
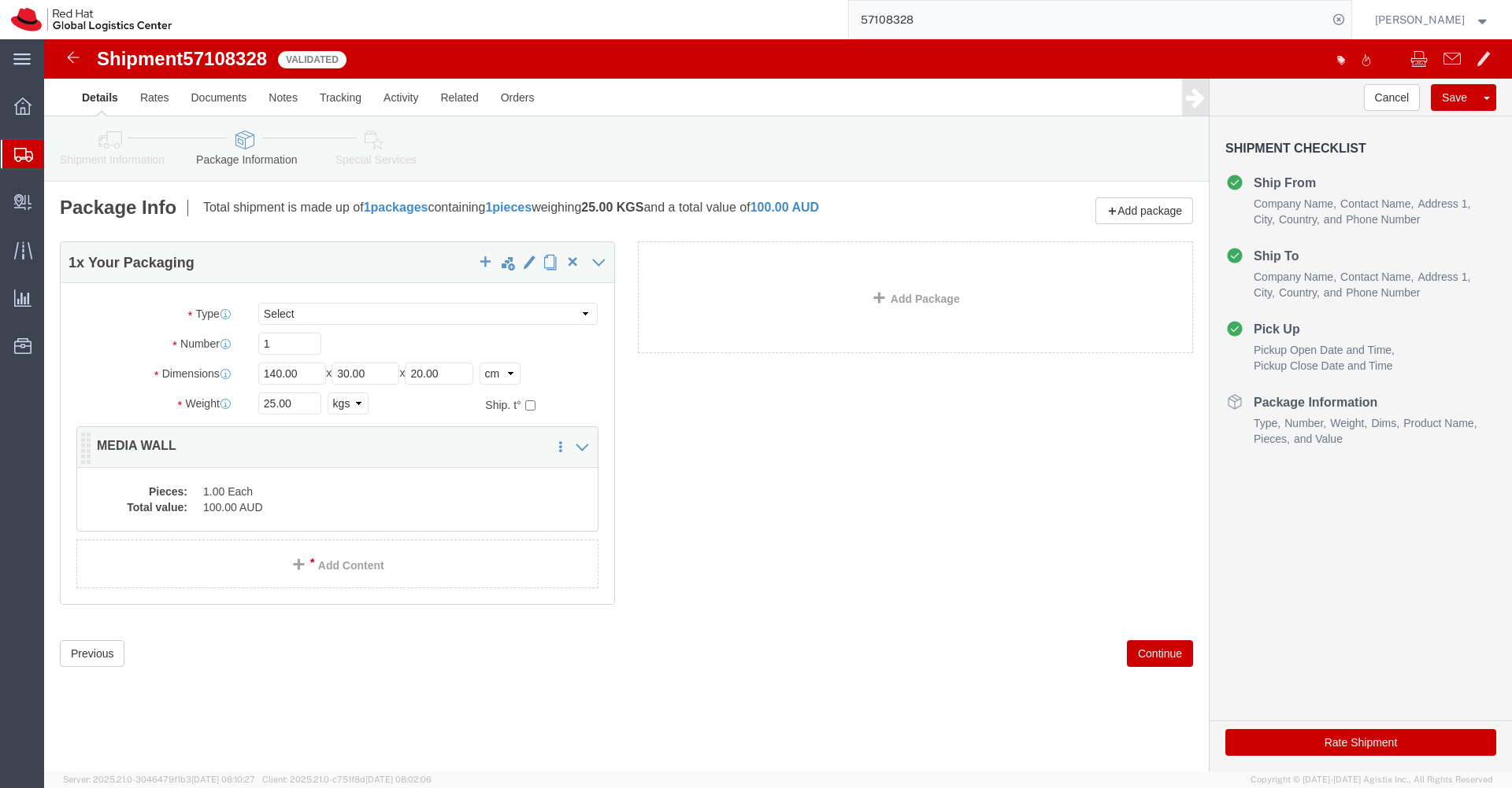
click dd "100.00 AUD"
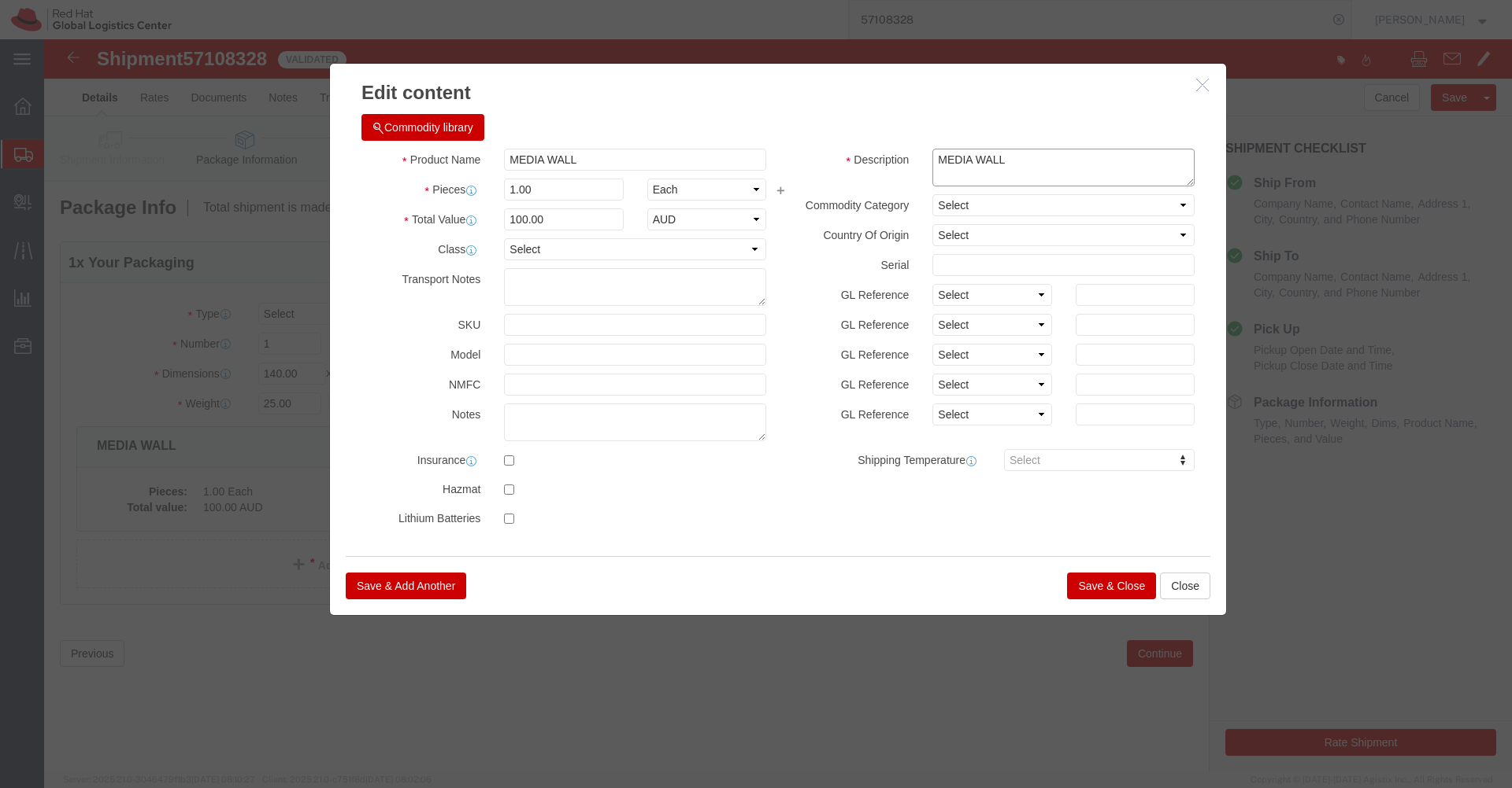
click textarea "MEDIA WALL"
type textarea "MEDIA WALL Red Hat"
click select "Select [GEOGRAPHIC_DATA] [GEOGRAPHIC_DATA] [GEOGRAPHIC_DATA] [GEOGRAPHIC_DATA] …"
select select "AU"
click select "Select [GEOGRAPHIC_DATA] [GEOGRAPHIC_DATA] [GEOGRAPHIC_DATA] [GEOGRAPHIC_DATA] …"
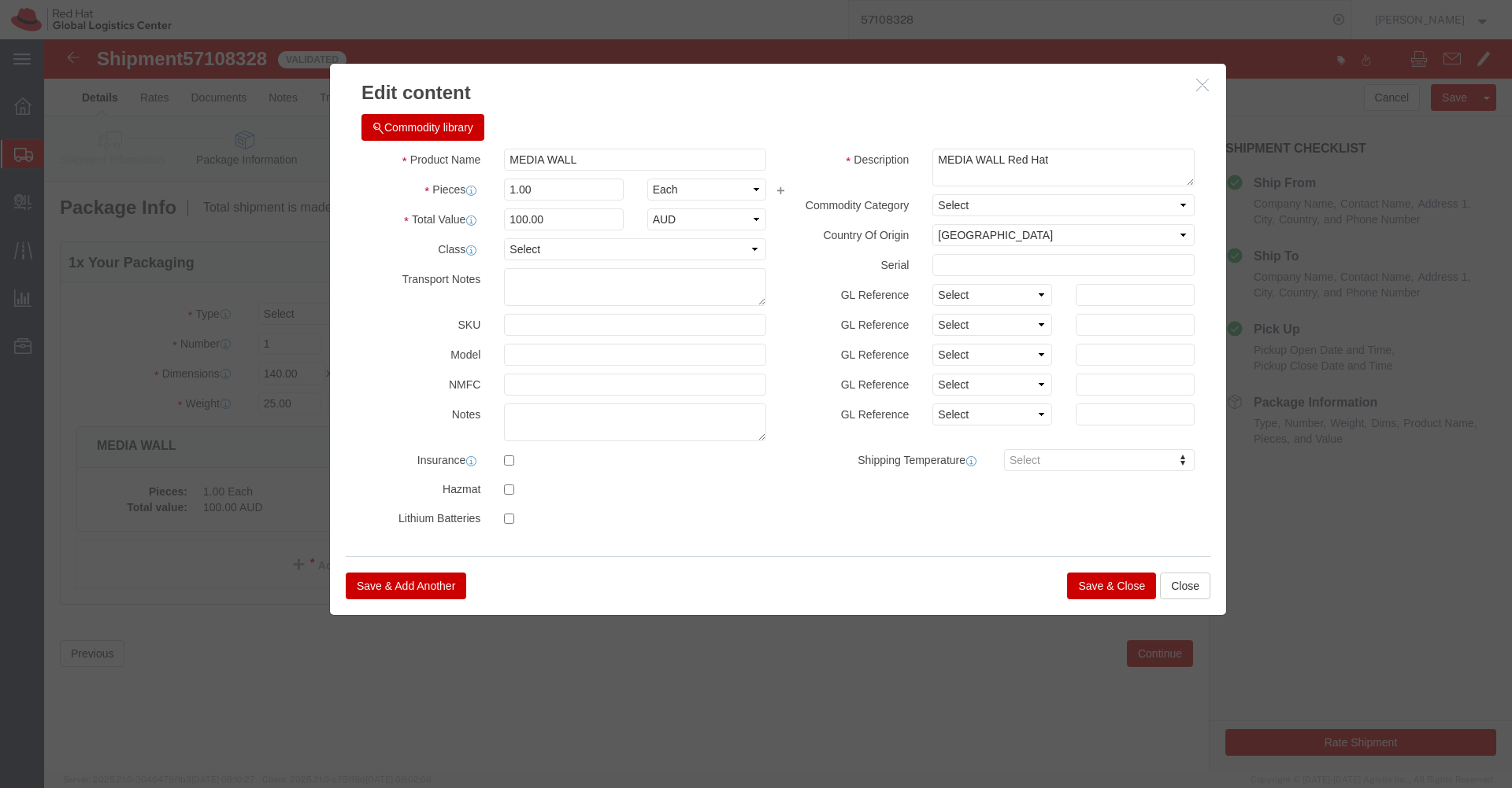
click button "Save & Close"
click div
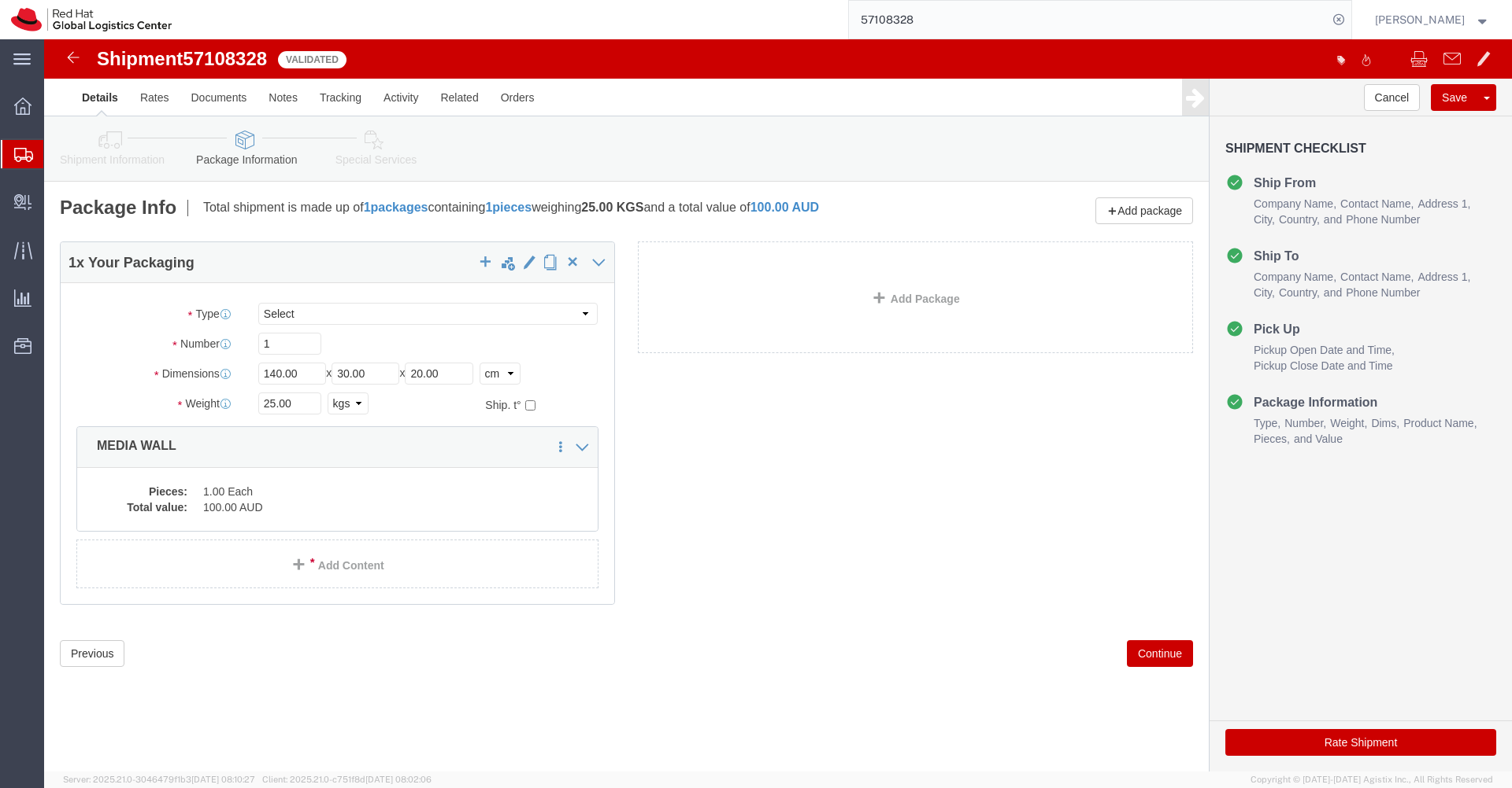
click icon
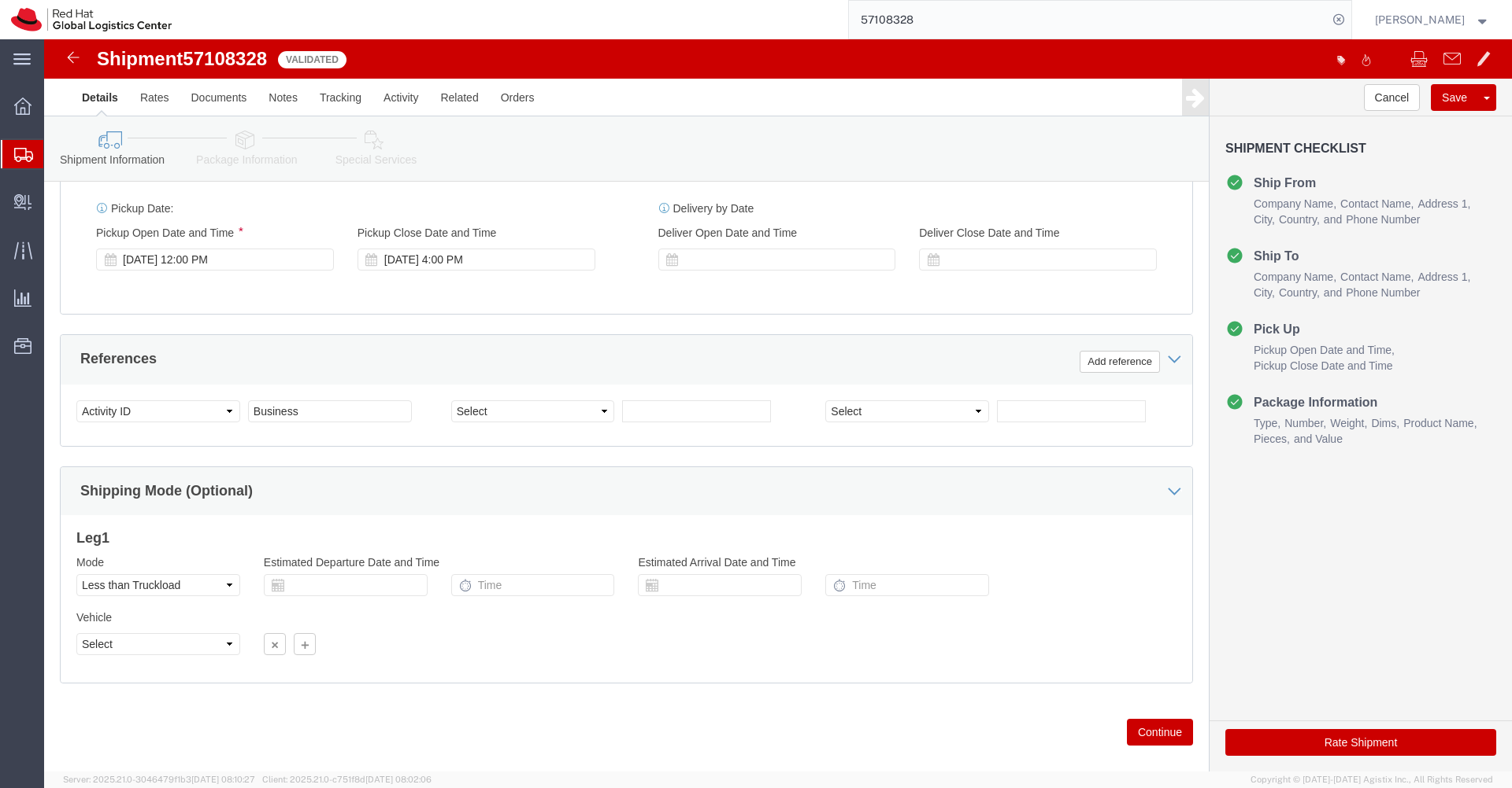
scroll to position [595, 0]
click select "Select Air Less than Truckload Multi-Leg Ocean Freight Rail Small Parcel Truckl…"
select select
click select "Select Air Less than Truckload Multi-Leg Ocean Freight Rail Small Parcel Truckl…"
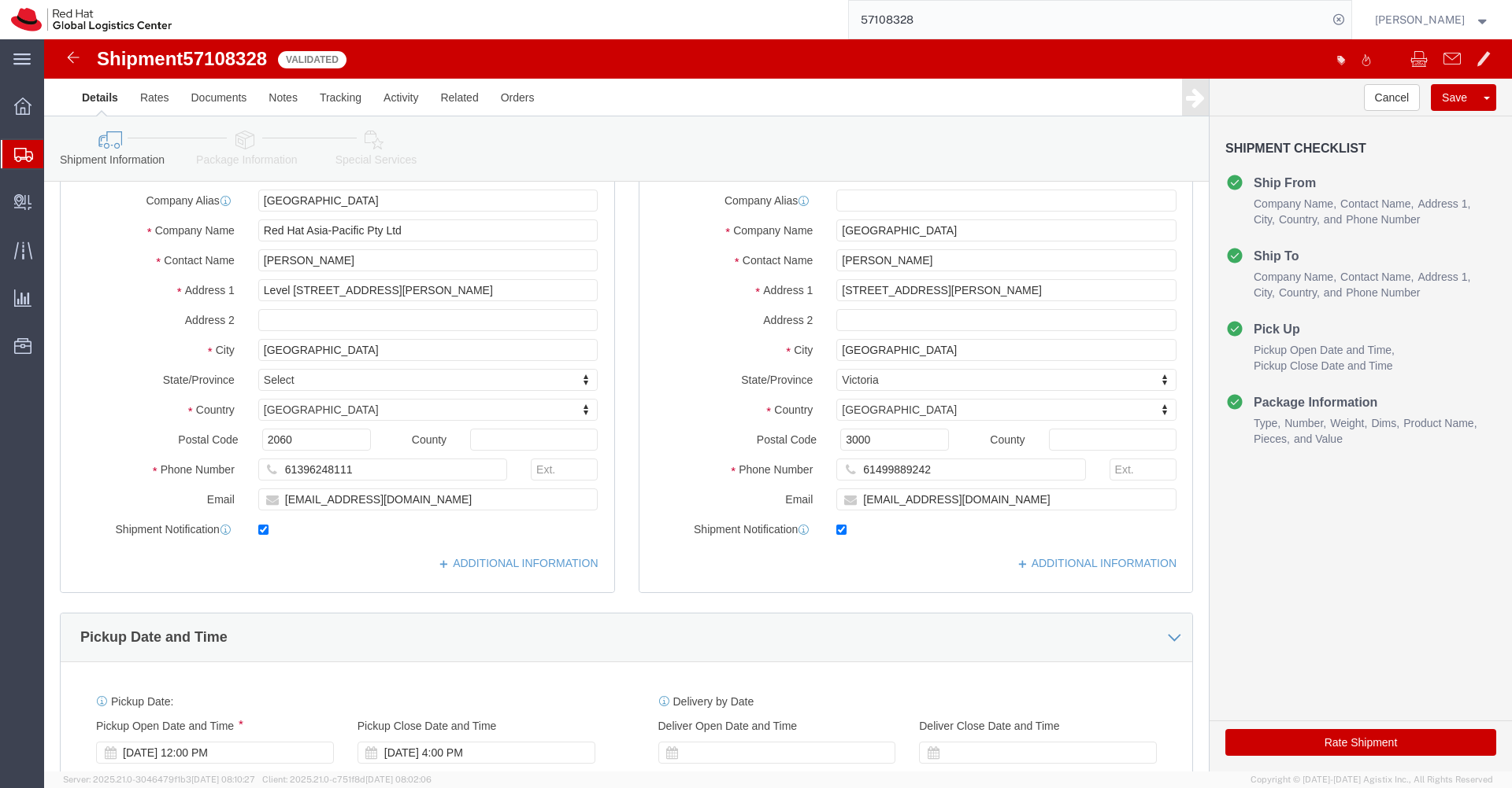
scroll to position [0, 0]
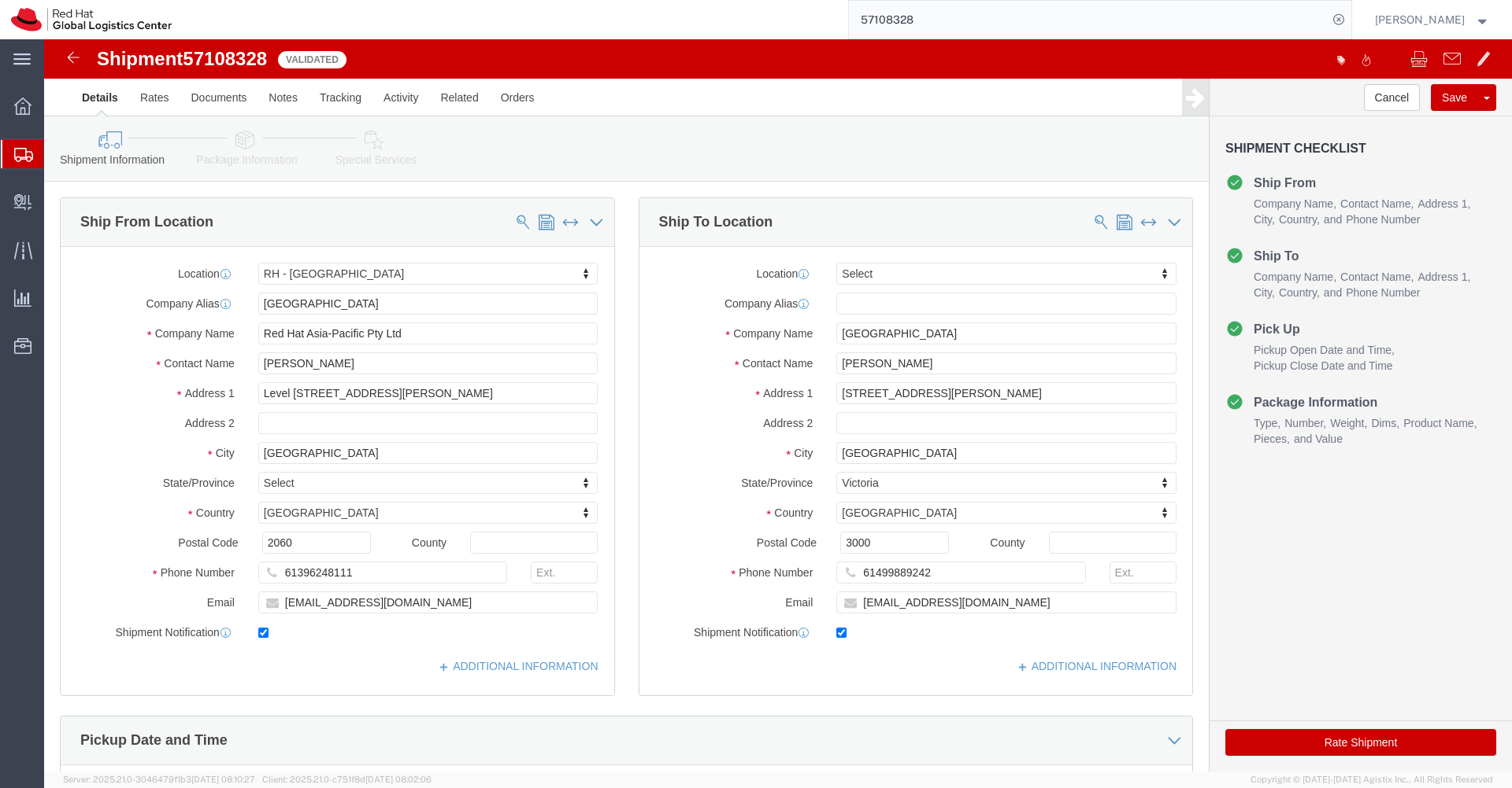
click icon
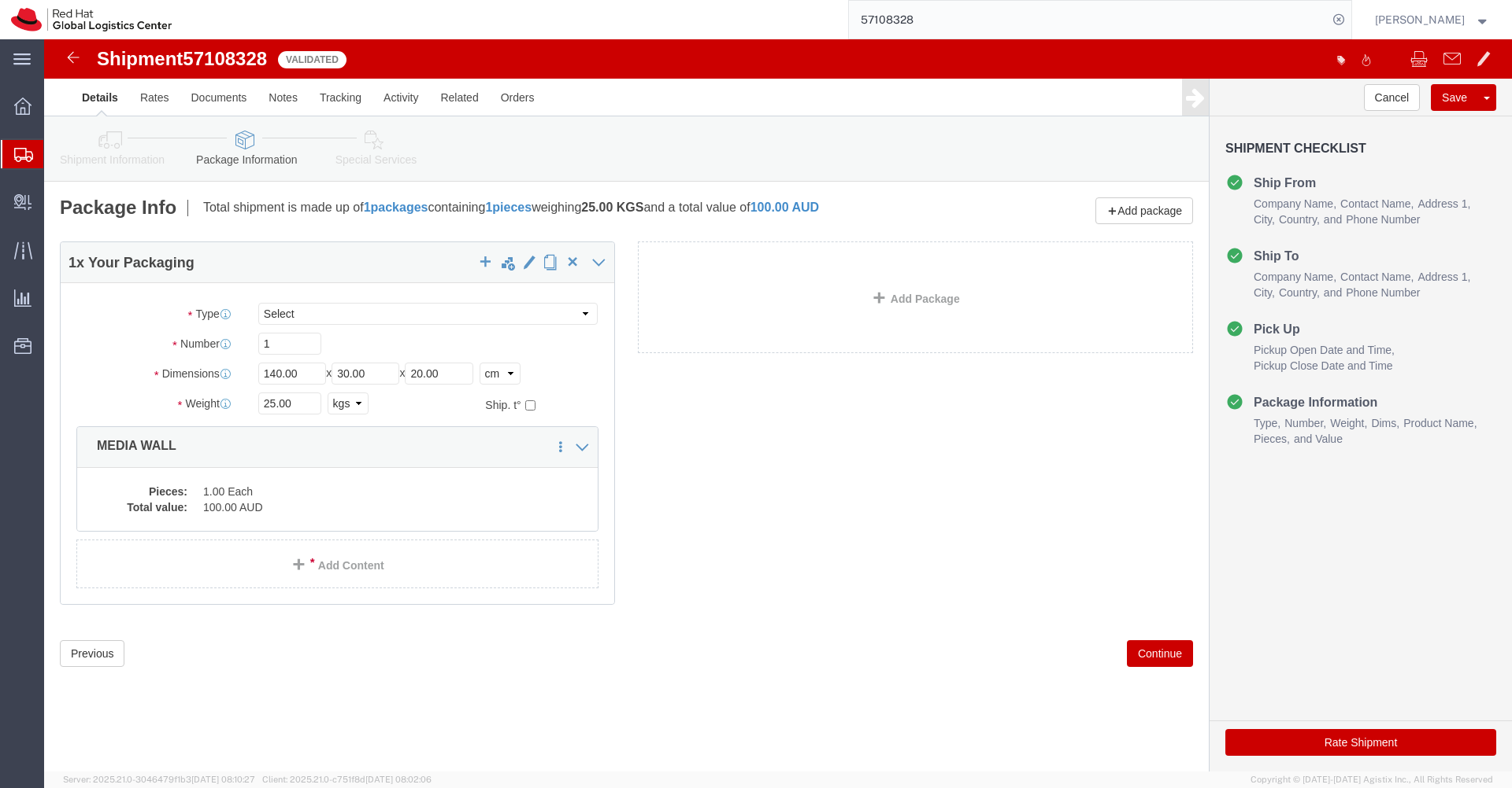
click icon
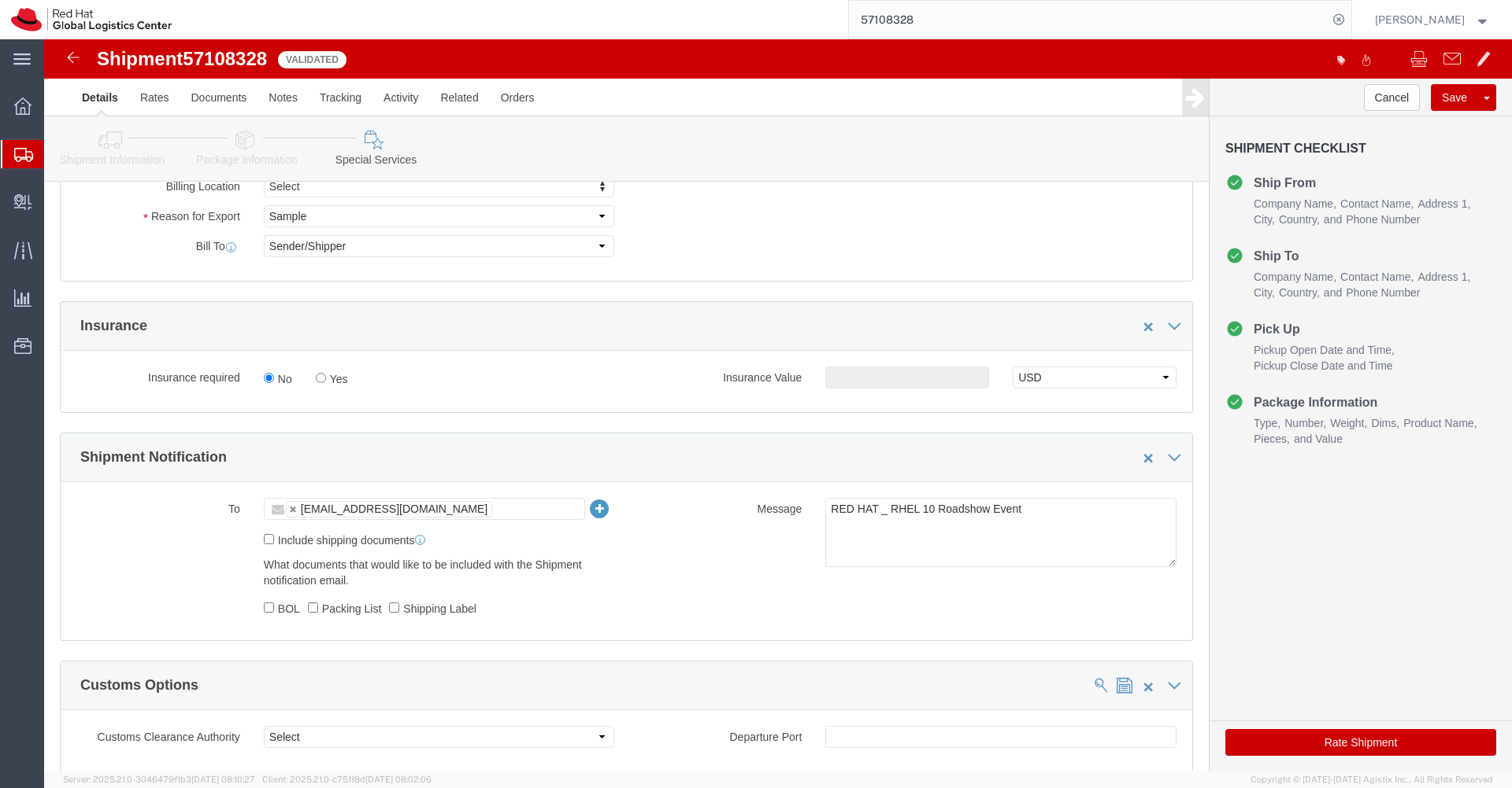
scroll to position [320, 0]
click button "Rate Shipment"
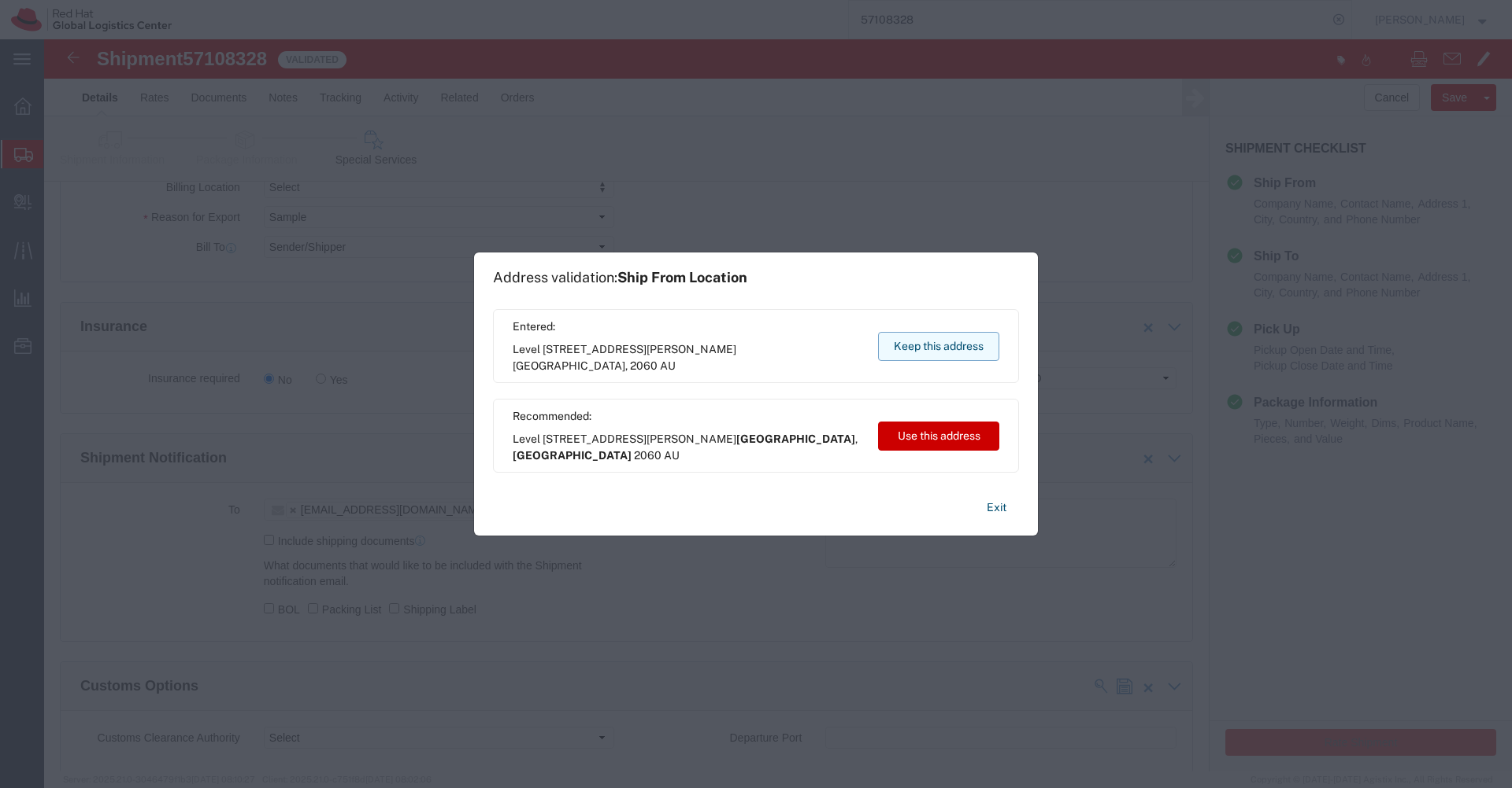
click at [947, 355] on button "Keep this address" at bounding box center [939, 346] width 121 height 29
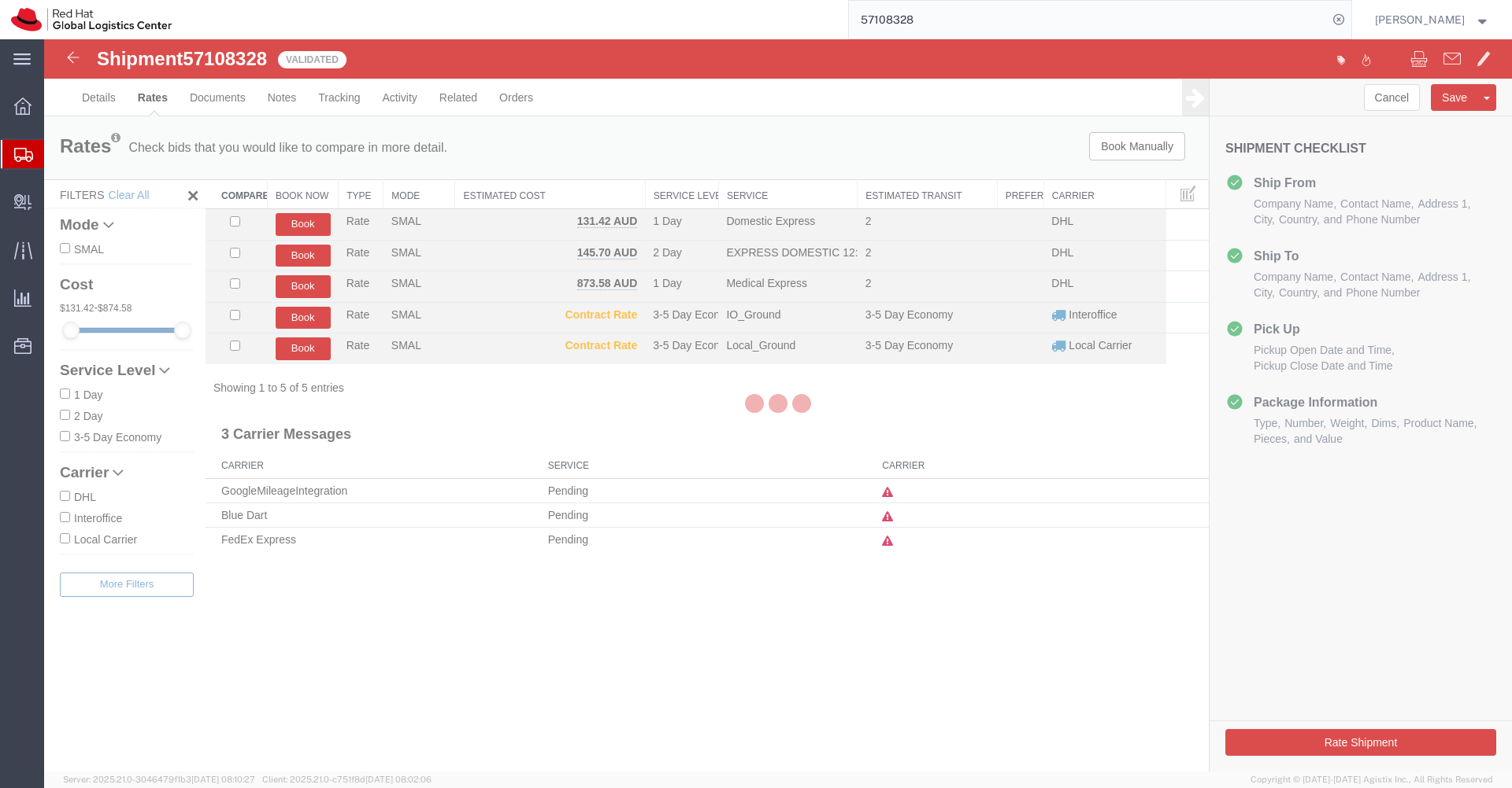
scroll to position [0, 0]
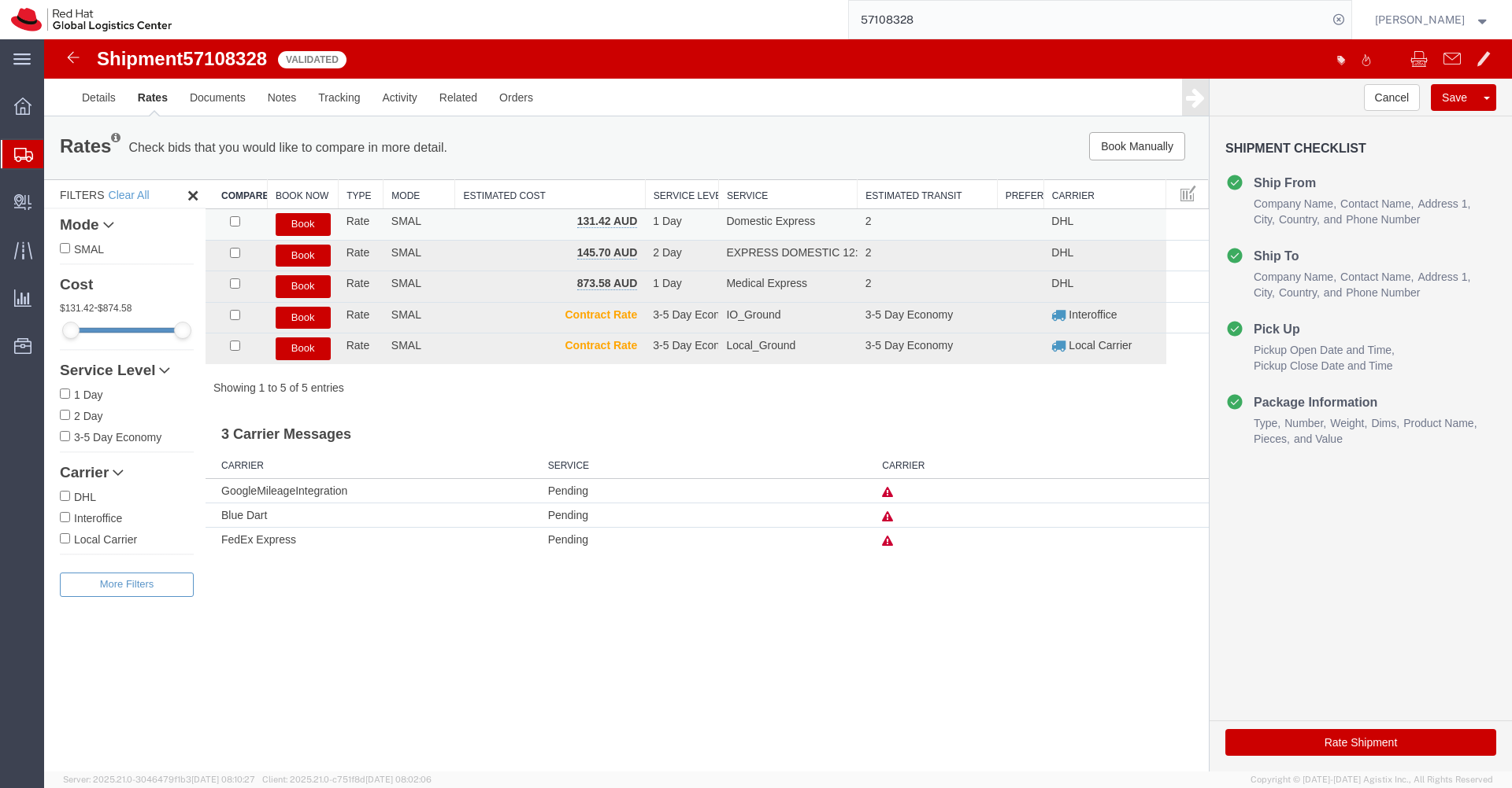
click at [310, 219] on button "Book" at bounding box center [303, 225] width 55 height 23
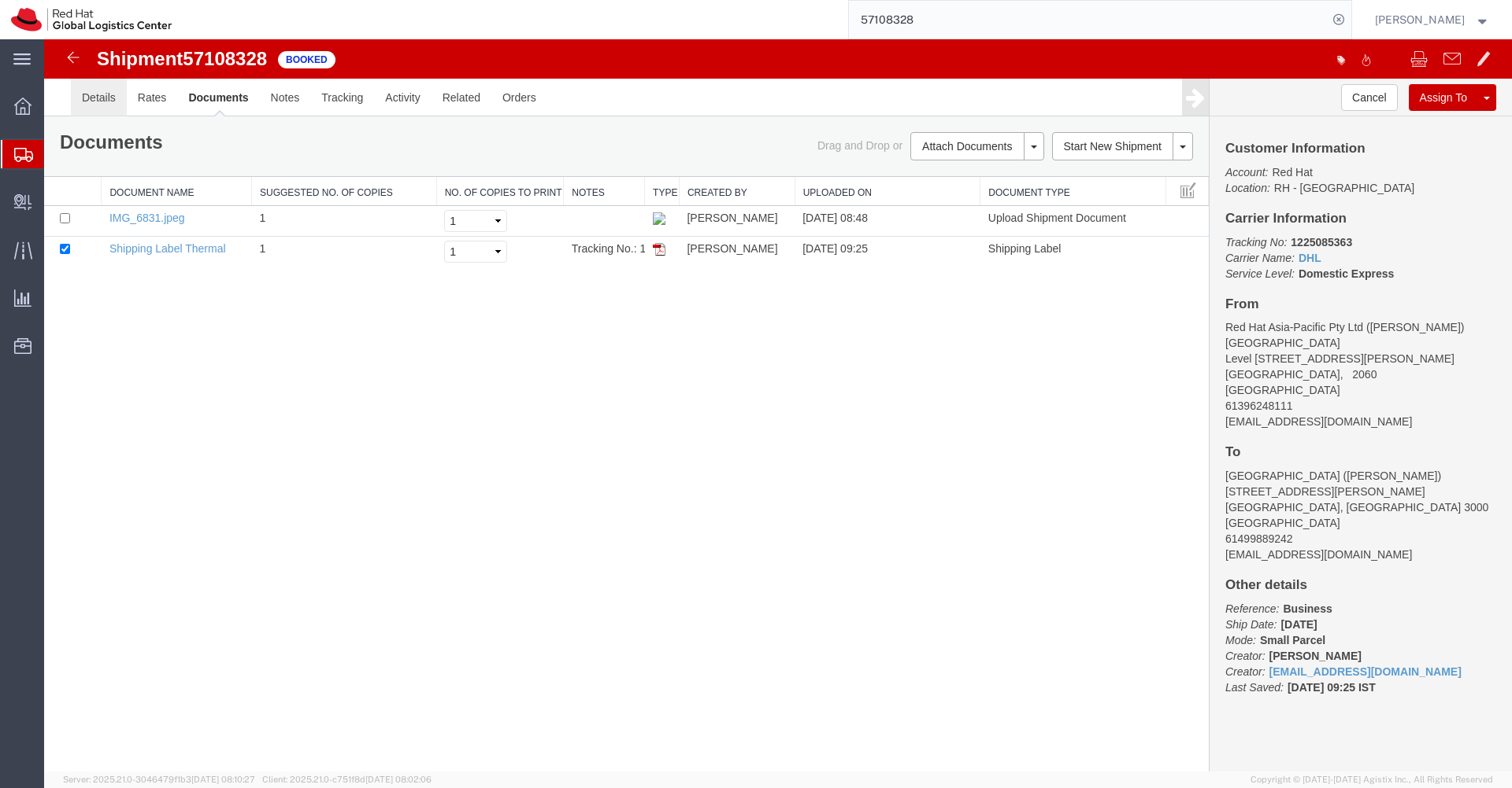
click at [100, 104] on link "Details" at bounding box center [99, 98] width 56 height 38
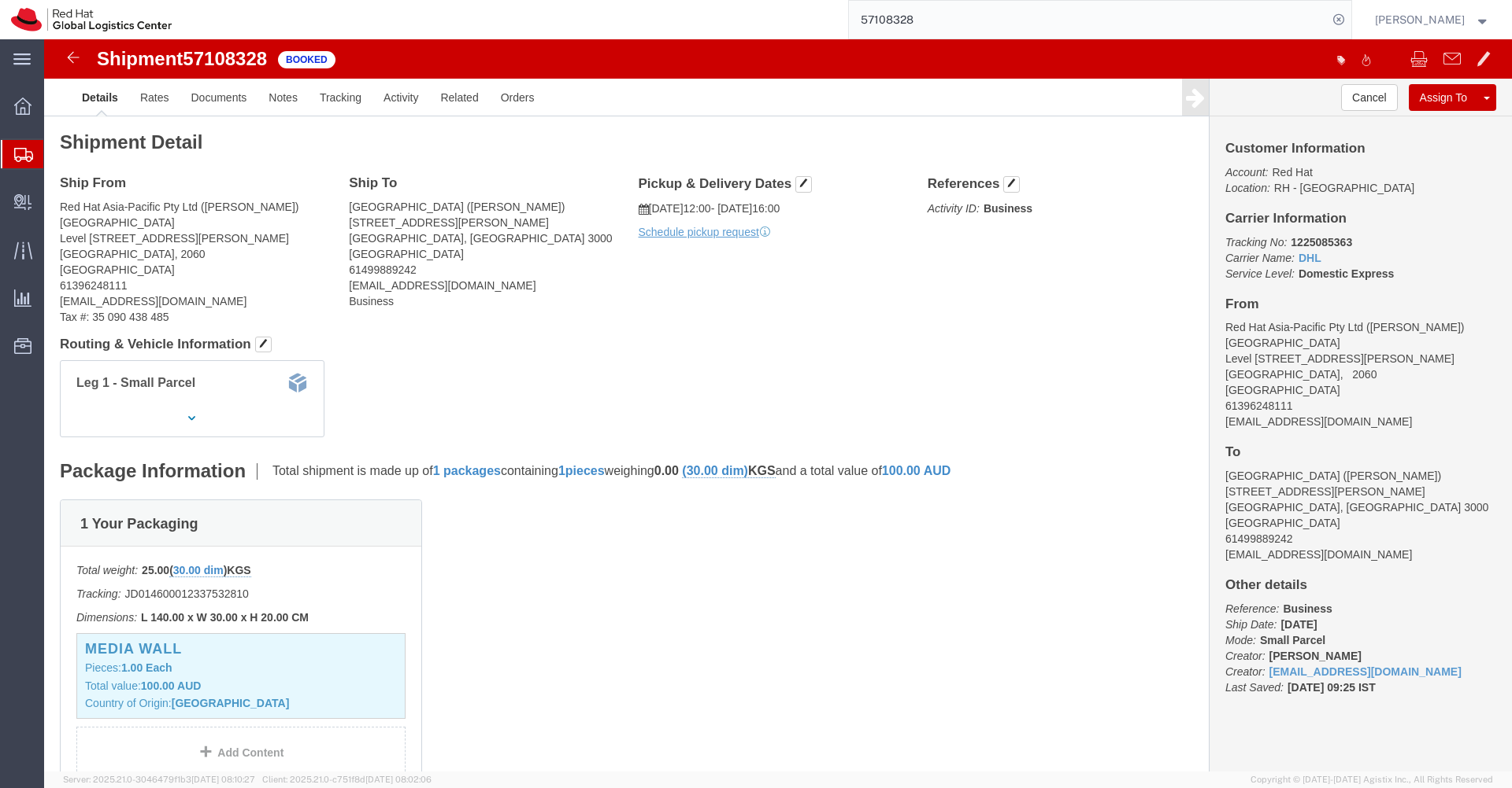
click div "Pickup & Delivery Dates [DATE] 12:00 - [DATE] 16:00 Schedule pickup request Edi…"
click span "button"
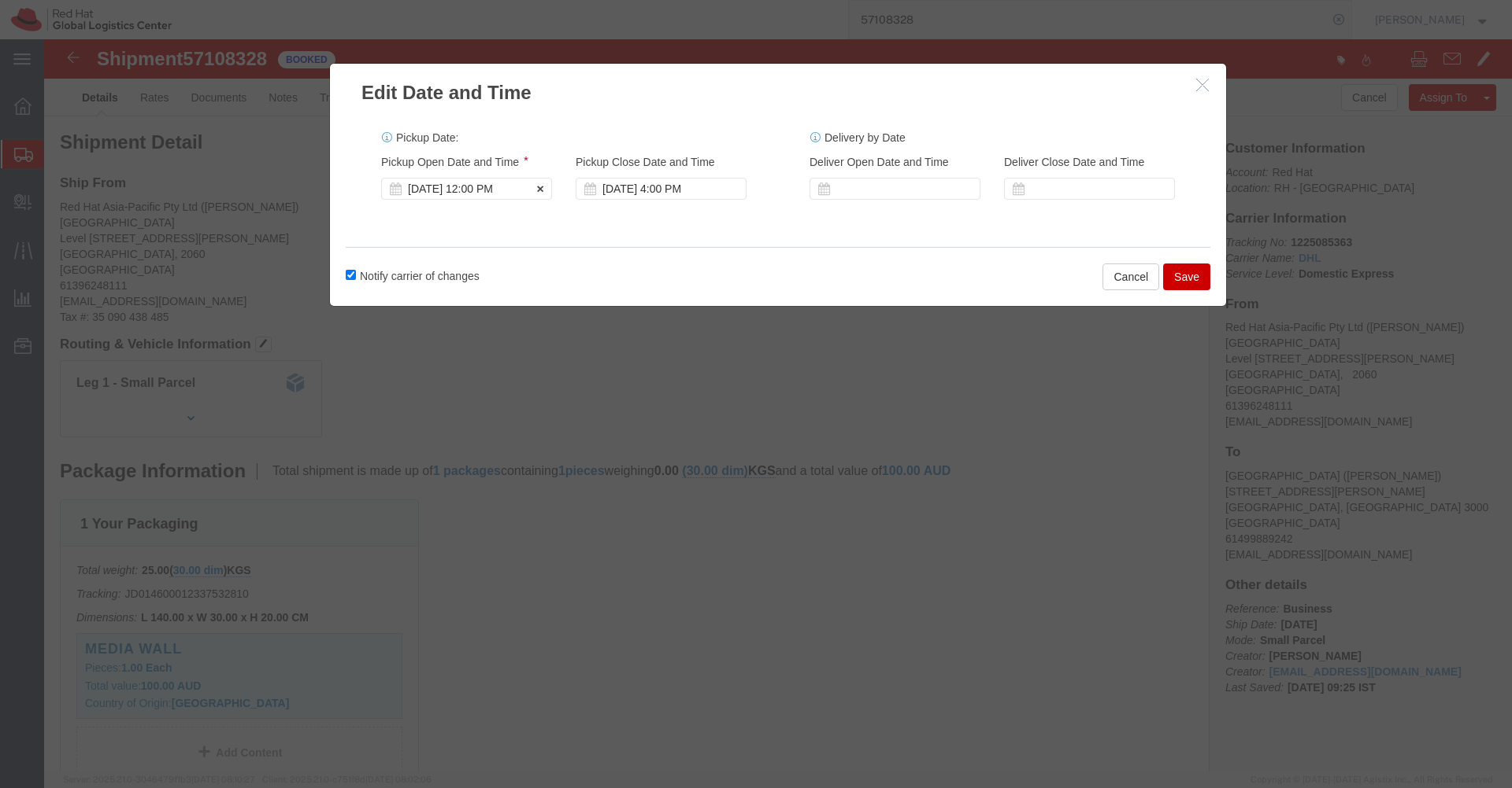
click div "[DATE] 12:00 PM"
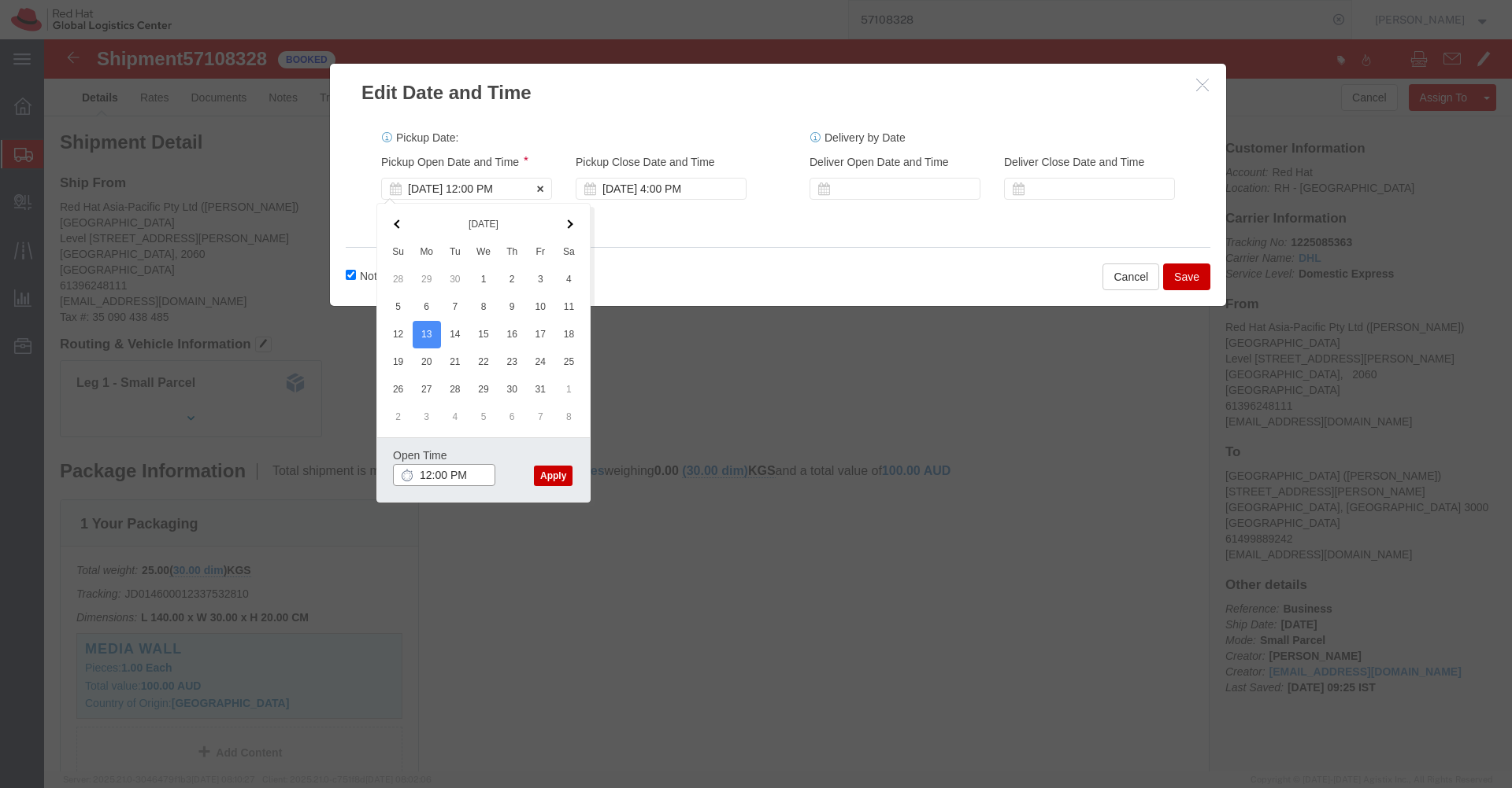
type input "3:00 PM"
click button "Apply"
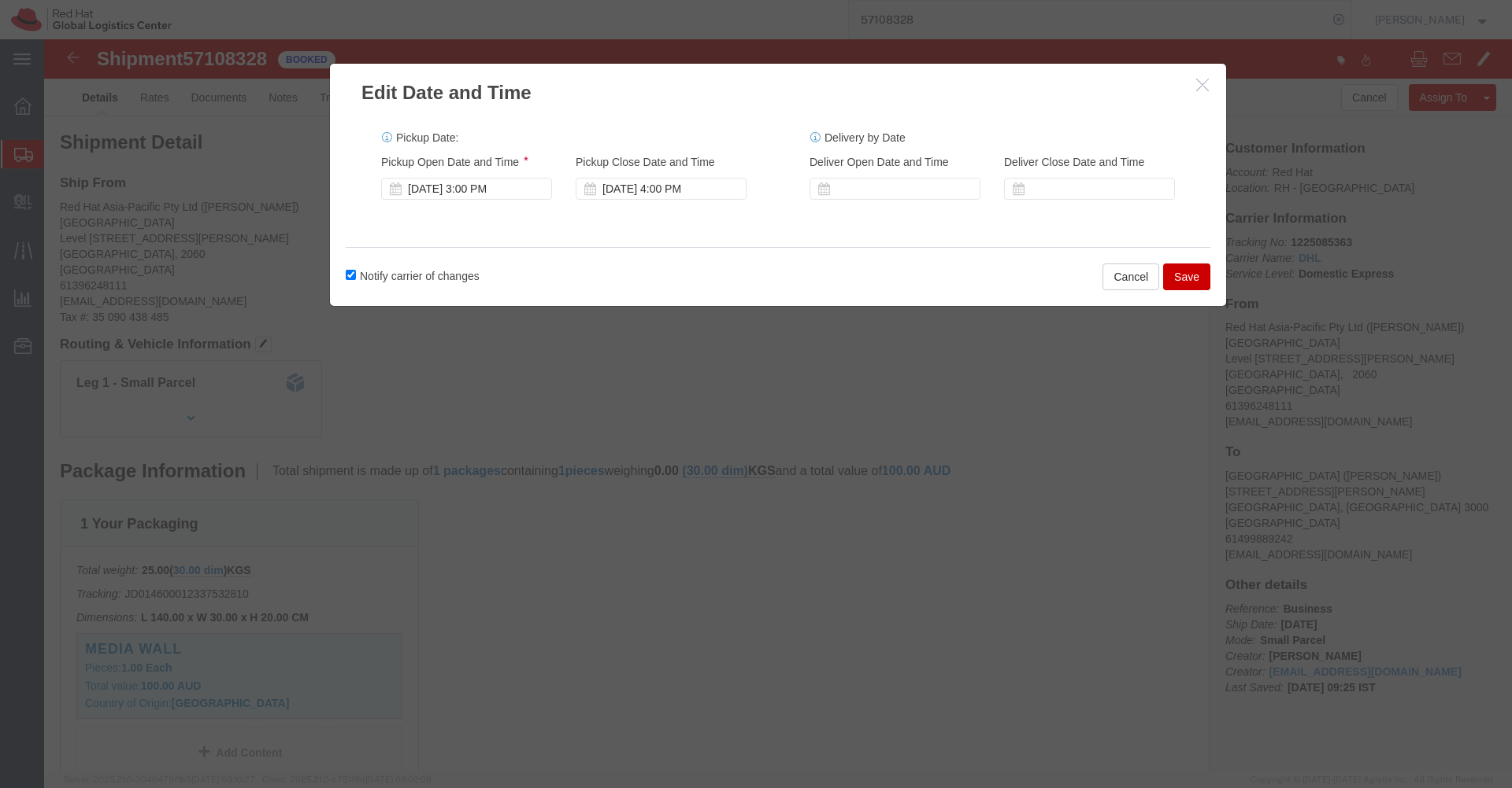
click button "Save"
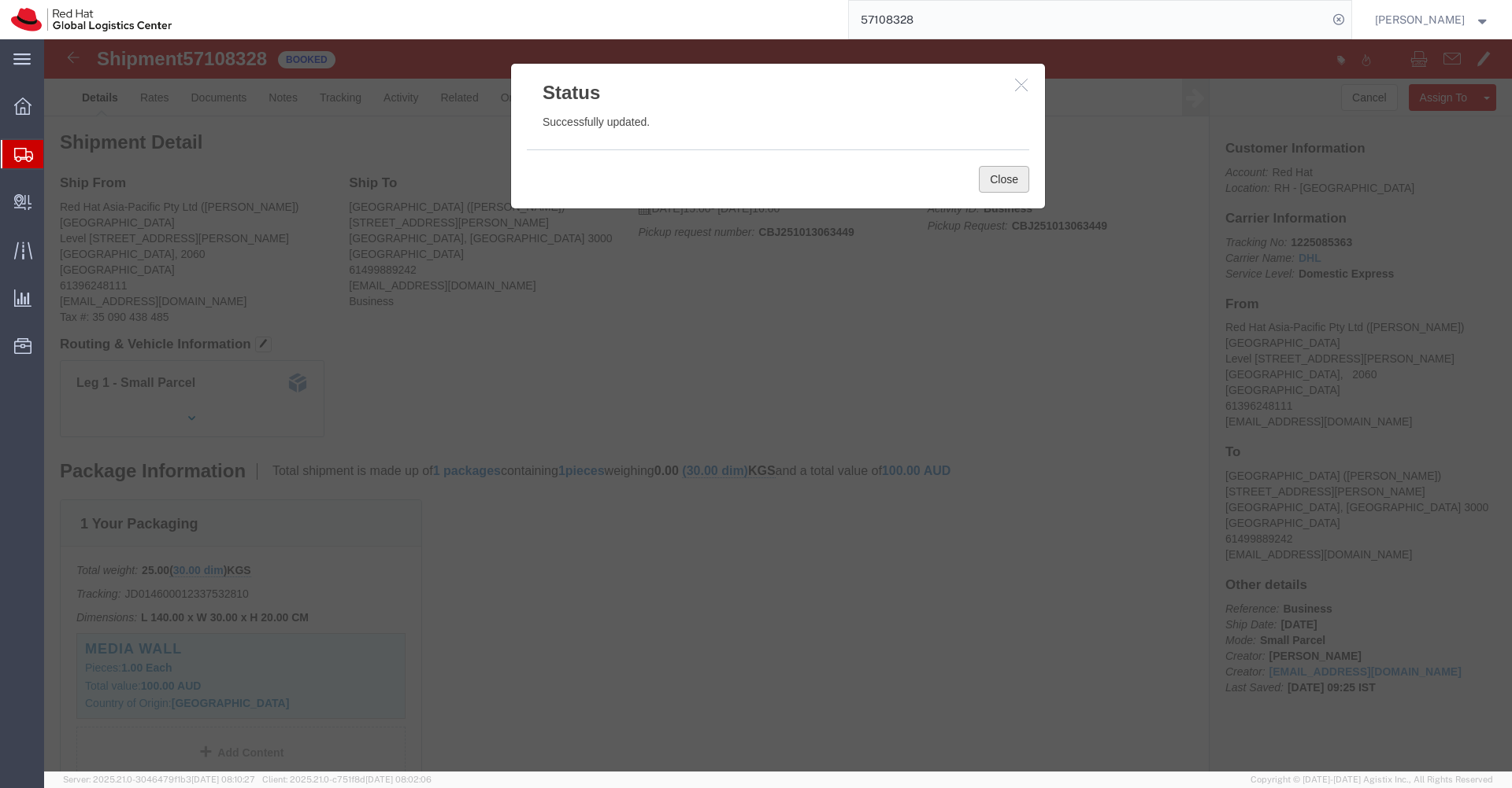
click button "Close"
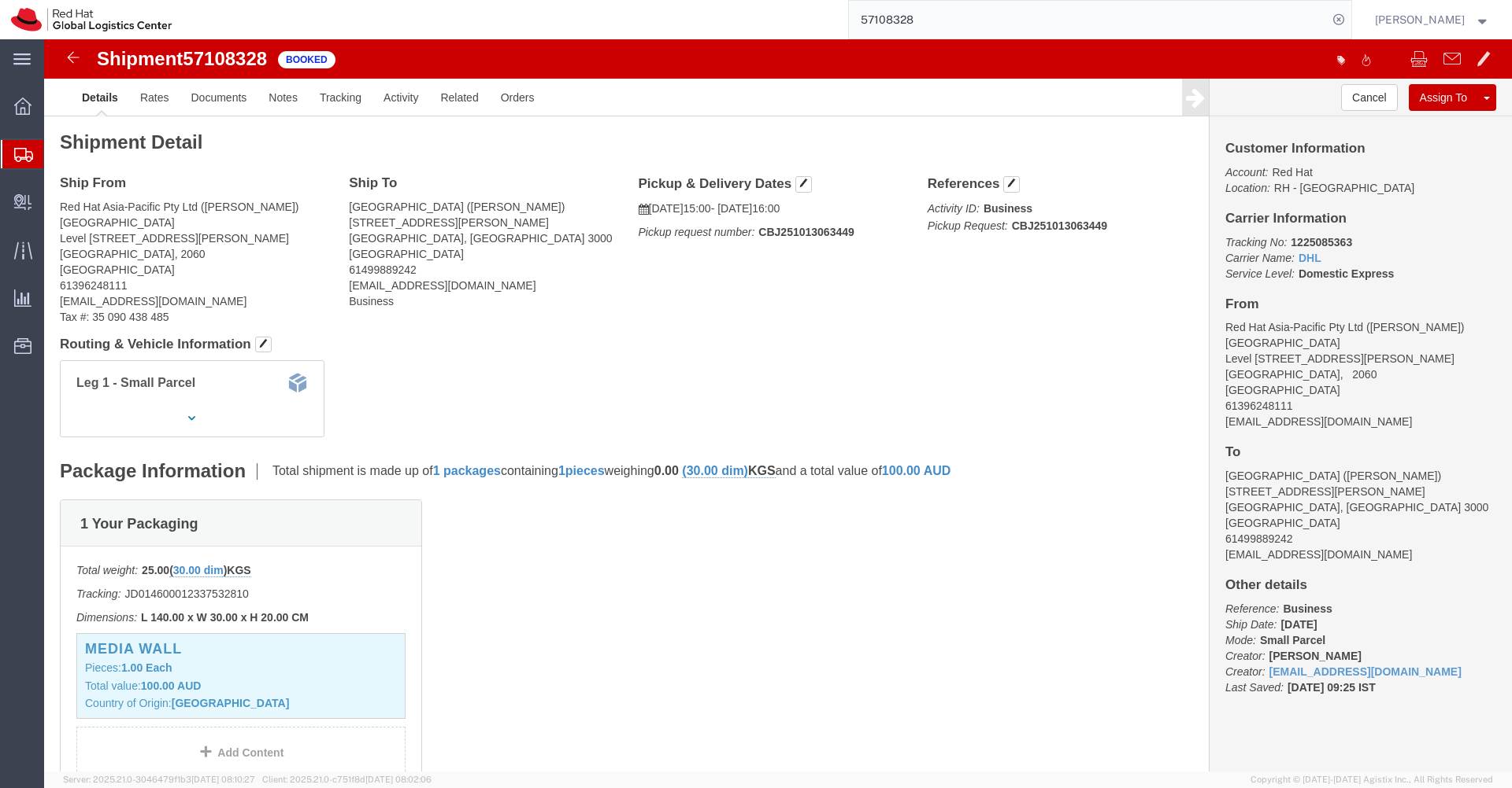
click b "CBJ251013063449"
copy div "Pickup request number: CBJ251013063449 Edit Date and Time Pickup Date: Pickup S…"
click link "Documents"
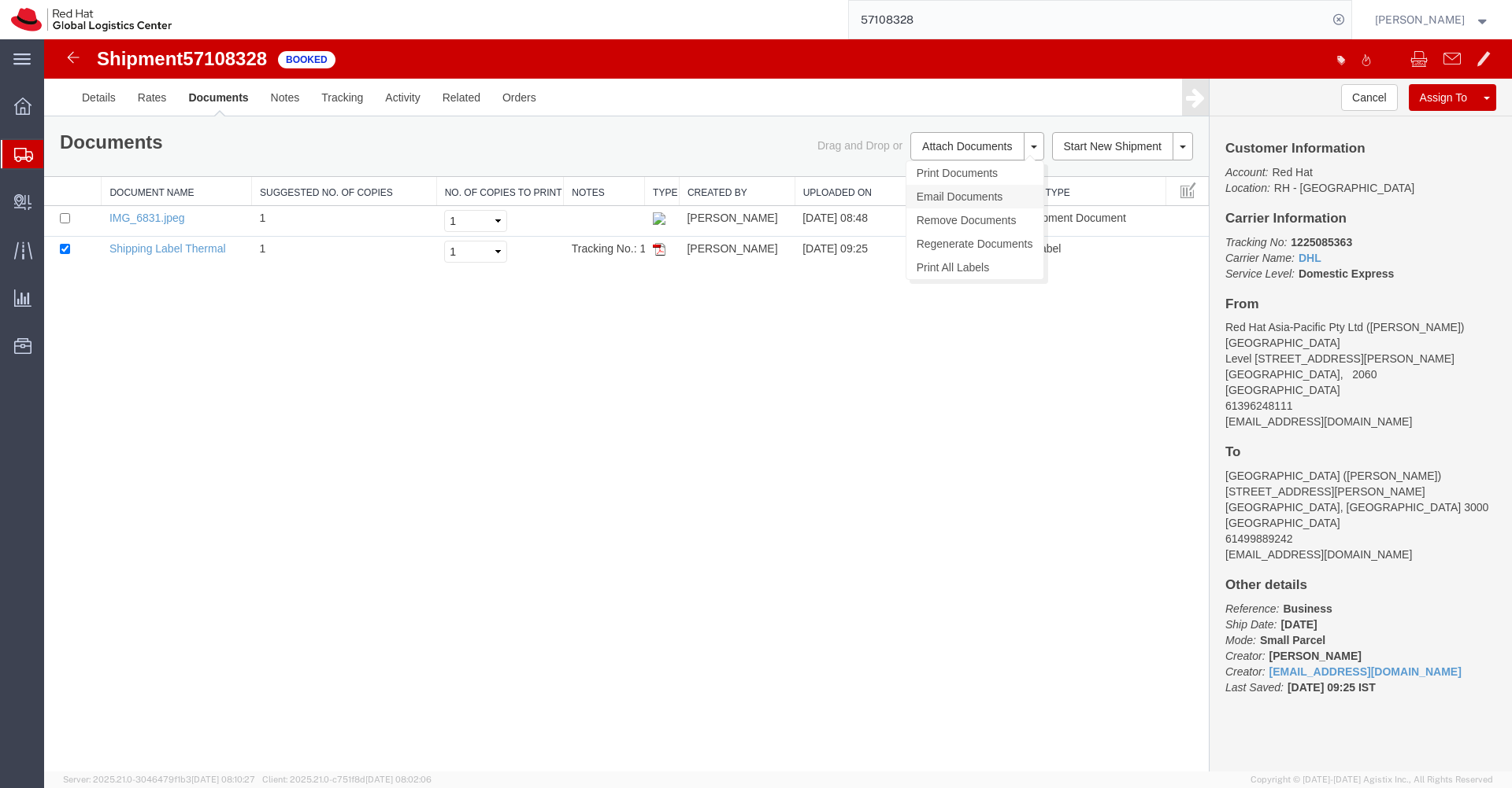
click at [993, 193] on link "Email Documents" at bounding box center [974, 196] width 137 height 24
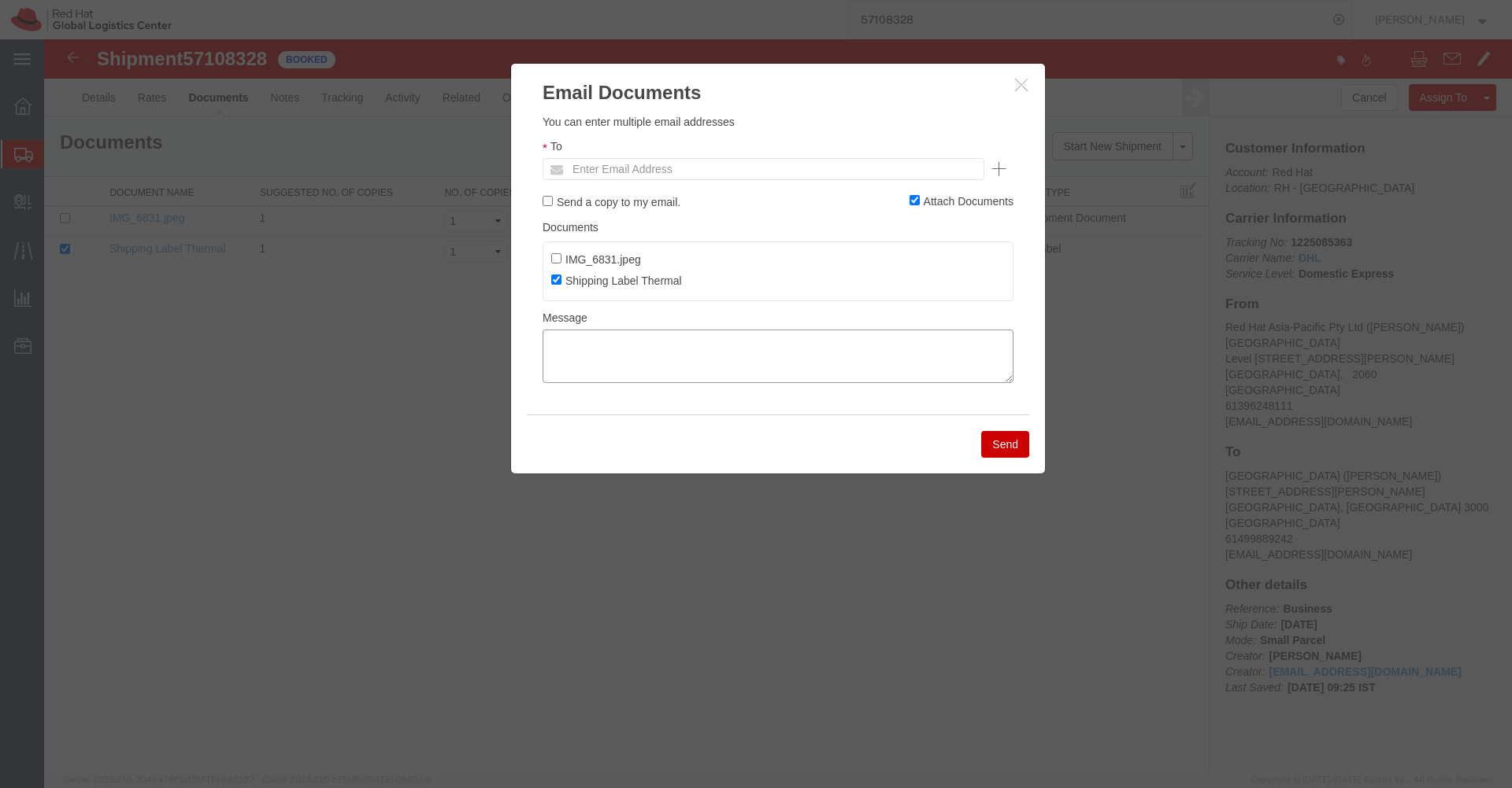
click at [756, 354] on textarea at bounding box center [778, 356] width 471 height 53
paste textarea "Pickup request number:CBJ251013063449"
type textarea "Pickup request number:CBJ251013063449"
click at [659, 169] on input "Enter Email Address" at bounding box center [656, 169] width 184 height 20
type input "mmontano"
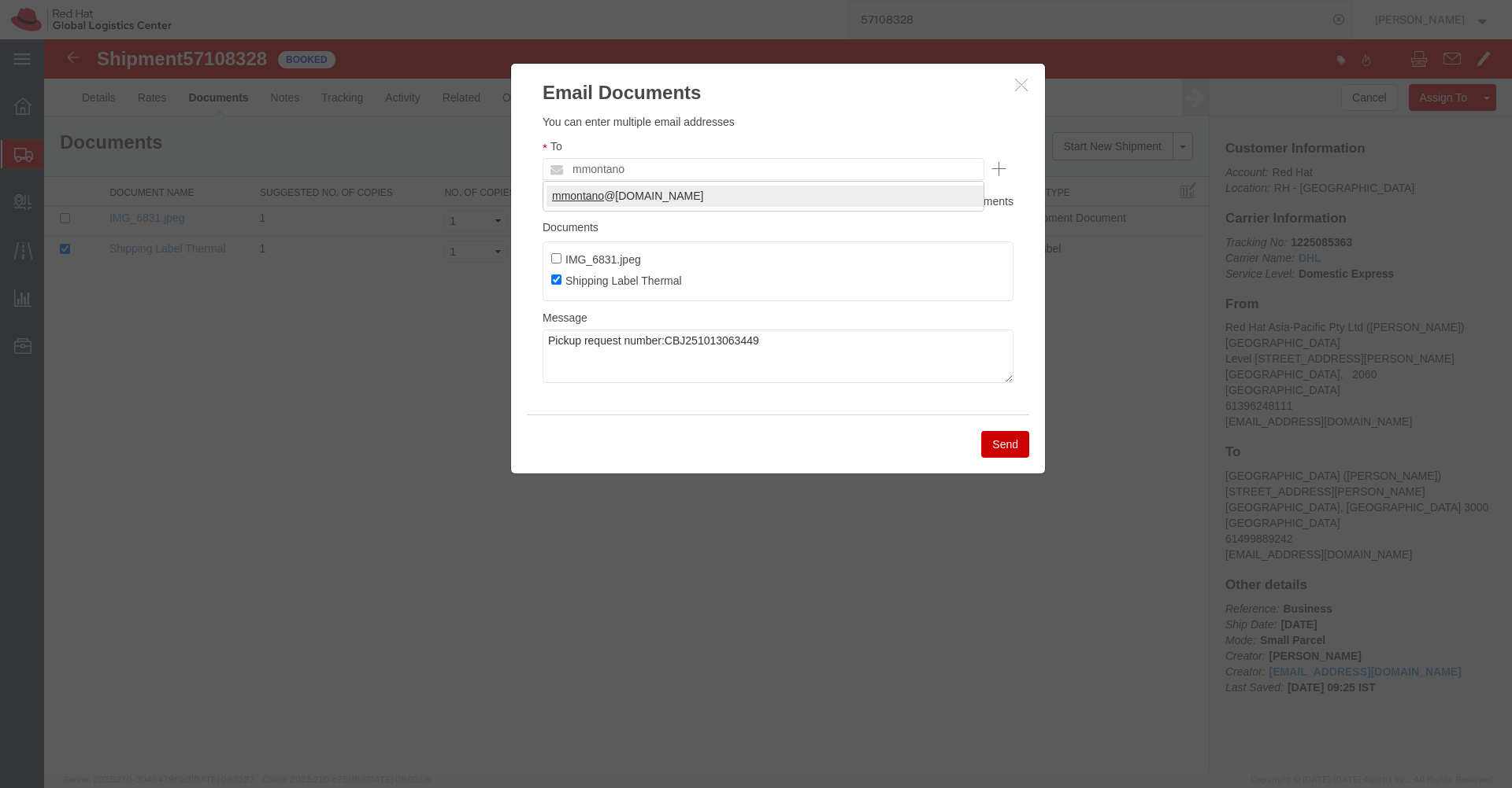
type input "[EMAIL_ADDRESS][DOMAIN_NAME]"
click at [1001, 450] on button "Send" at bounding box center [1005, 444] width 48 height 27
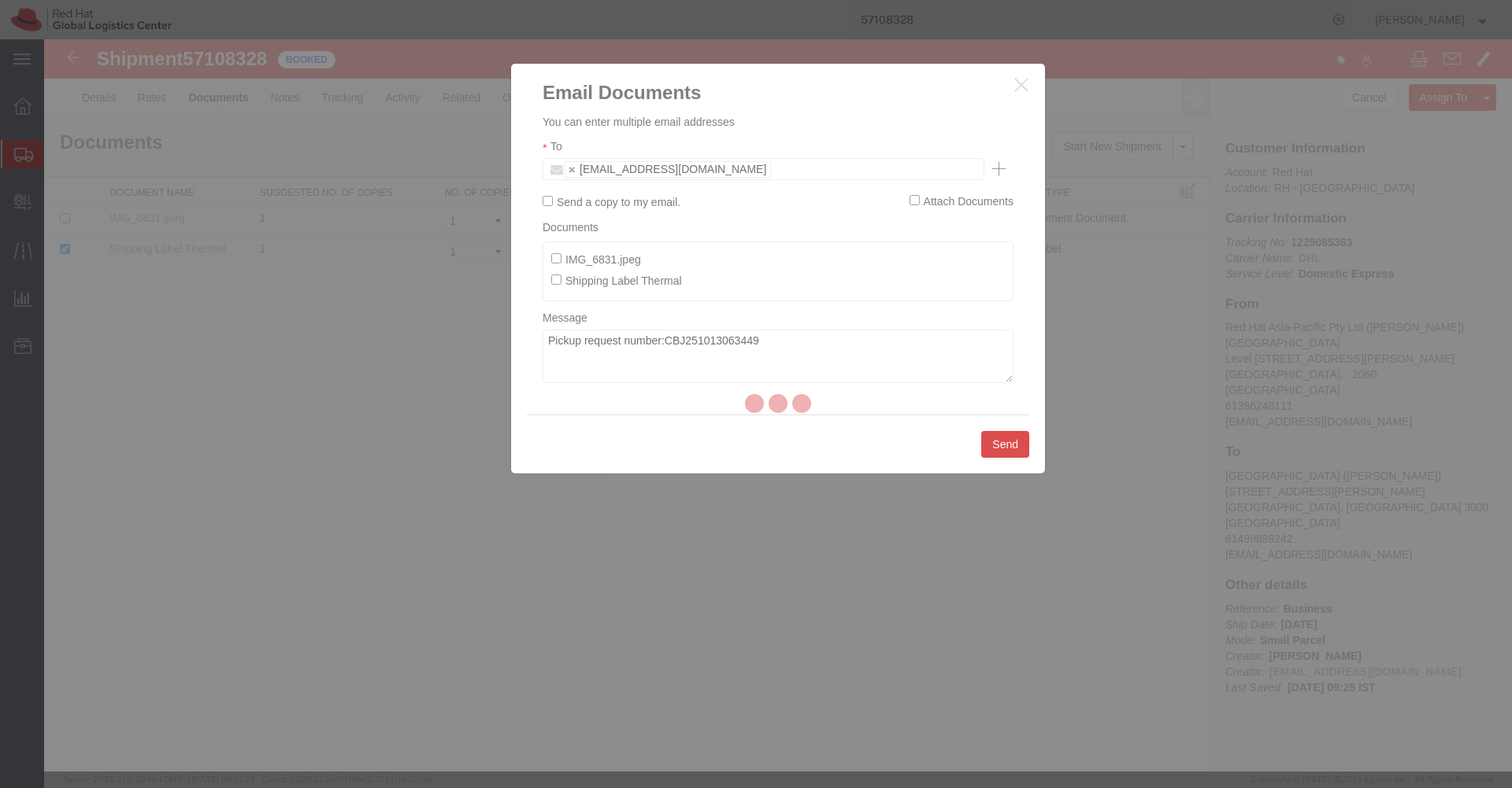
checkbox input "false"
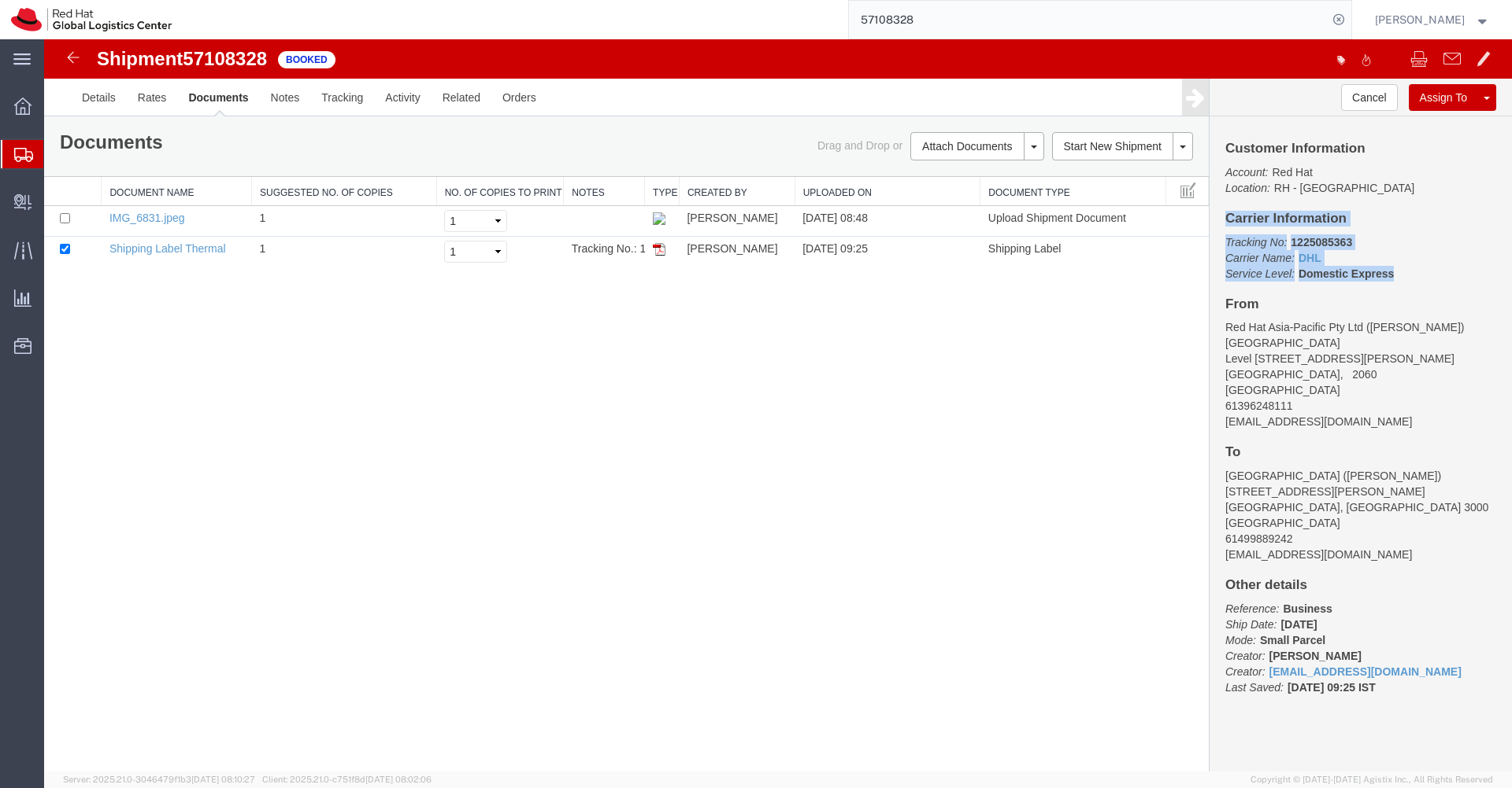
drag, startPoint x: 1398, startPoint y: 275, endPoint x: 1227, endPoint y: 223, distance: 178.7
click at [1227, 223] on div "Customer Information Account: Red Hat Location: [GEOGRAPHIC_DATA] - [GEOGRAPHIC…" at bounding box center [1360, 426] width 302 height 619
copy div "Carrier Information Tracking No: 1225085363 Carrier Name: DHL DHL Service Level…"
click at [36, 148] on div at bounding box center [23, 155] width 44 height 28
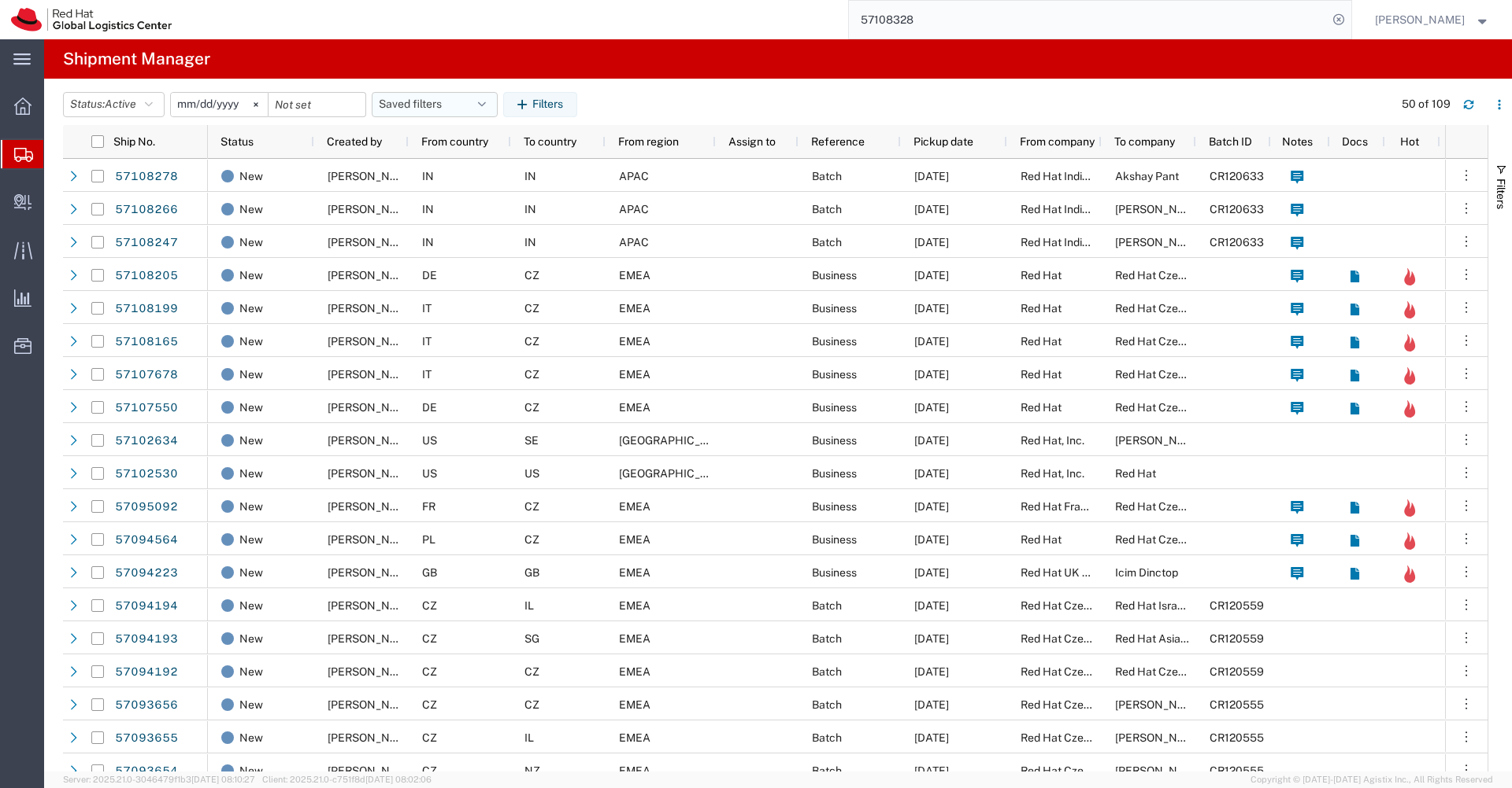
click at [494, 104] on button "Saved filters" at bounding box center [435, 105] width 126 height 25
click at [450, 171] on span "APAC" at bounding box center [477, 173] width 206 height 29
type input "[DATE]"
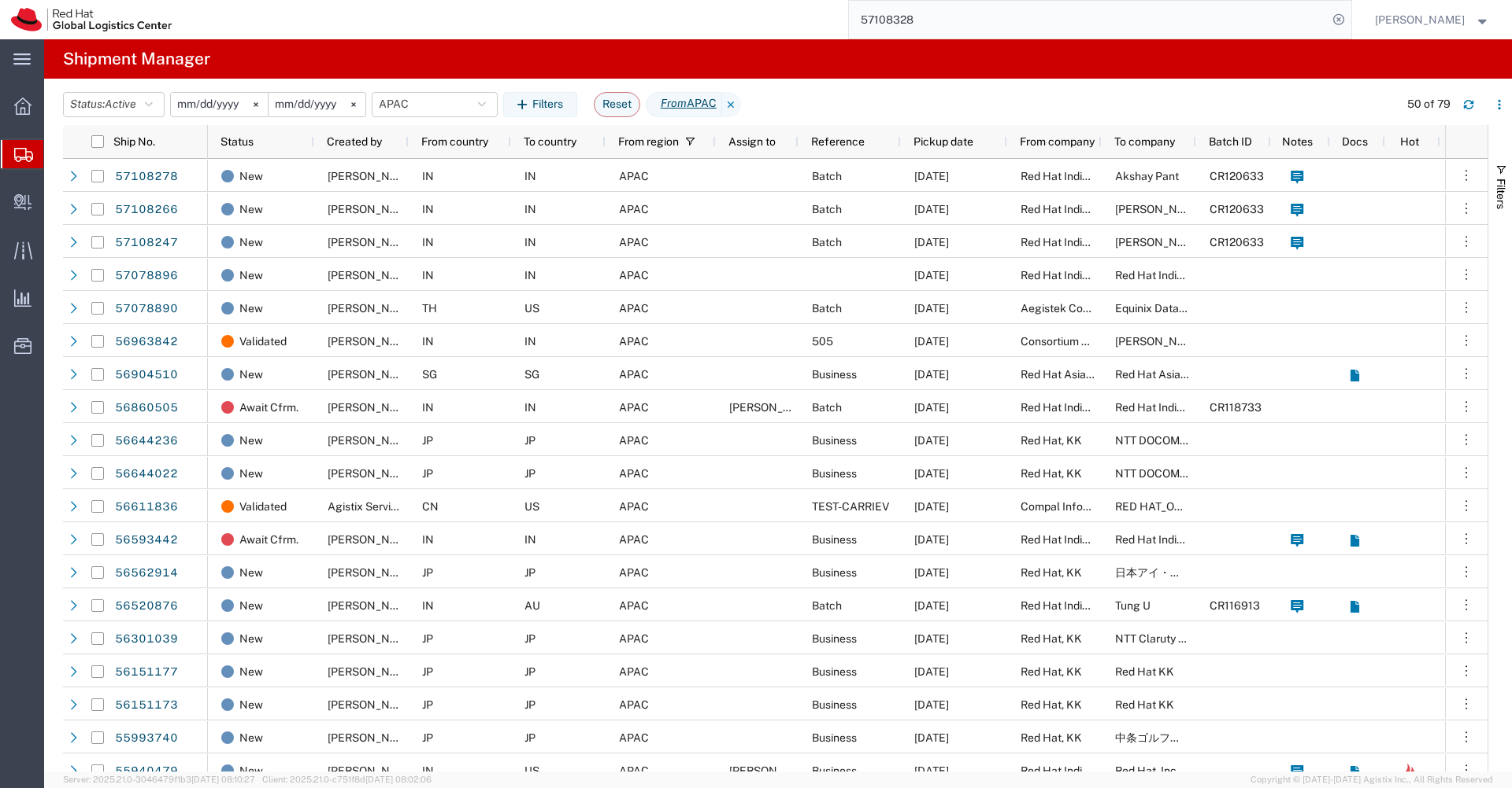
click at [1062, 22] on input "57108328" at bounding box center [1088, 20] width 478 height 38
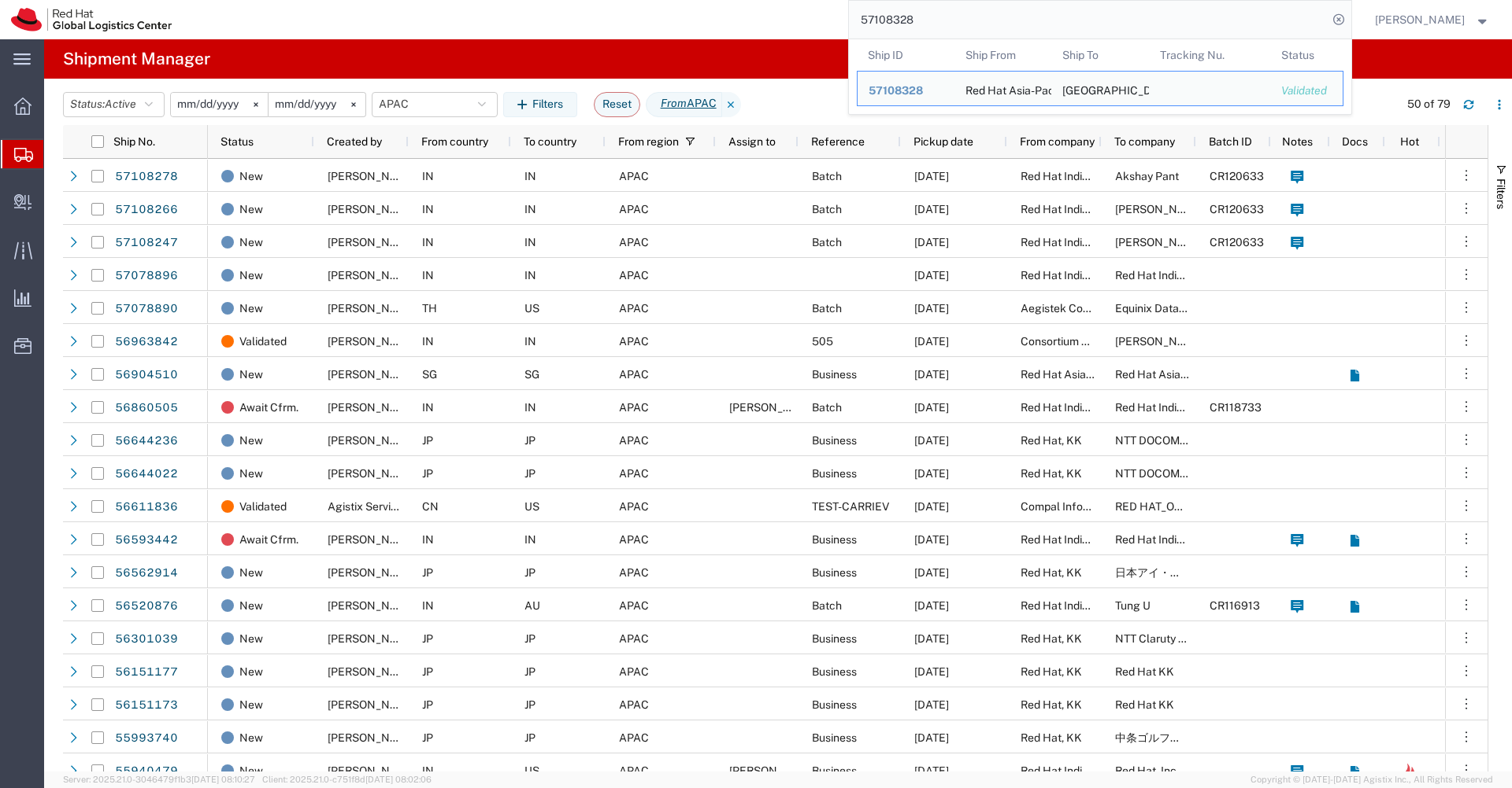
click at [1062, 22] on input "57108328" at bounding box center [1088, 20] width 478 height 38
paste input "32"
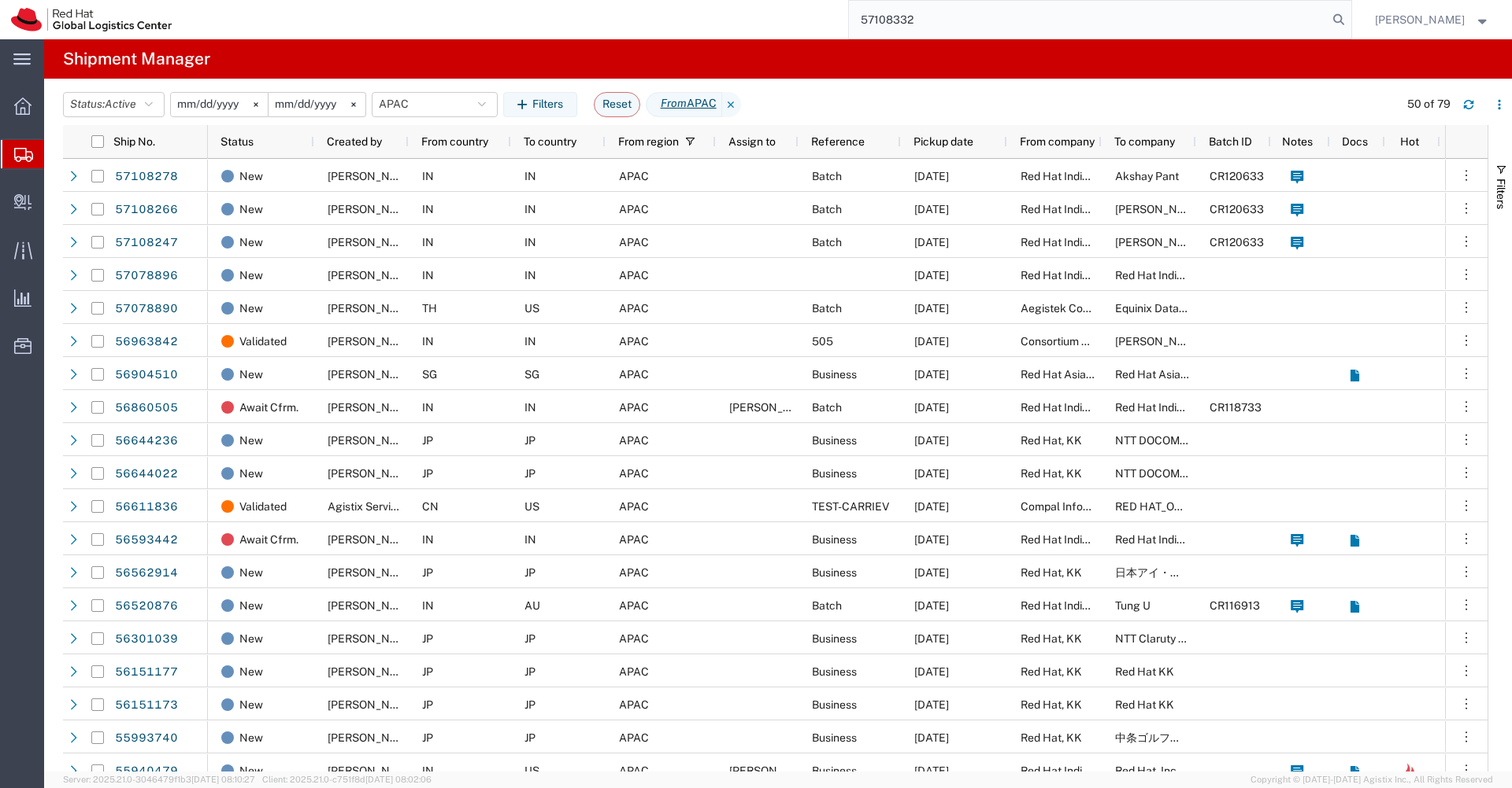
type input "57108332"
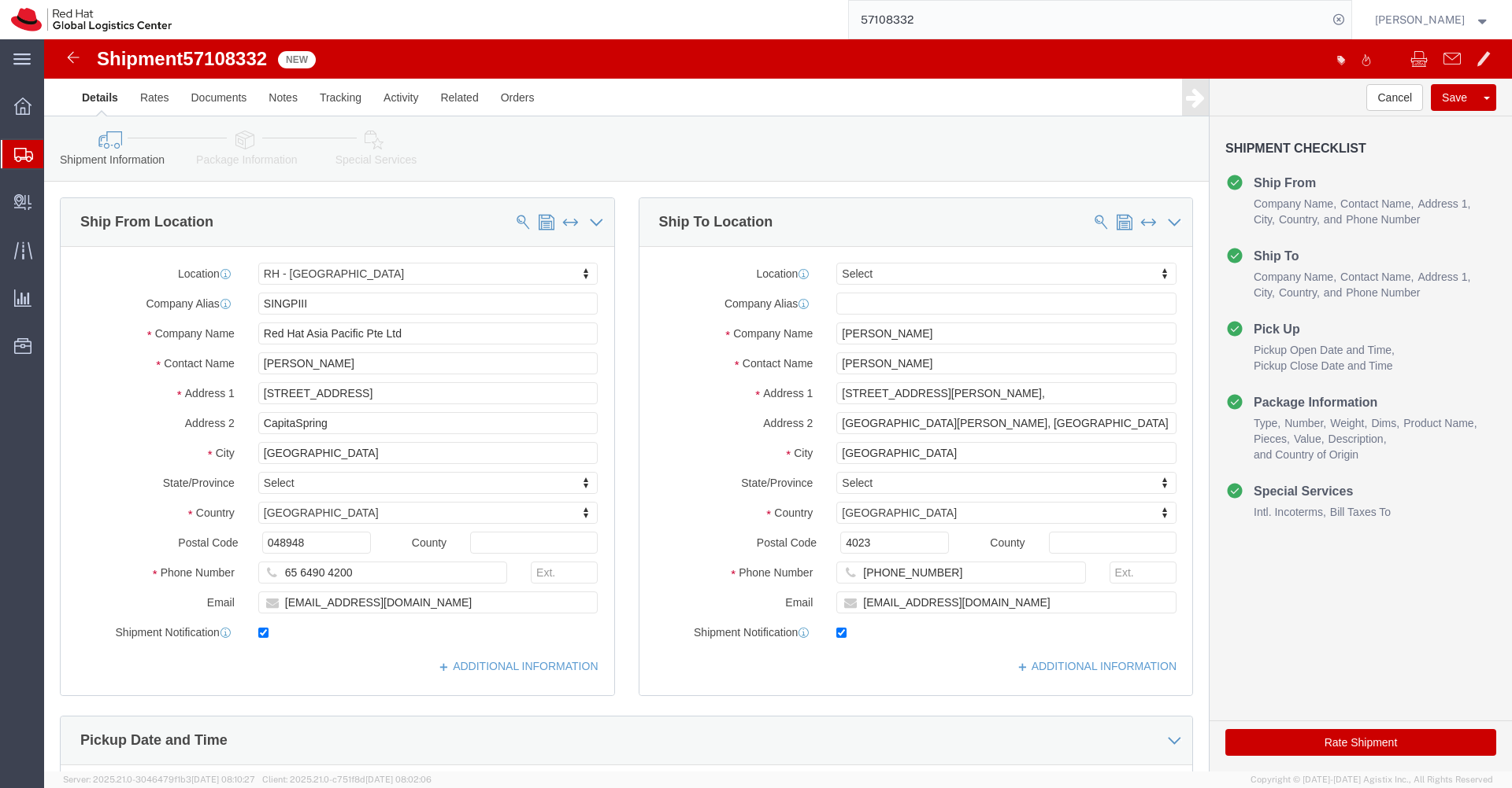
select select "51051"
select select
click link "Package Information"
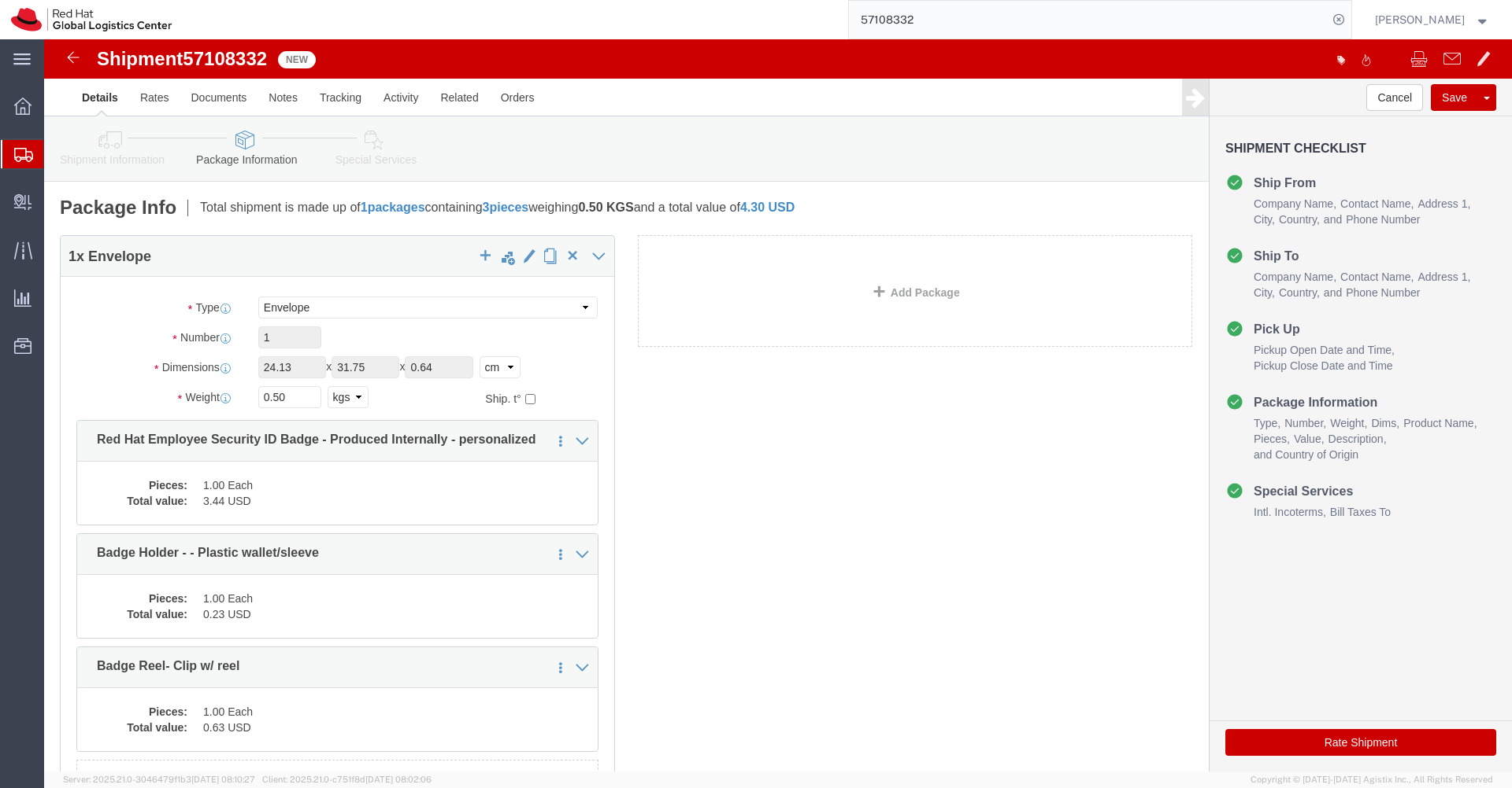
click icon
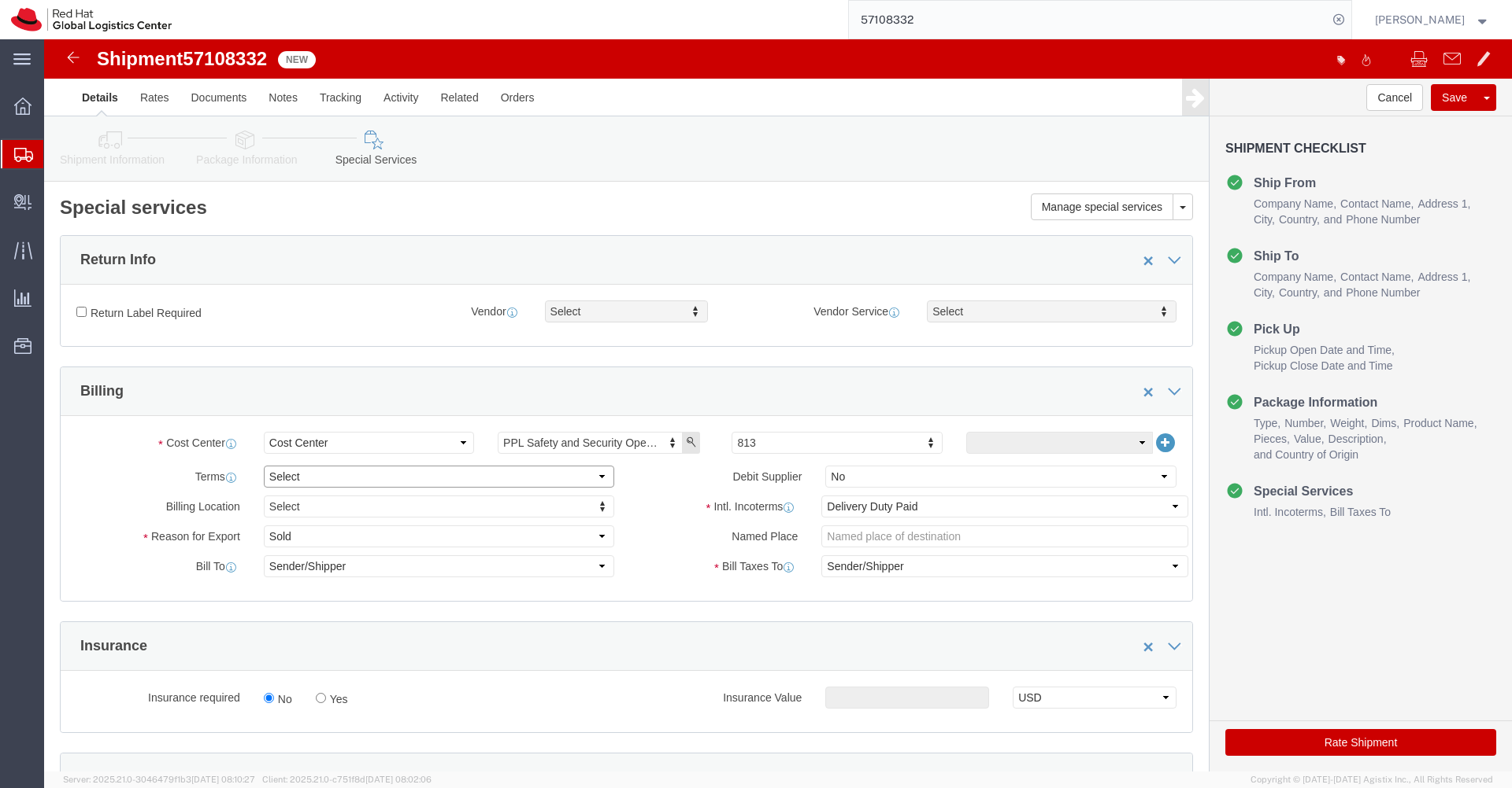
click select "Select Free of Charge Free of Cost NET 30 NET 45 NET 60 See Comment"
select select "FREE_OF_COST"
click select "Select Free of Charge Free of Cost NET 30 NET 45 NET 60 See Comment"
click select "Select Gift Personal Effects Repair/Warranty Return Sample Sold Temporary/Not S…"
select select "SAMPLE"
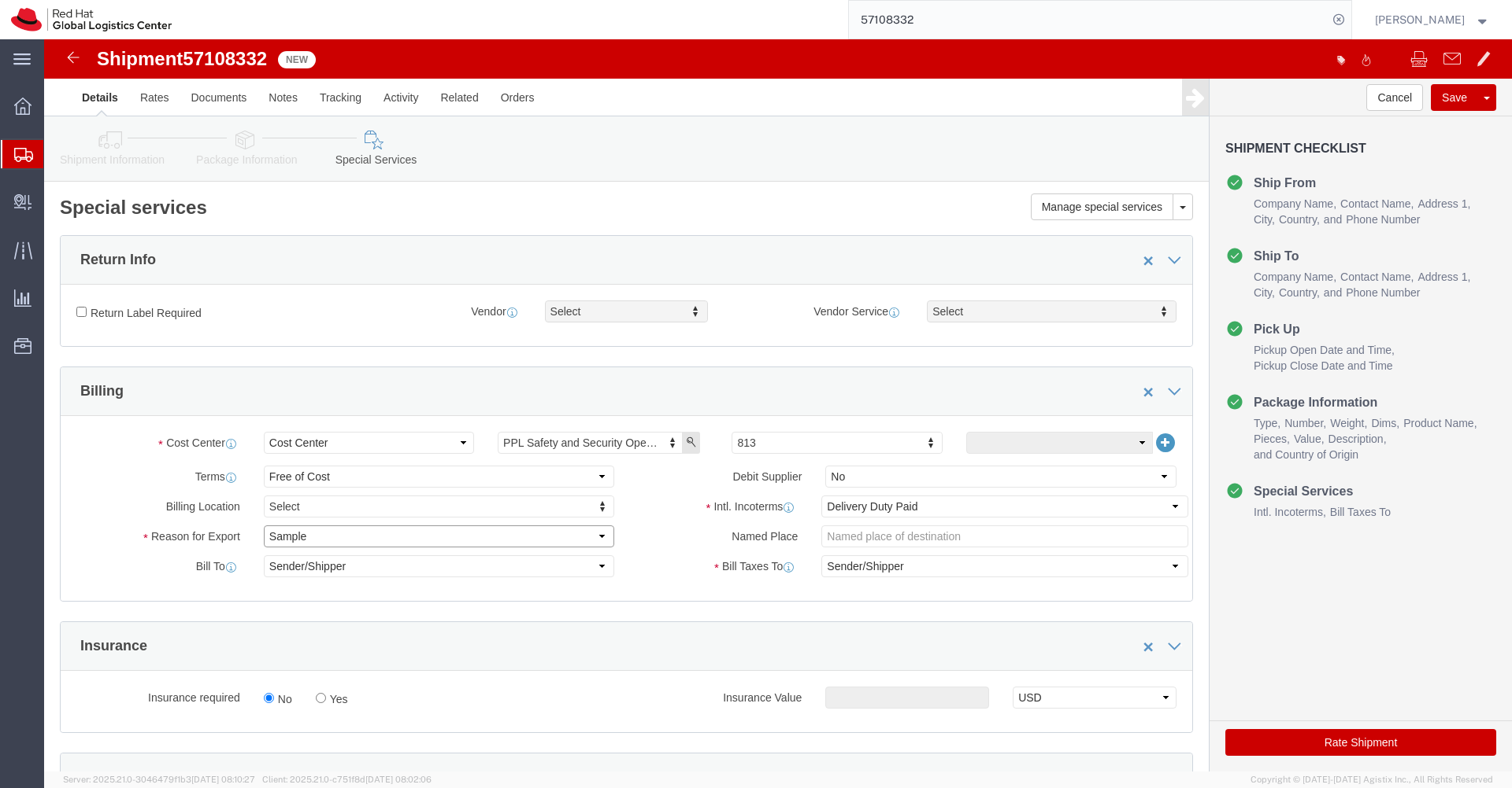
click select "Select Gift Personal Effects Repair/Warranty Return Sample Sold Temporary/Not S…"
click select "Select Carriage Insurance Paid Carriage Paid To Cost and Freight Cost Insurance…"
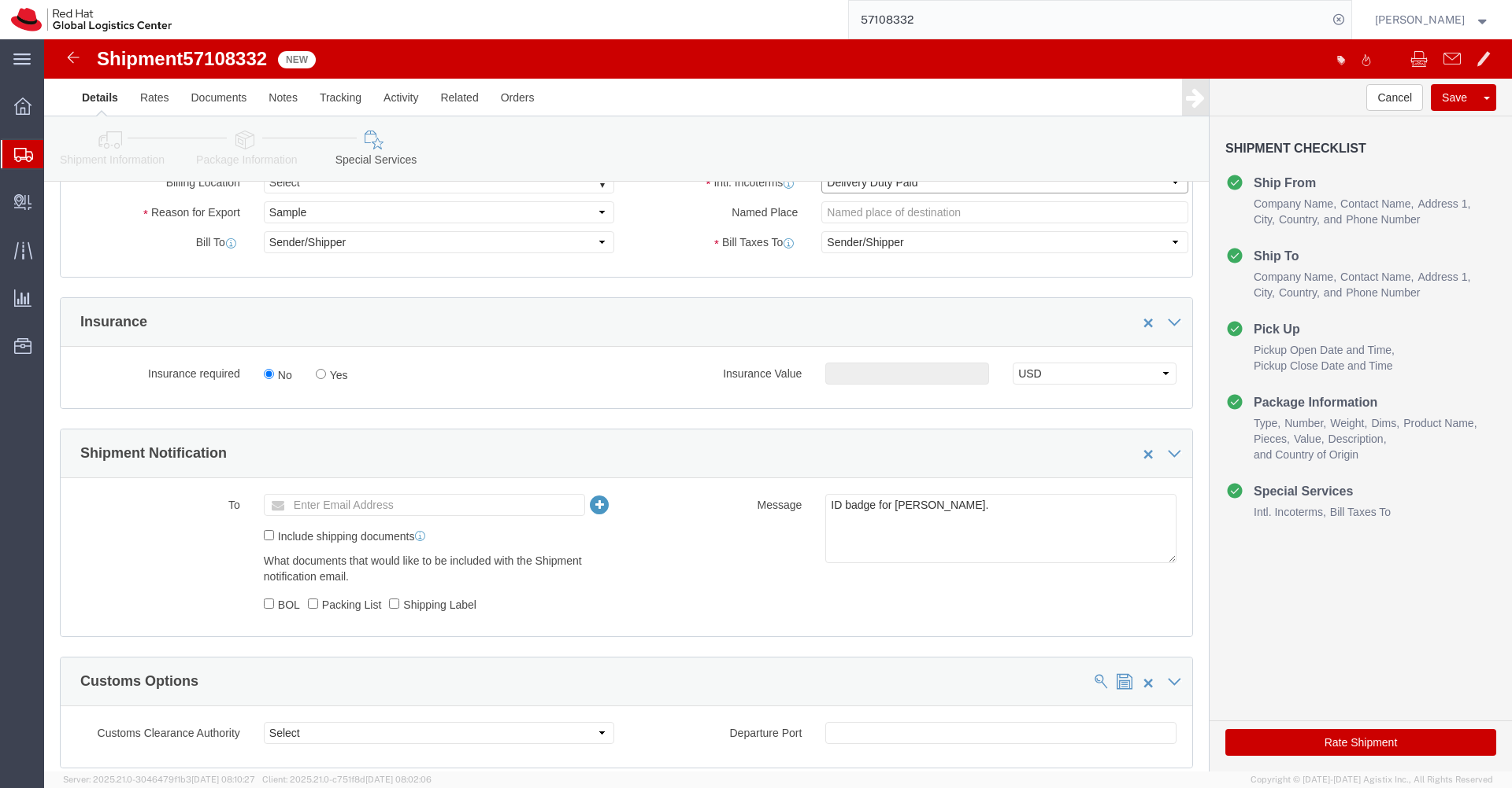
scroll to position [330, 0]
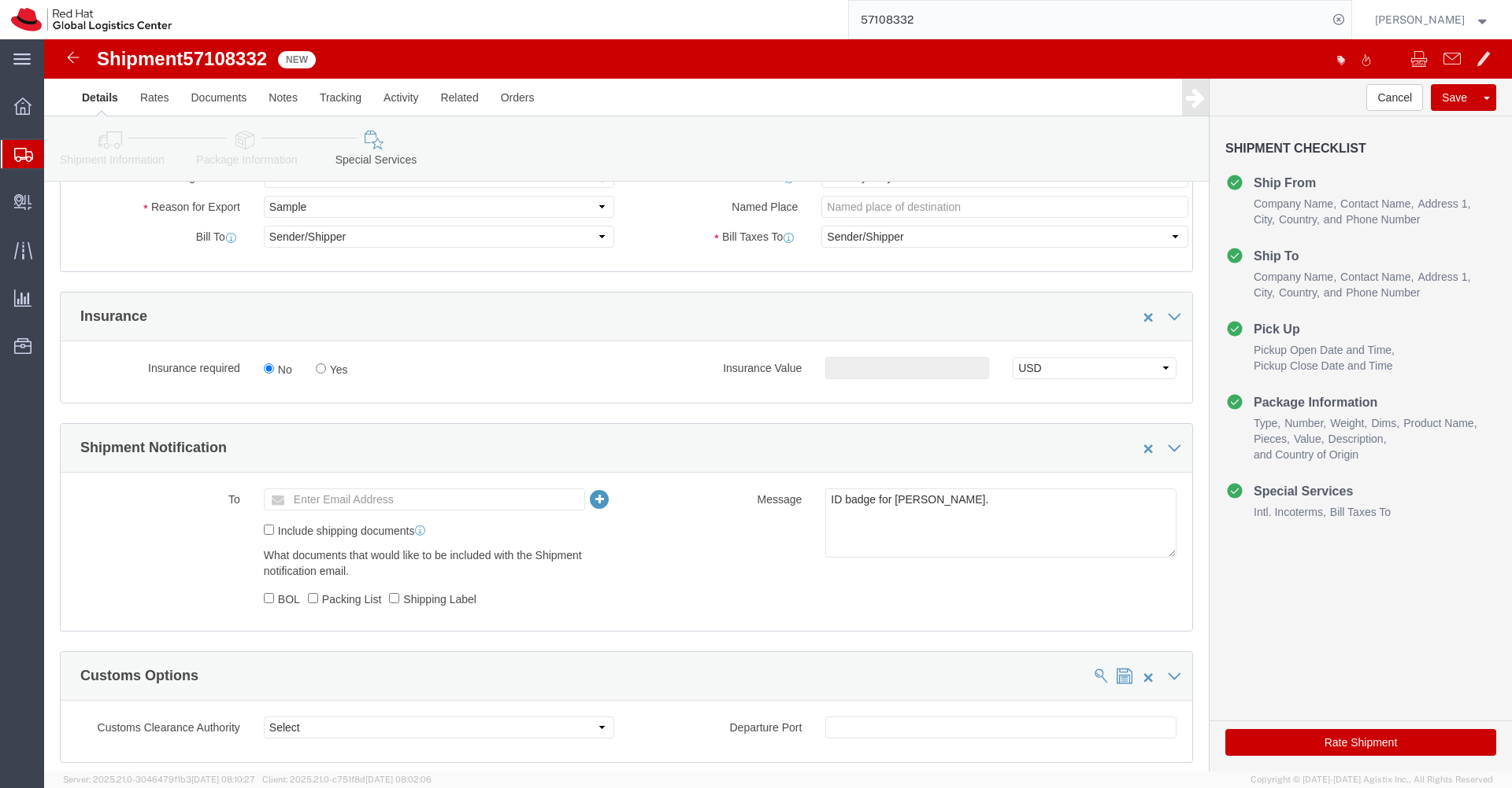
click ul "Enter Email Address"
type input "[EMAIL_ADDRESS][DOMAIN_NAME]"
click button "Rate Shipment"
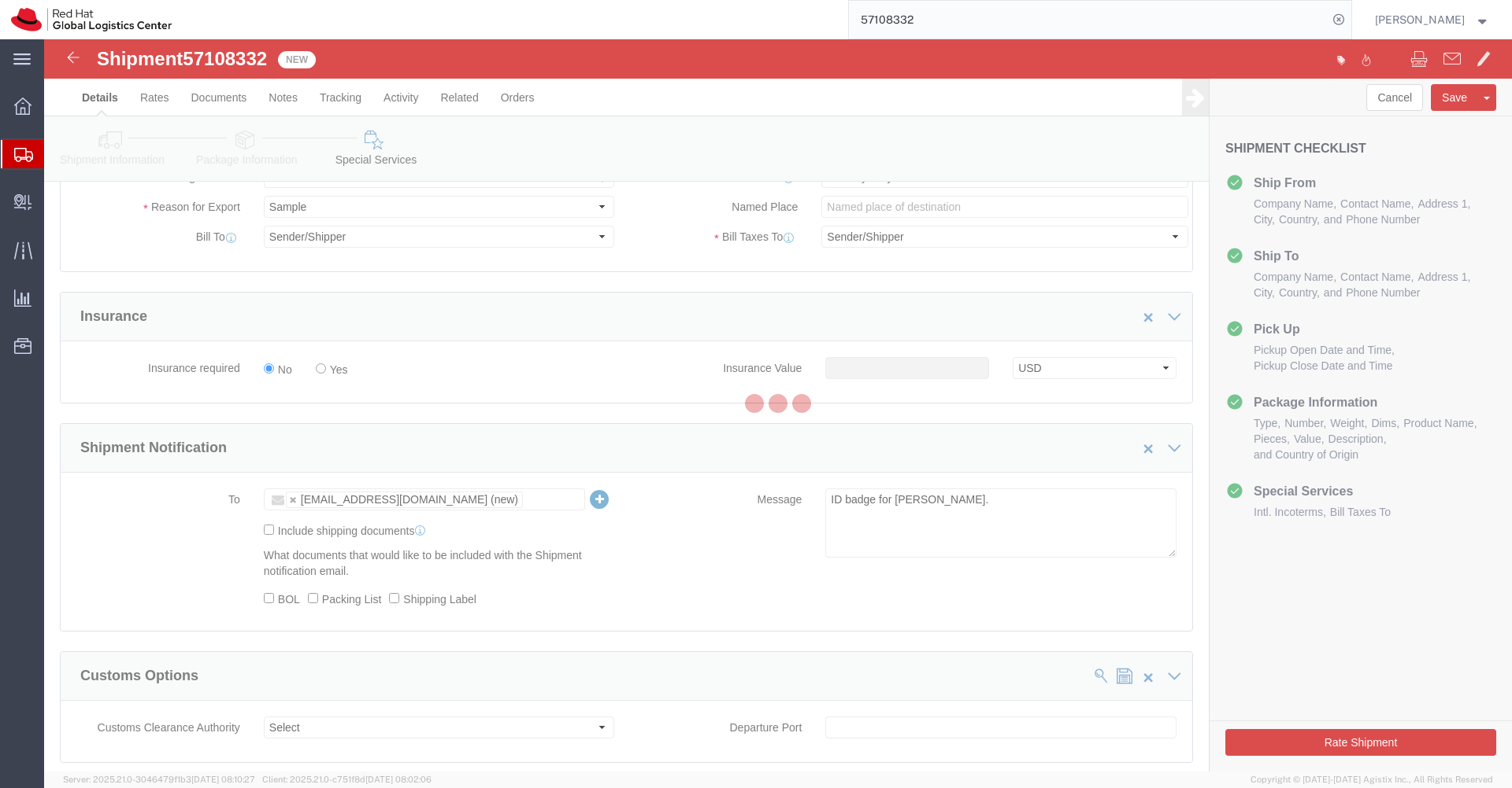
scroll to position [0, 0]
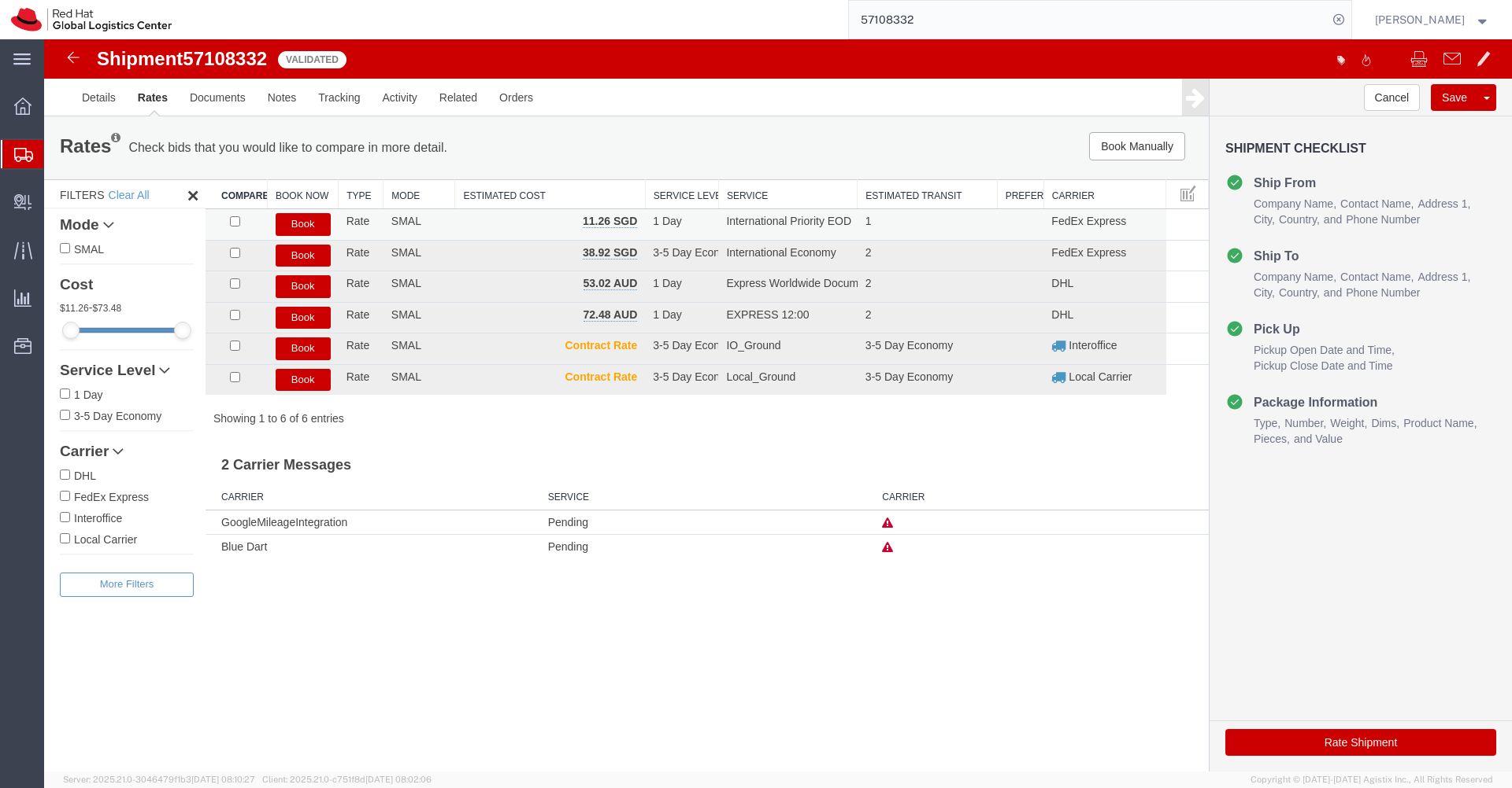
click at [300, 227] on button "Book" at bounding box center [303, 225] width 55 height 23
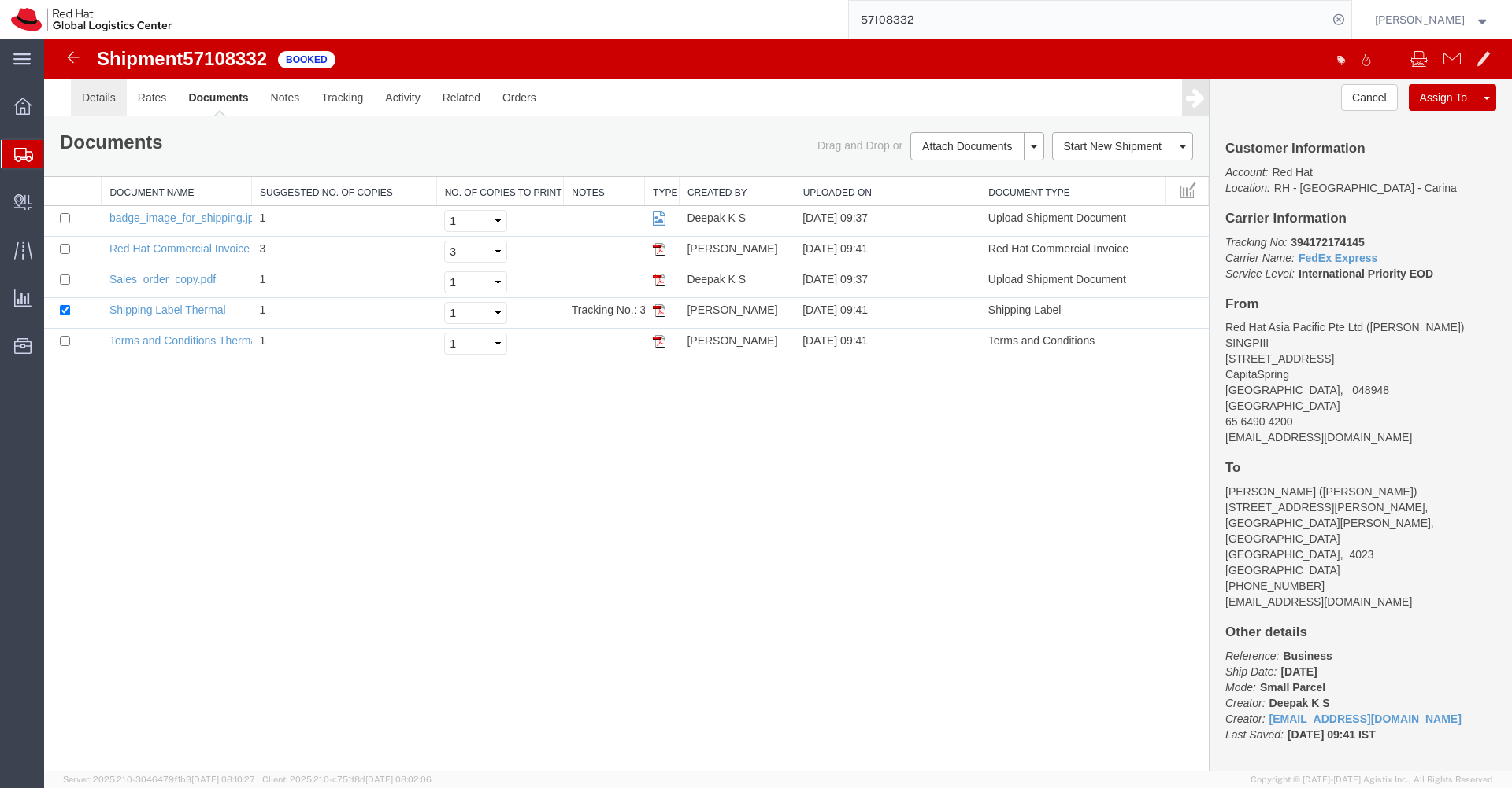
click at [107, 102] on link "Details" at bounding box center [99, 98] width 56 height 38
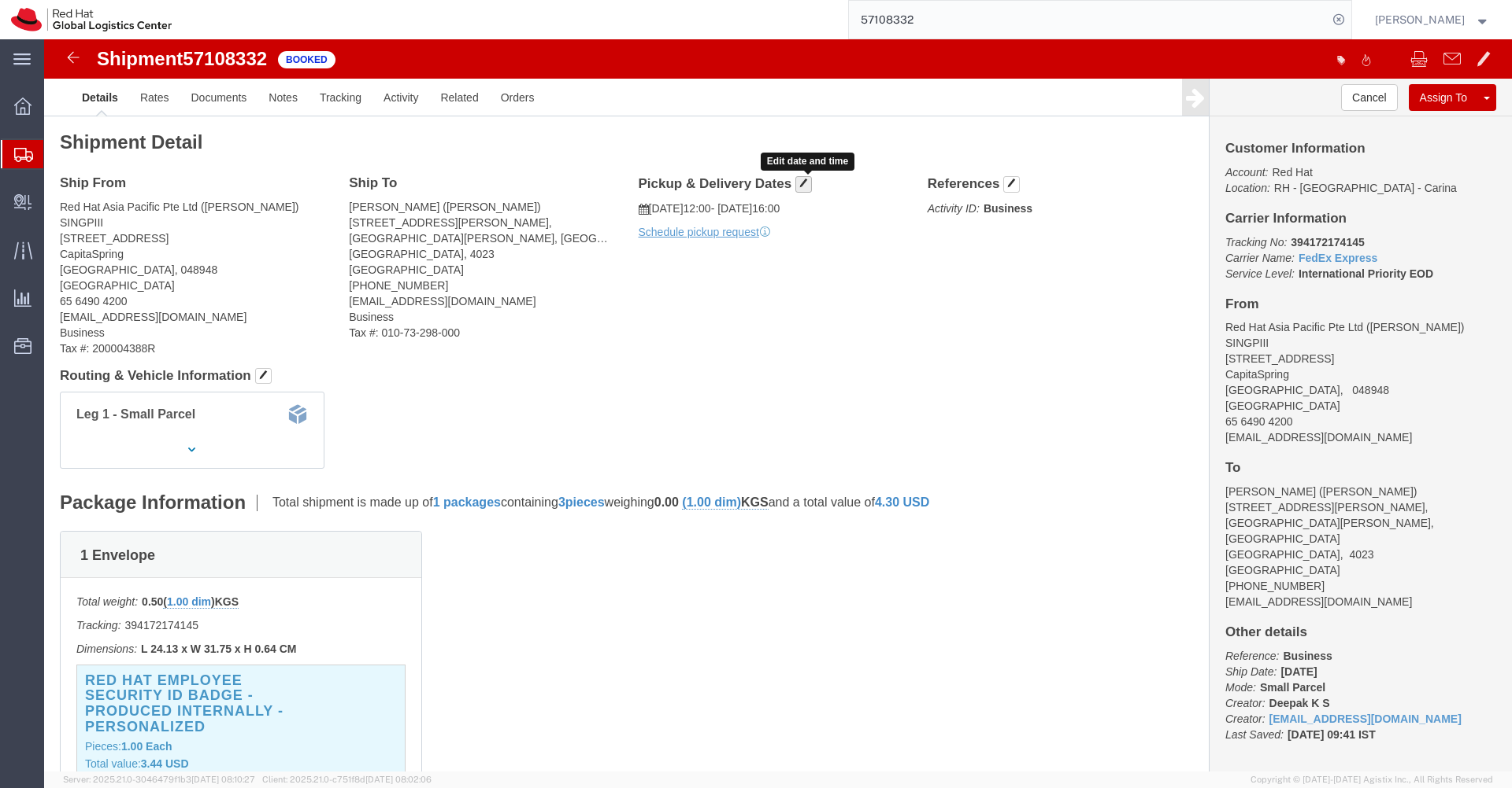
click span "button"
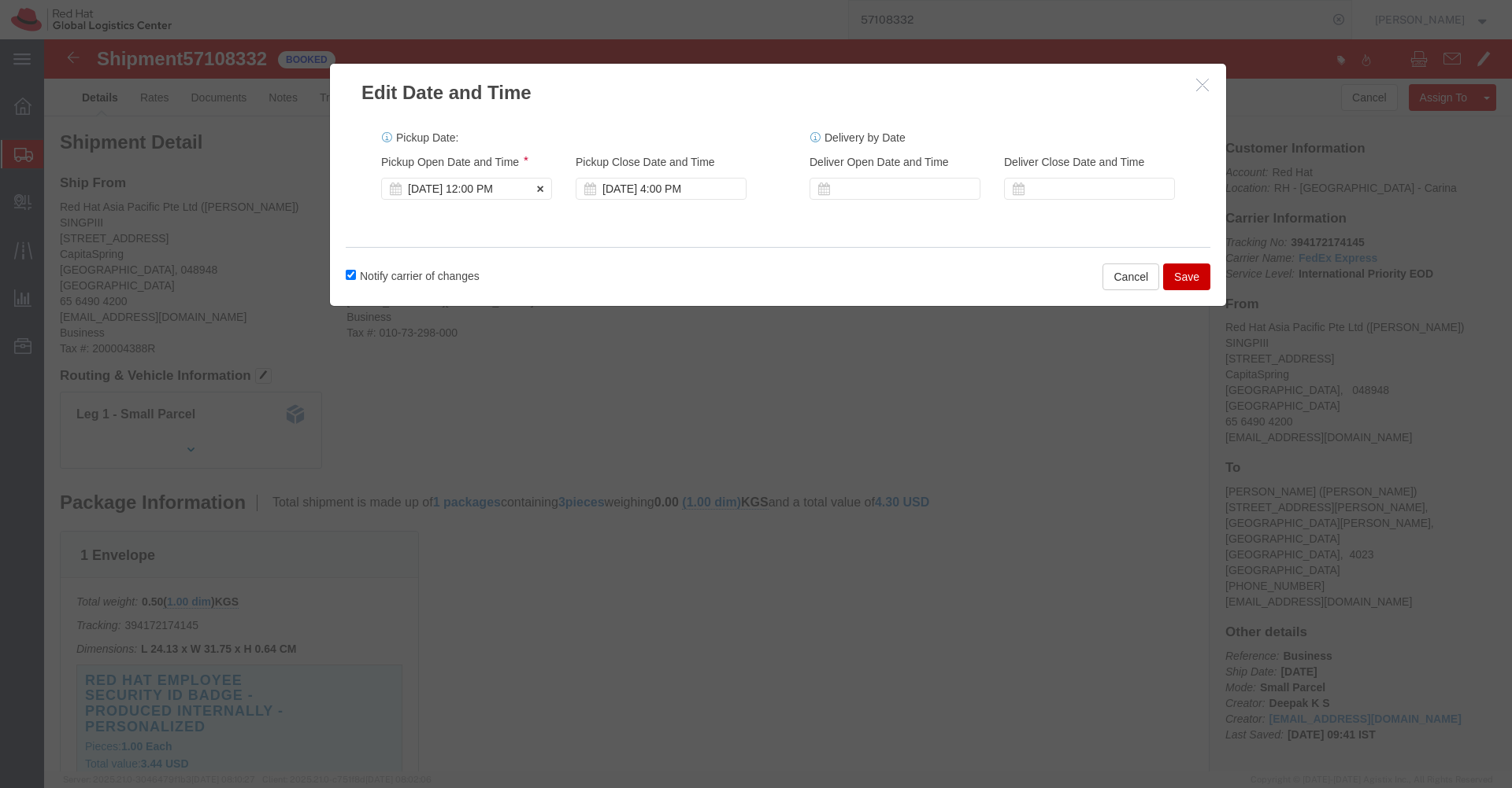
click div "[DATE] 12:00 PM"
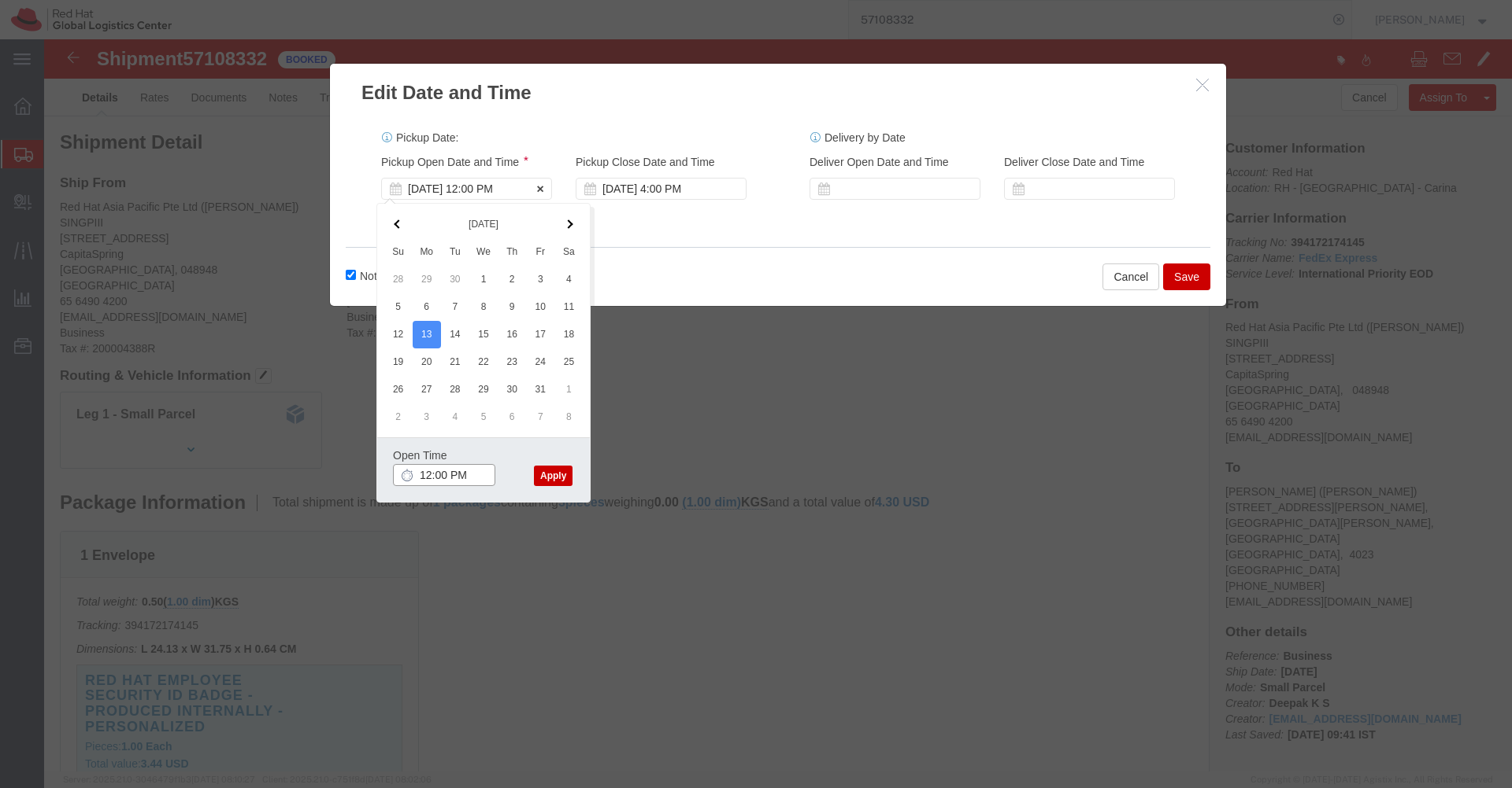
type input "3:00 PM"
click button "Apply"
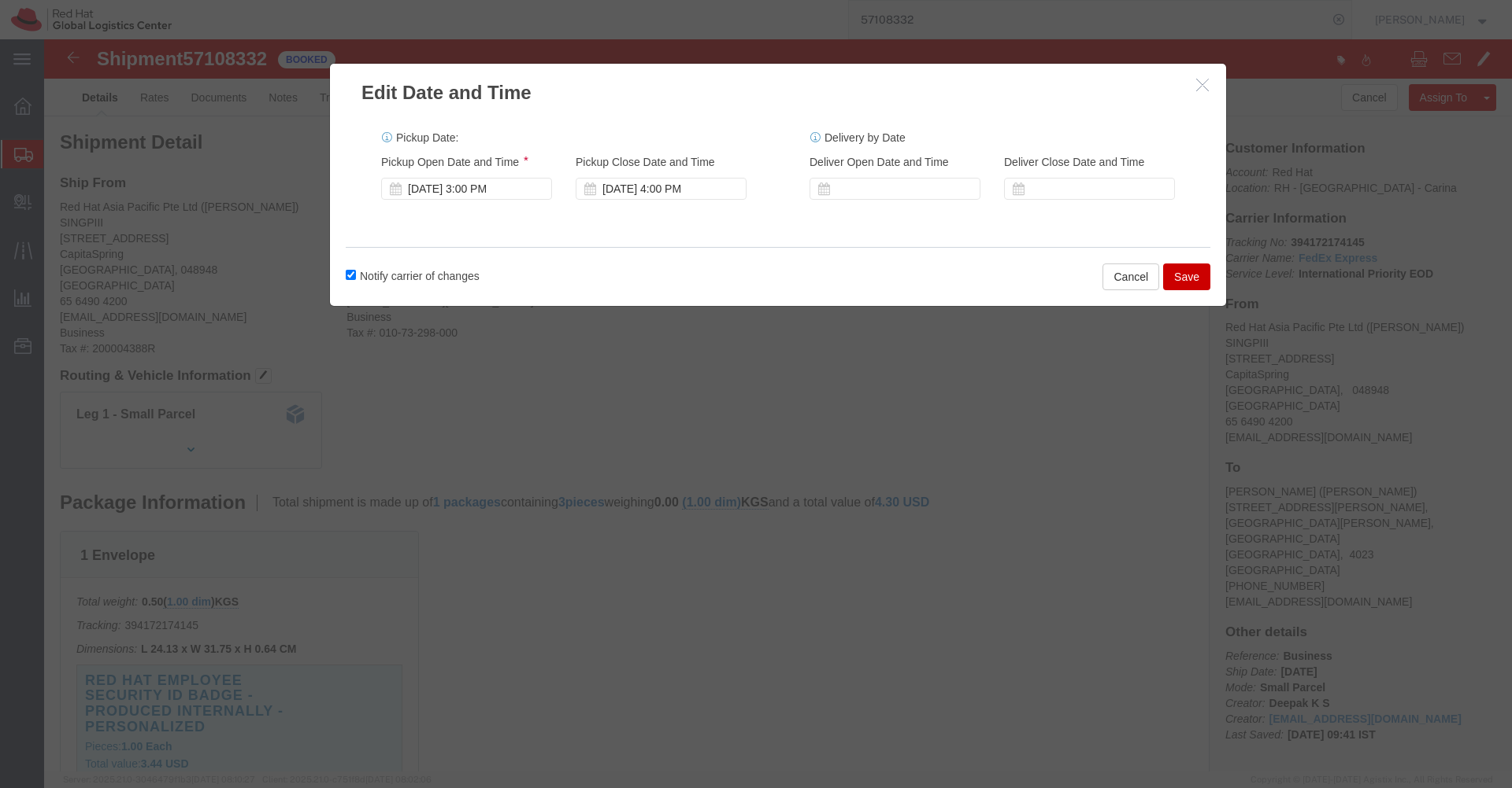
click button "Save"
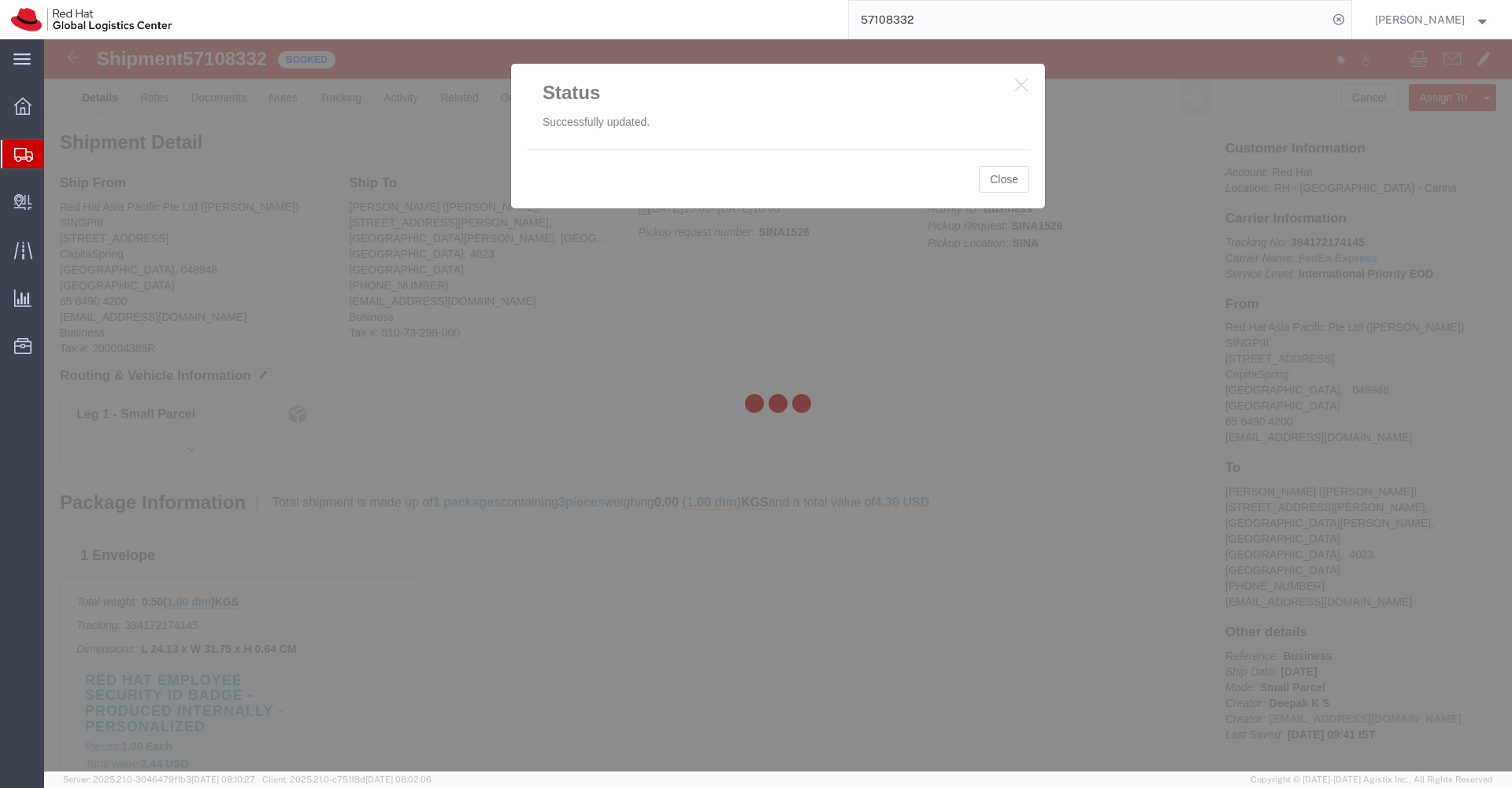
click at [1015, 182] on div at bounding box center [778, 405] width 1468 height 733
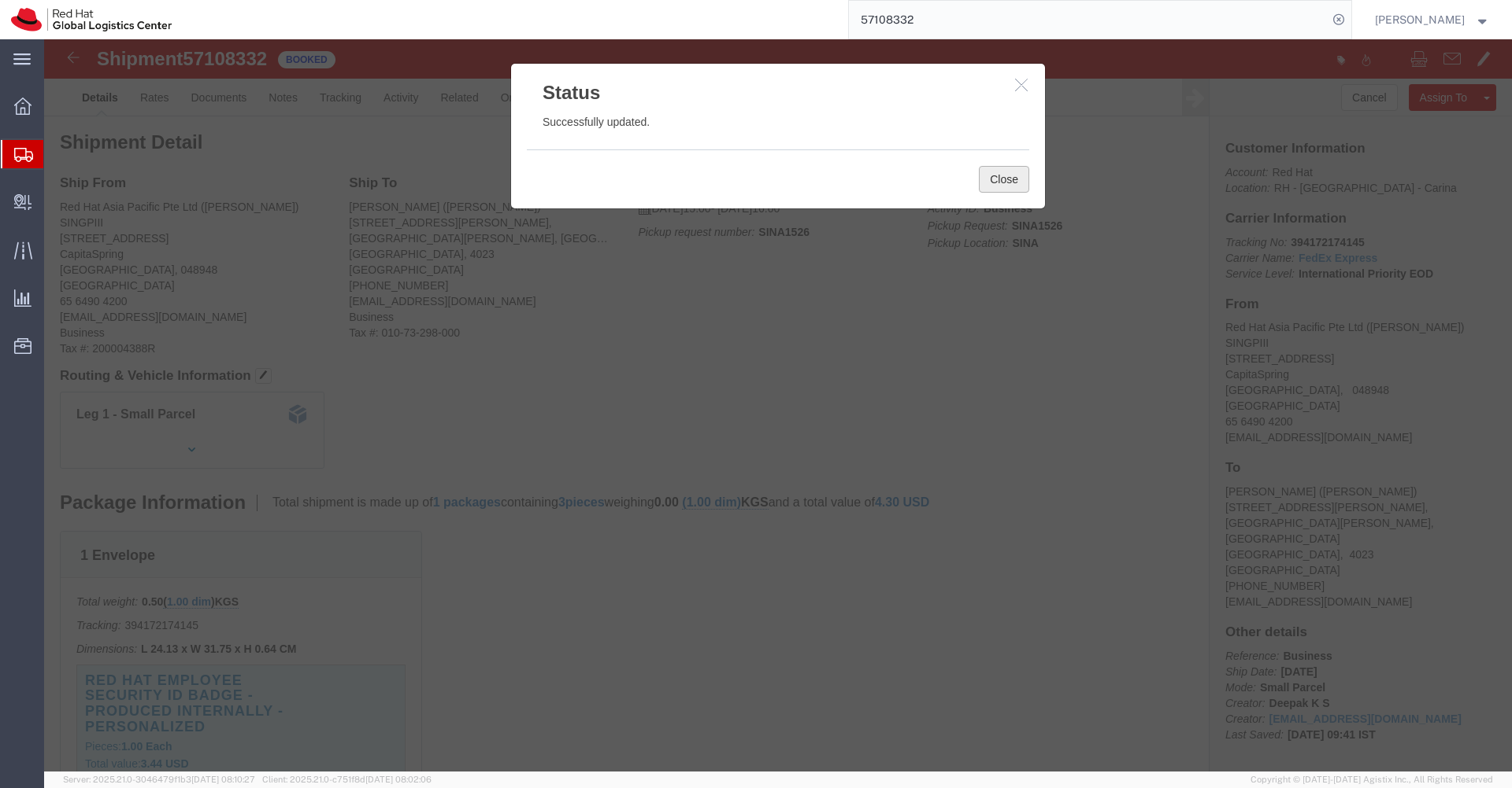
click button "Close"
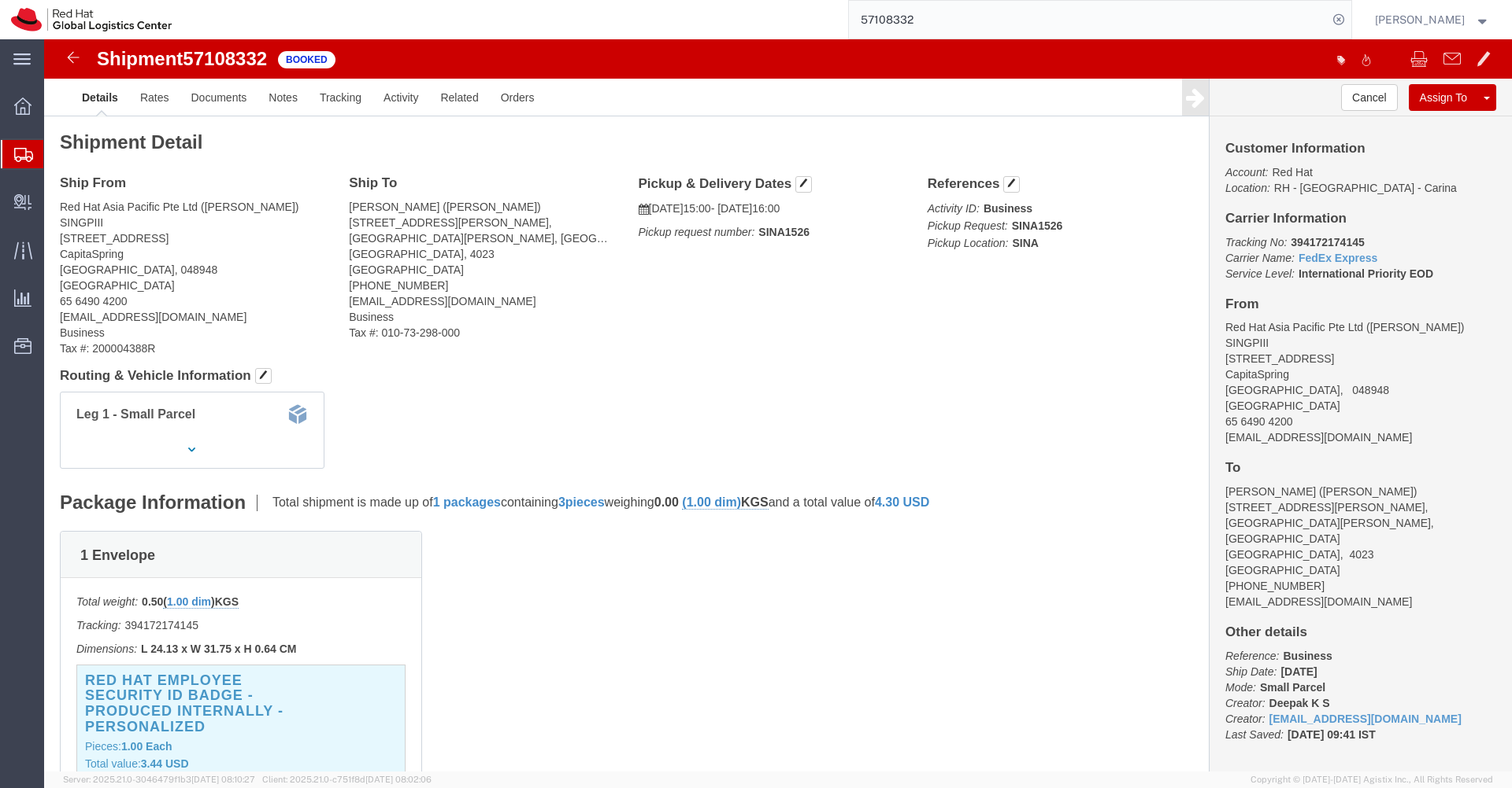
click b "SINA1526"
copy div "Pickup request number: SINA1526 Edit Date and Time Pickup Date: Pickup Start Da…"
click link "Documents"
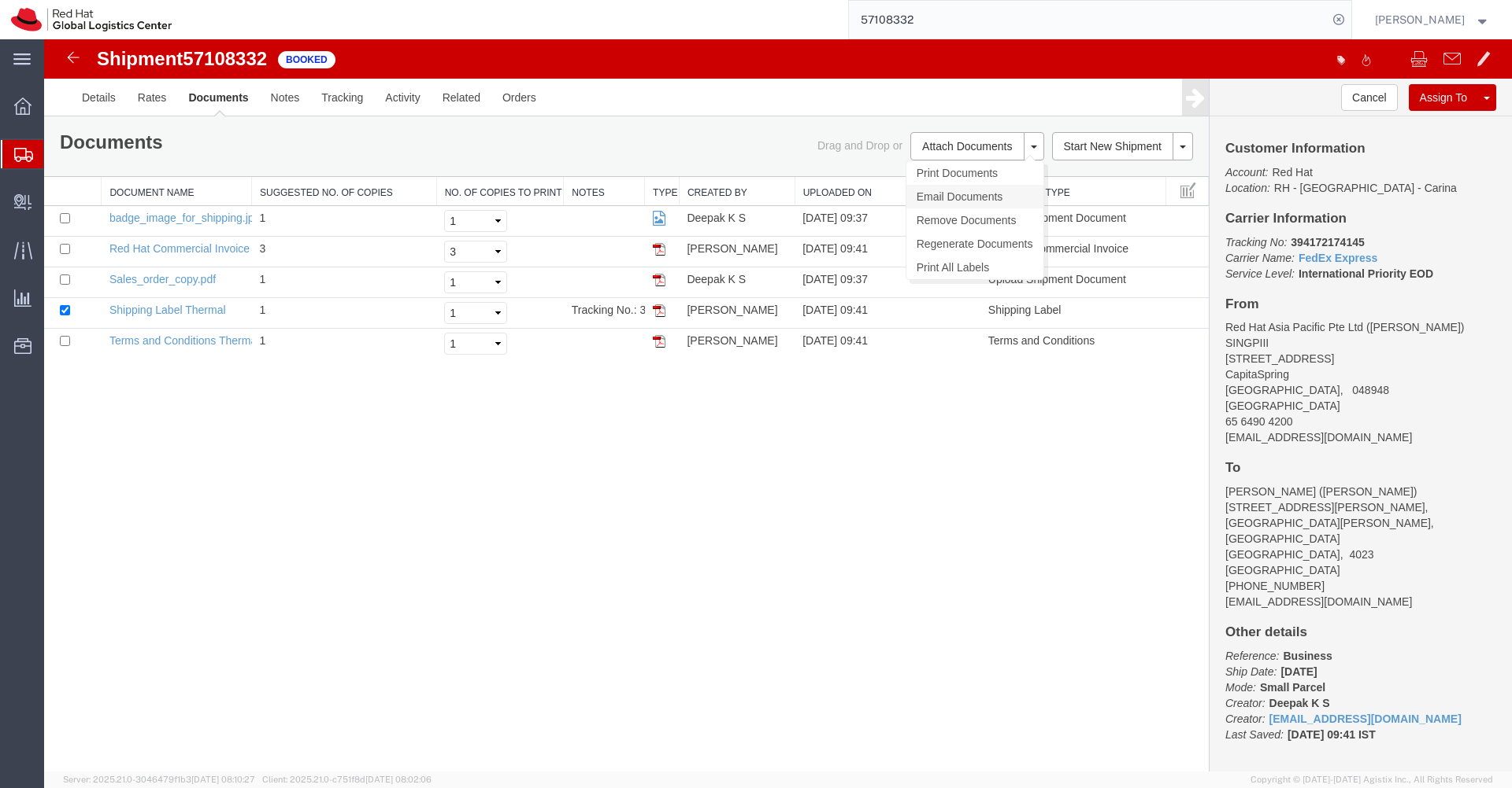
click at [963, 201] on link "Email Documents" at bounding box center [974, 196] width 137 height 24
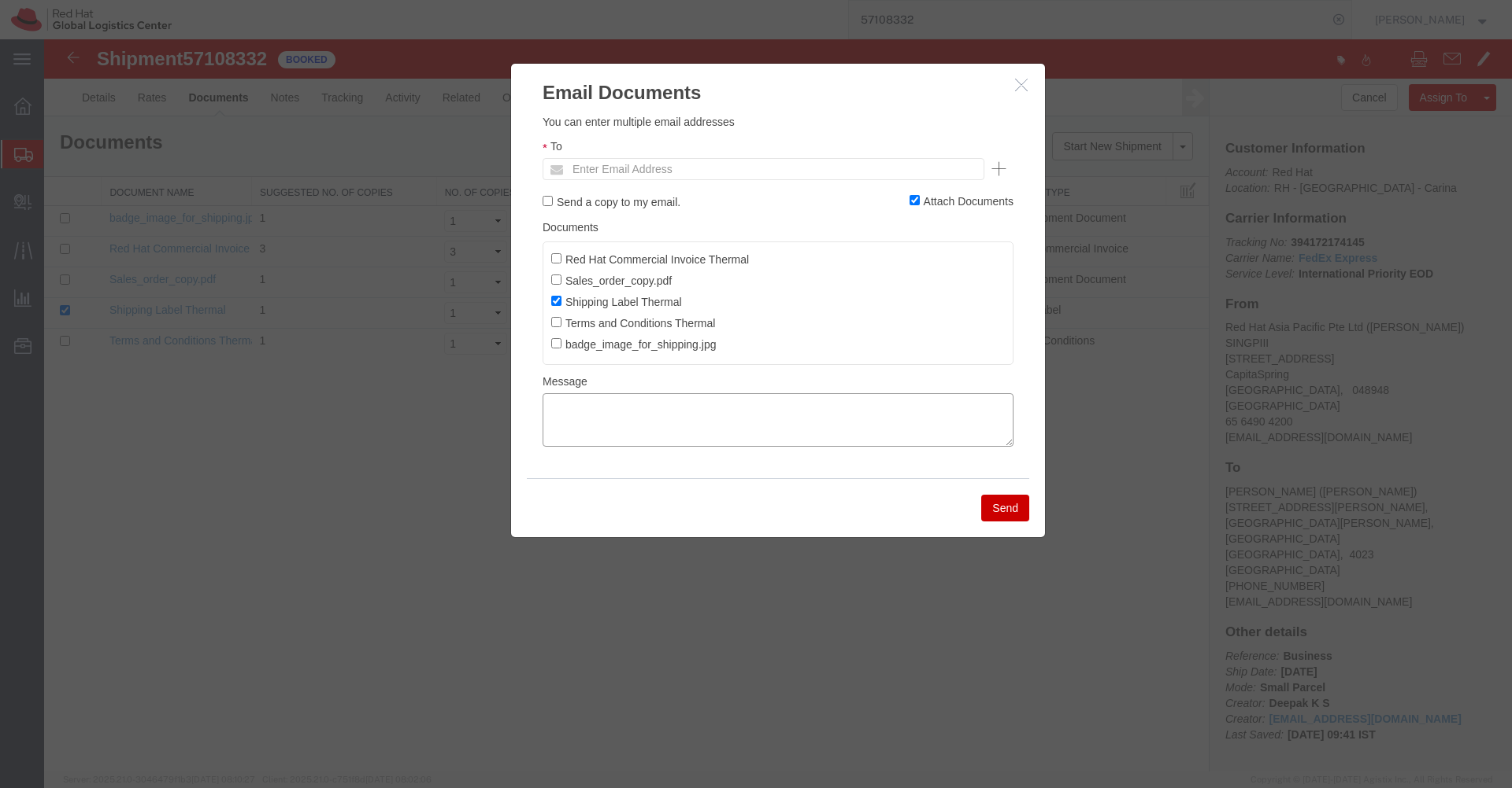
click at [637, 412] on textarea at bounding box center [778, 420] width 471 height 53
paste textarea "Pickup request number:SINA1526"
type textarea "Pickup request number:SINA1526"
click at [555, 261] on input "Red Hat Commercial Invoice Thermal" at bounding box center [556, 259] width 11 height 11
checkbox input "true"
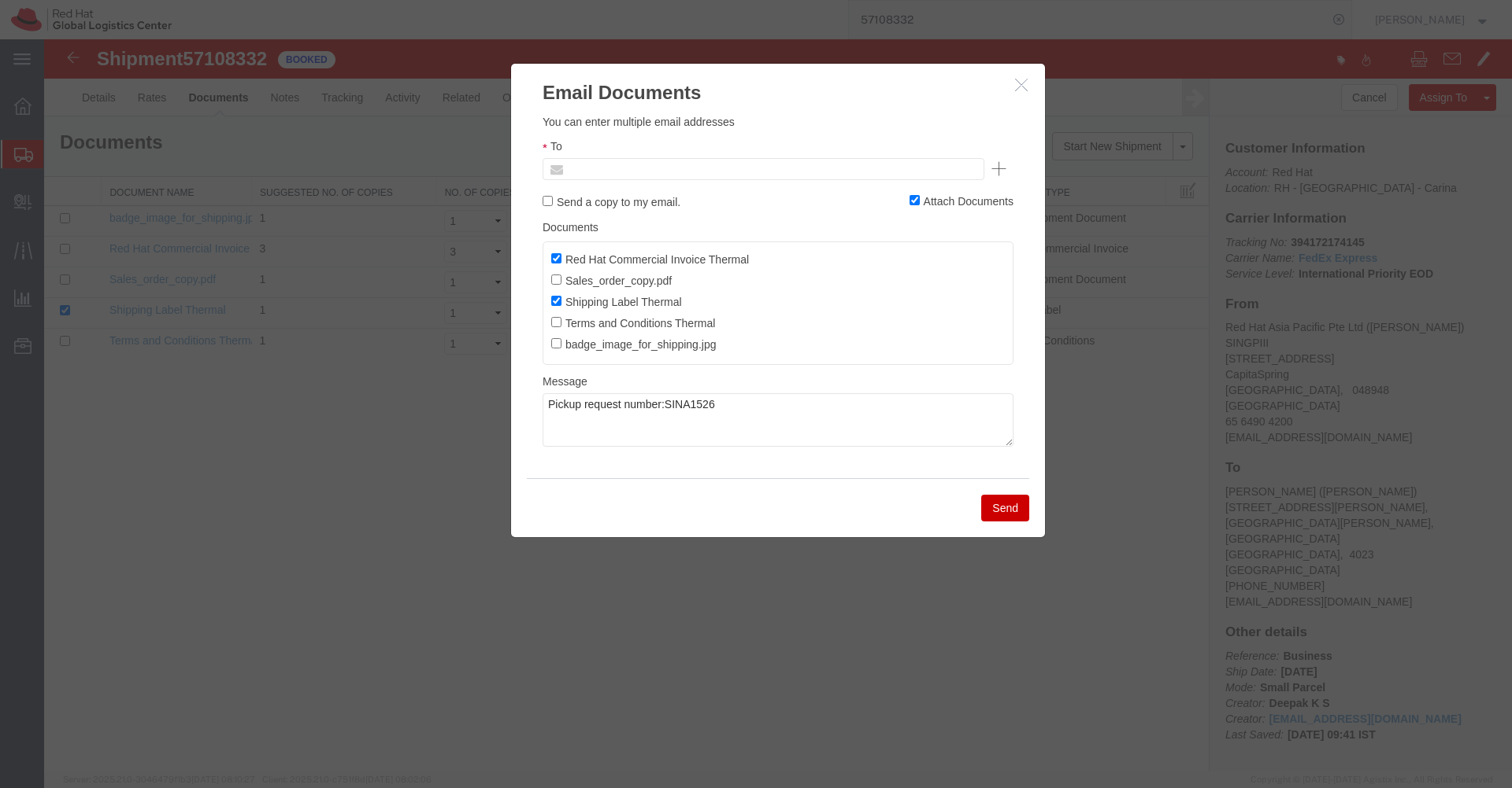
click at [697, 172] on input "text" at bounding box center [656, 169] width 184 height 20
type input "dkamal"
type input "[EMAIL_ADDRESS][DOMAIN_NAME]"
click at [997, 511] on button "Send" at bounding box center [1005, 508] width 48 height 27
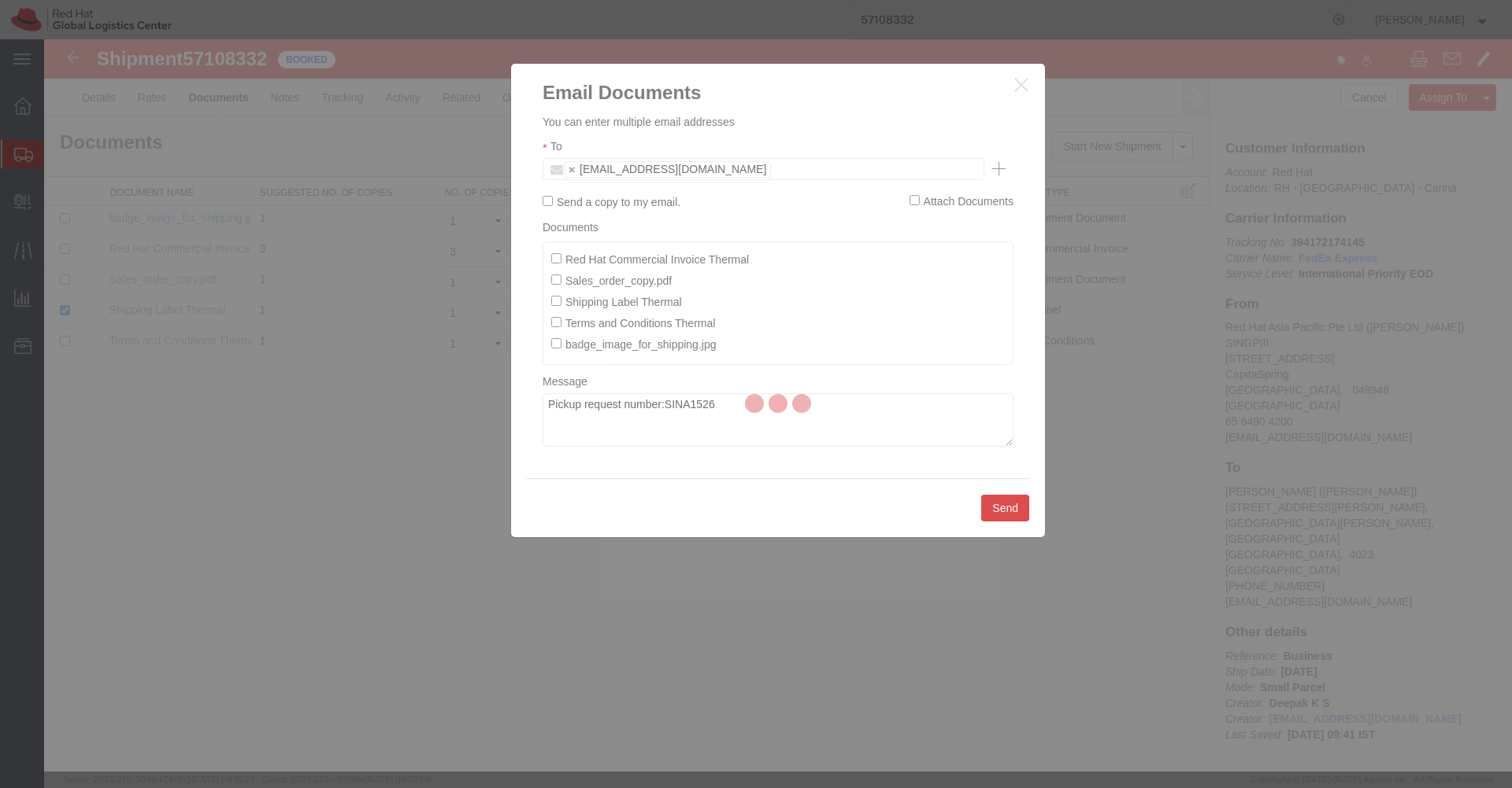
checkbox input "false"
